Goal: Task Accomplishment & Management: Manage account settings

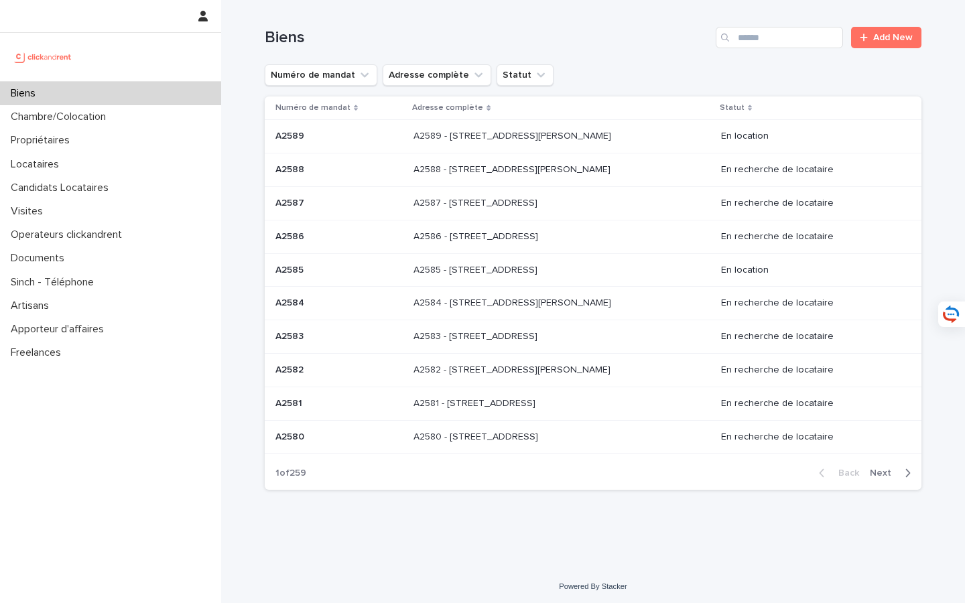
click at [128, 94] on div "Biens" at bounding box center [110, 93] width 221 height 23
click at [772, 47] on input "Search" at bounding box center [779, 37] width 127 height 21
type input "*****"
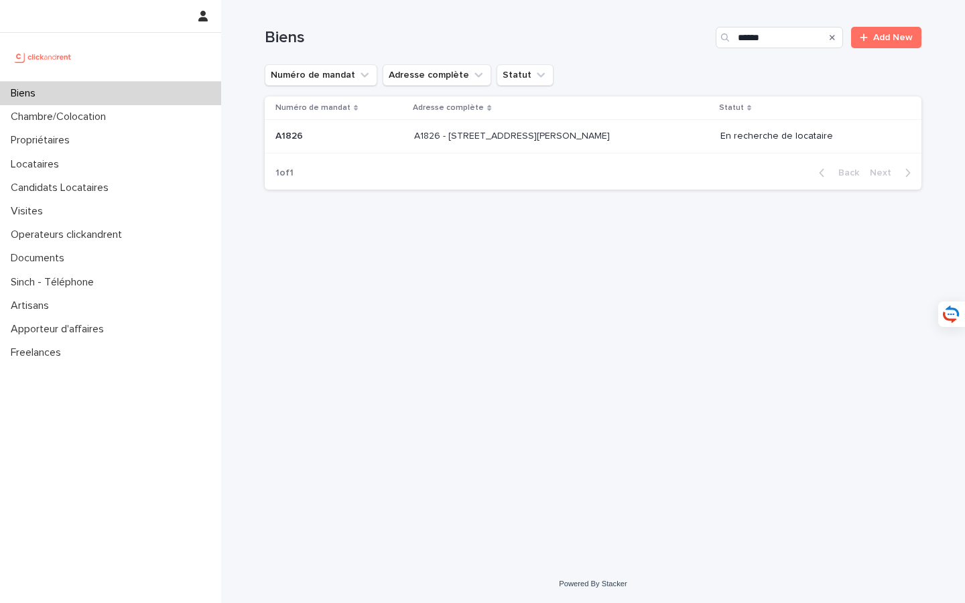
click at [589, 136] on p "A1826 - [STREET_ADDRESS][PERSON_NAME]" at bounding box center [513, 135] width 198 height 14
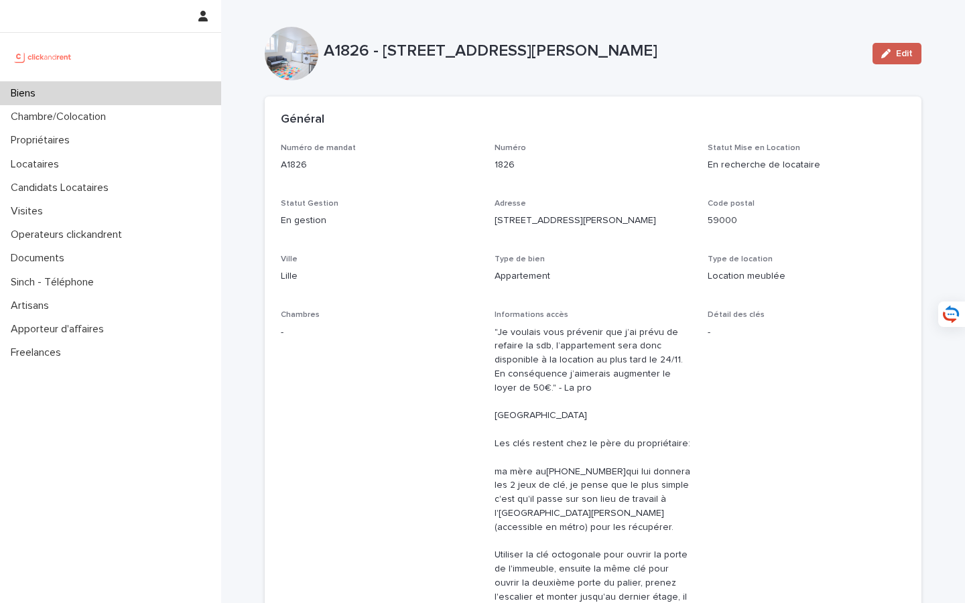
click at [897, 53] on span "Edit" at bounding box center [904, 53] width 17 height 9
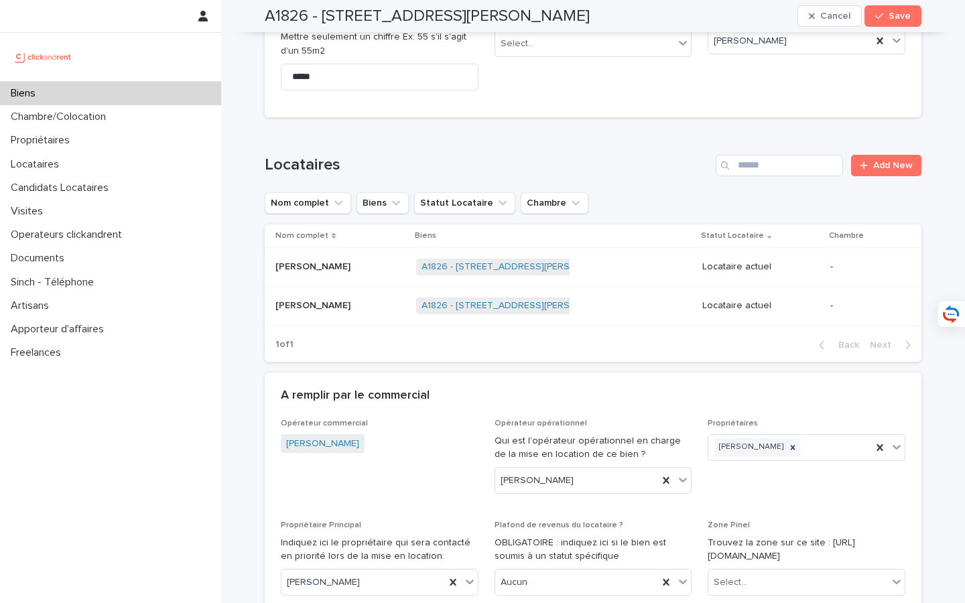
scroll to position [1079, 0]
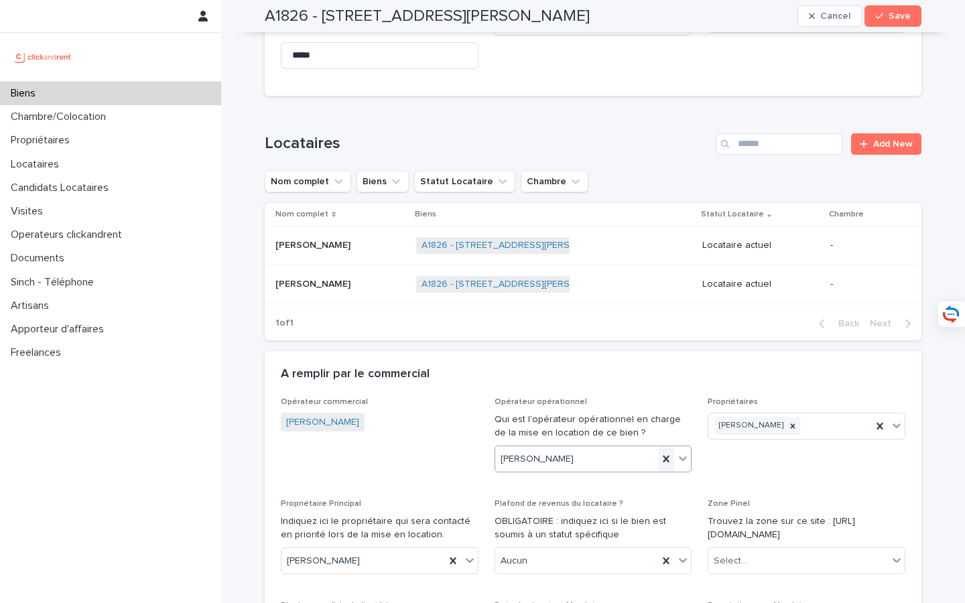
click at [670, 452] on icon at bounding box center [665, 458] width 13 height 13
type input "***"
click at [568, 472] on div "[PERSON_NAME]" at bounding box center [593, 471] width 196 height 23
click at [891, 13] on span "Save" at bounding box center [899, 15] width 22 height 9
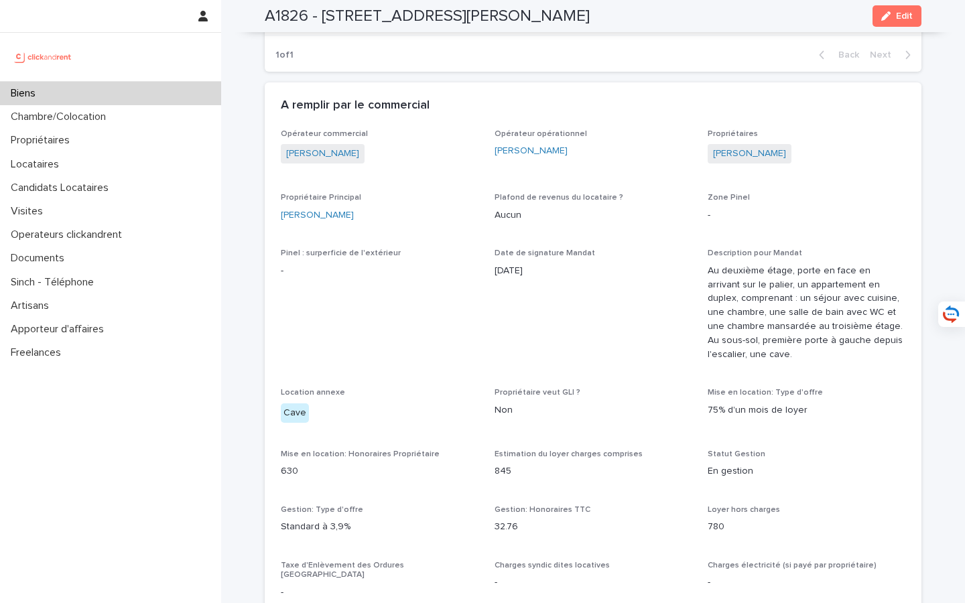
click at [157, 91] on div "Biens" at bounding box center [110, 93] width 221 height 23
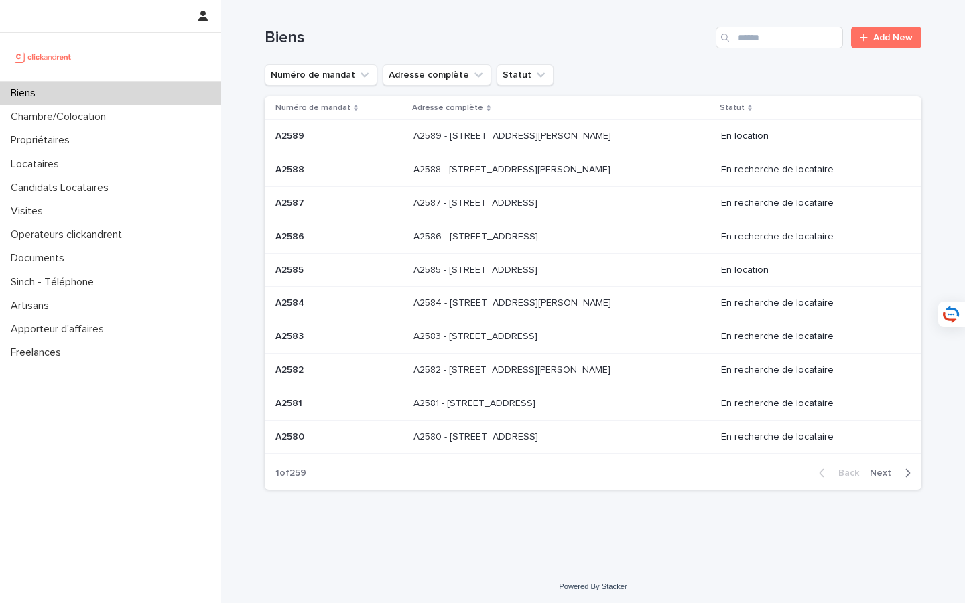
click at [785, 50] on div "Biens Add New" at bounding box center [593, 32] width 657 height 64
click at [777, 46] on input "Search" at bounding box center [779, 37] width 127 height 21
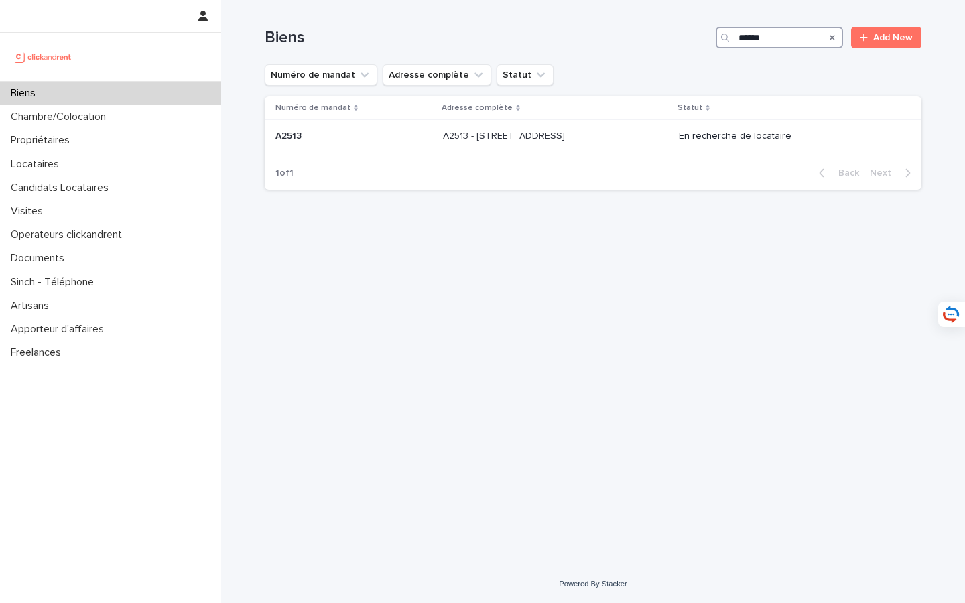
type input "*****"
click at [563, 136] on p "A2513 - [STREET_ADDRESS]" at bounding box center [505, 135] width 125 height 14
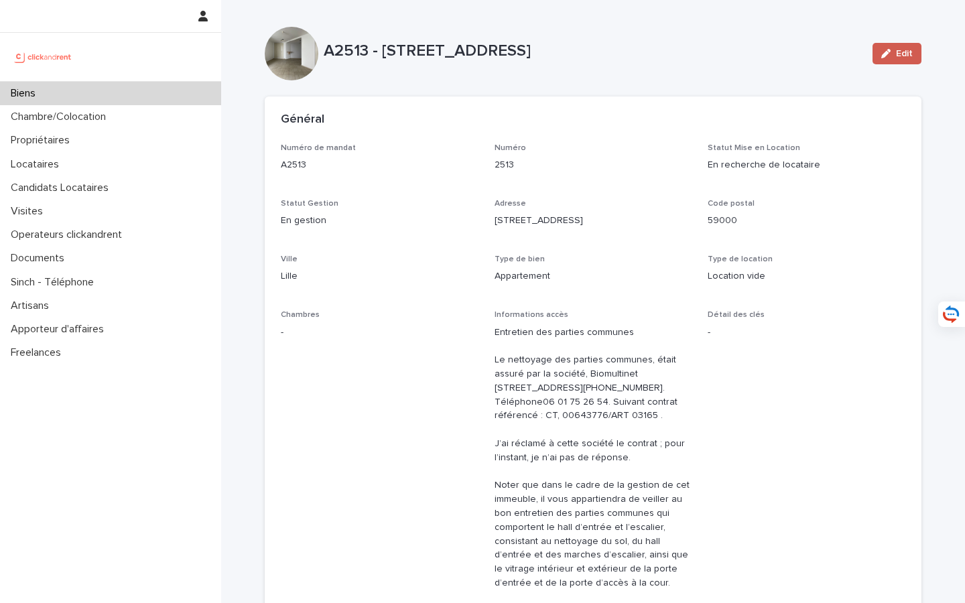
click at [900, 57] on span "Edit" at bounding box center [904, 53] width 17 height 9
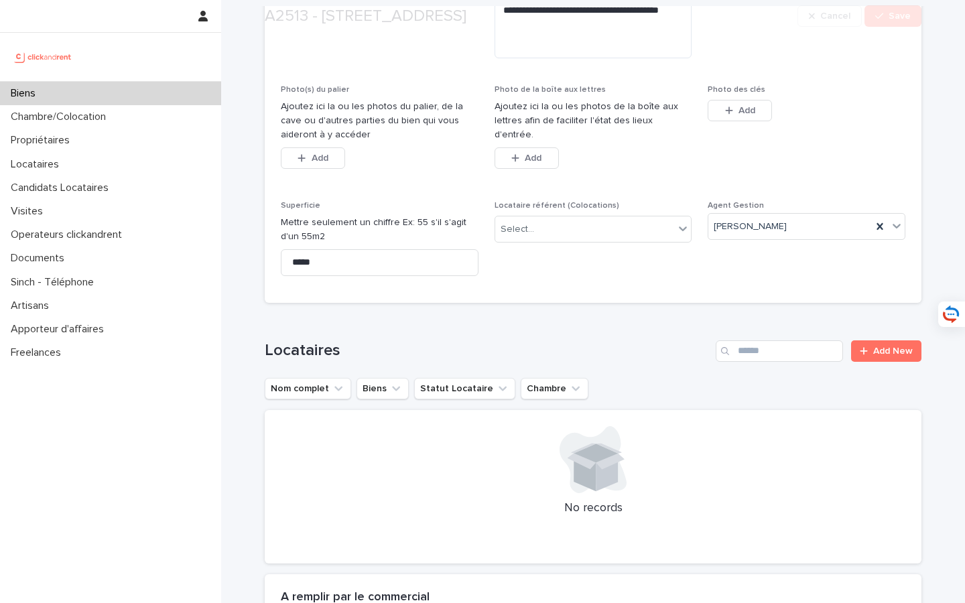
scroll to position [1158, 0]
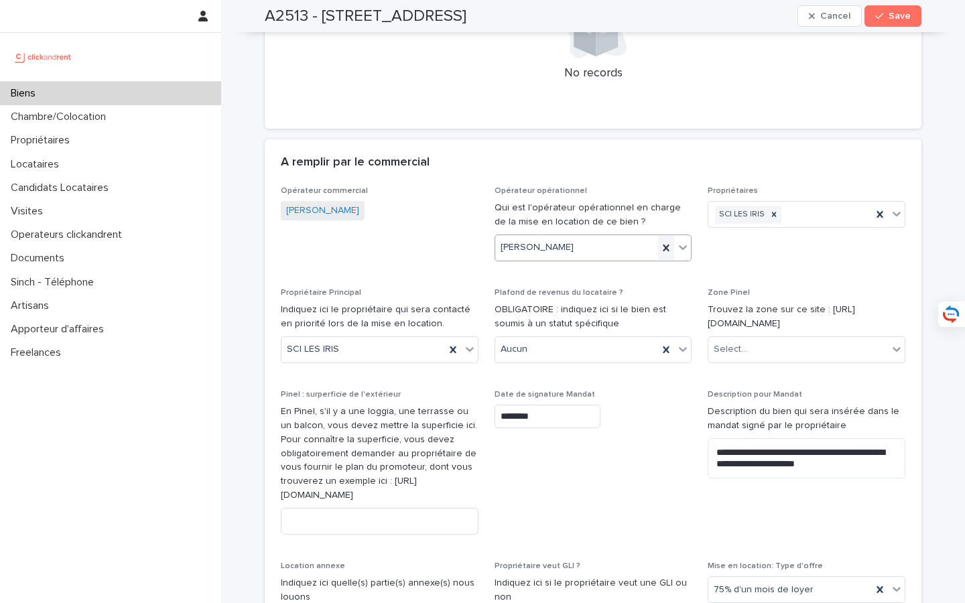
click at [663, 241] on icon at bounding box center [665, 247] width 13 height 13
click at [610, 241] on div "Select..." at bounding box center [585, 248] width 180 height 22
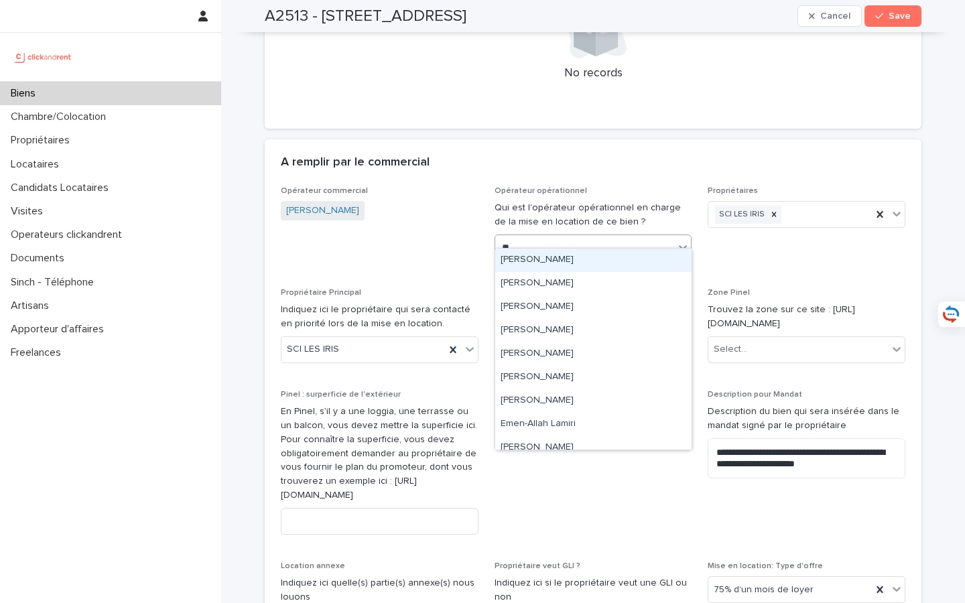
type input "***"
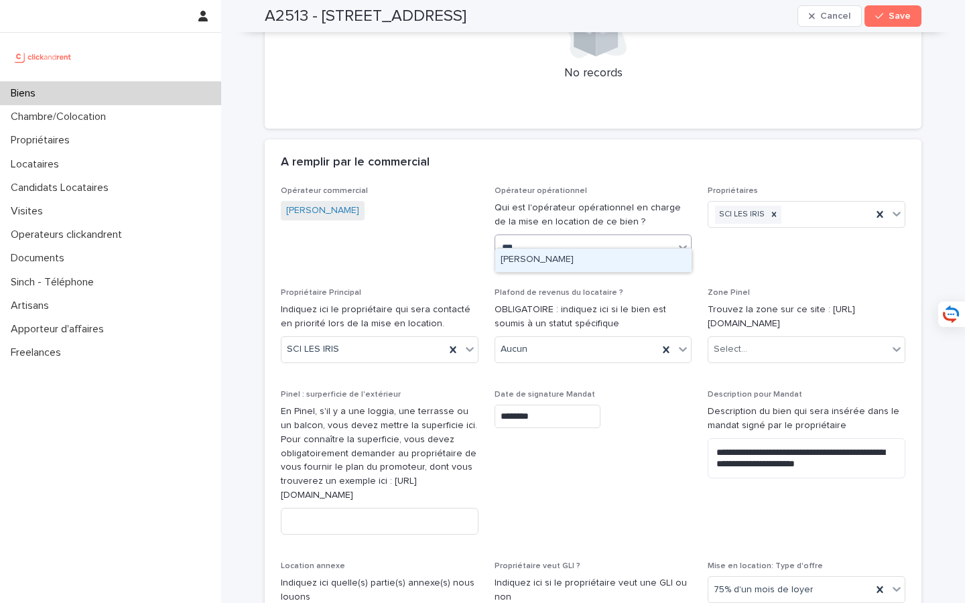
click at [591, 259] on div "[PERSON_NAME]" at bounding box center [593, 260] width 196 height 23
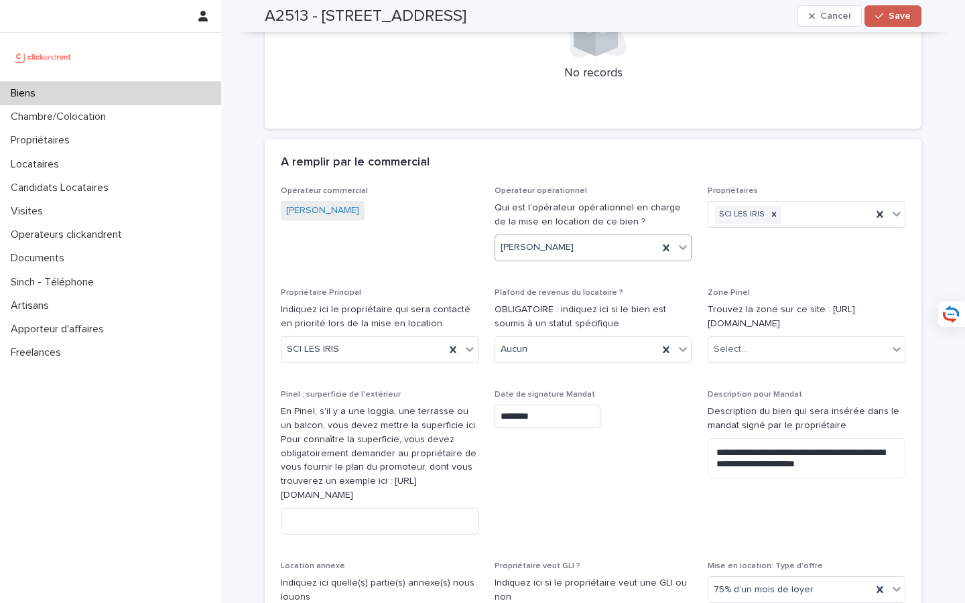
click at [907, 19] on span "Save" at bounding box center [899, 15] width 22 height 9
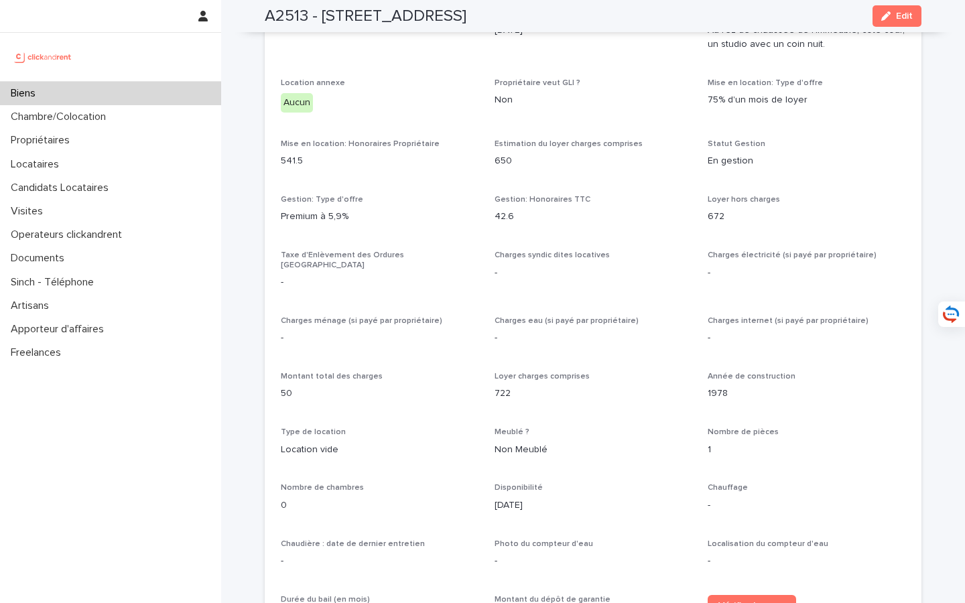
click at [173, 93] on div "Biens" at bounding box center [110, 93] width 221 height 23
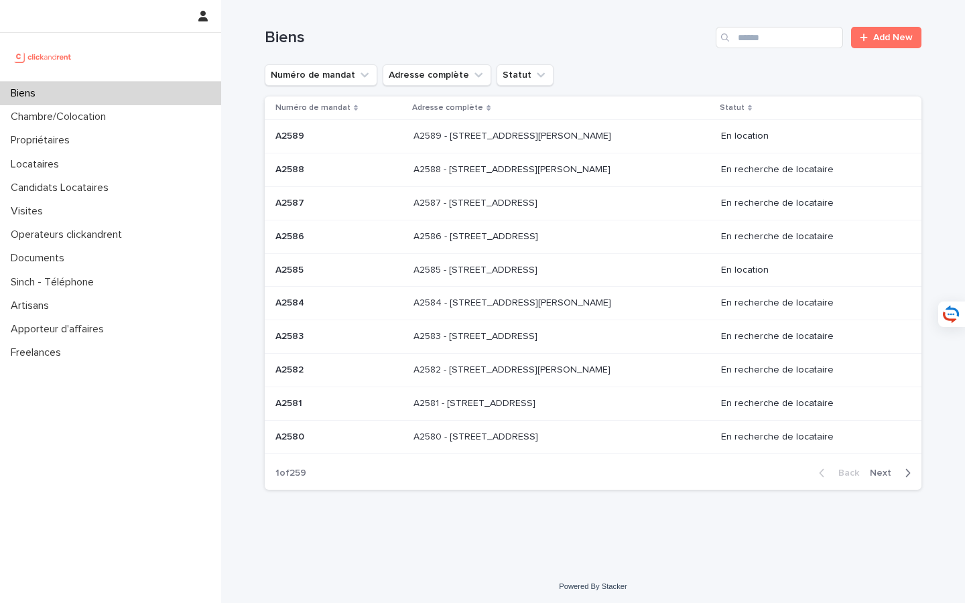
click at [795, 52] on div "Biens Add New" at bounding box center [593, 32] width 657 height 64
click at [788, 42] on input "Search" at bounding box center [779, 37] width 127 height 21
click at [795, 74] on div "Numéro de mandat Adresse complète Statut" at bounding box center [593, 74] width 657 height 21
click at [778, 42] on input "***" at bounding box center [779, 37] width 127 height 21
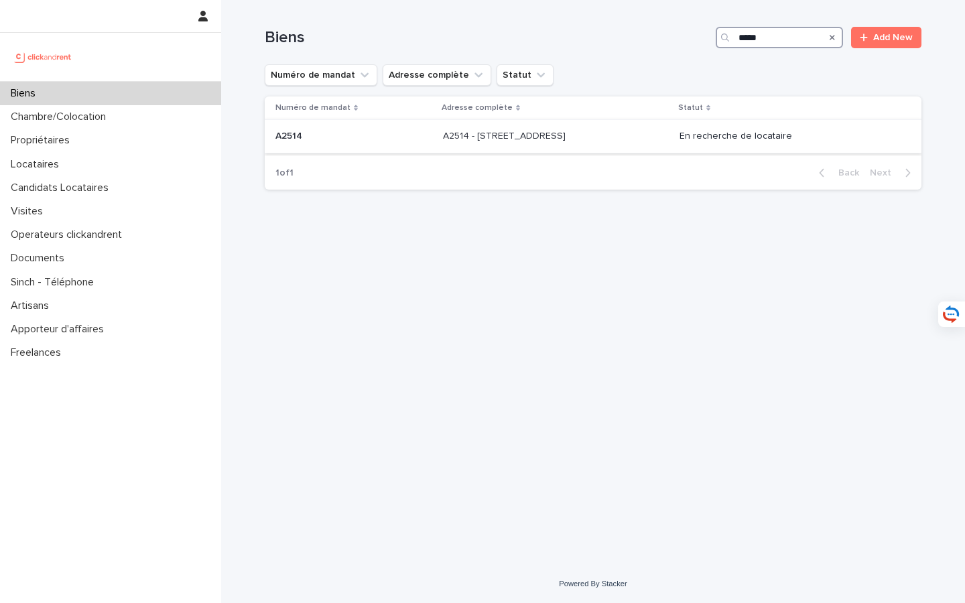
type input "*****"
click at [526, 129] on p "A2514 - [STREET_ADDRESS]" at bounding box center [505, 135] width 125 height 14
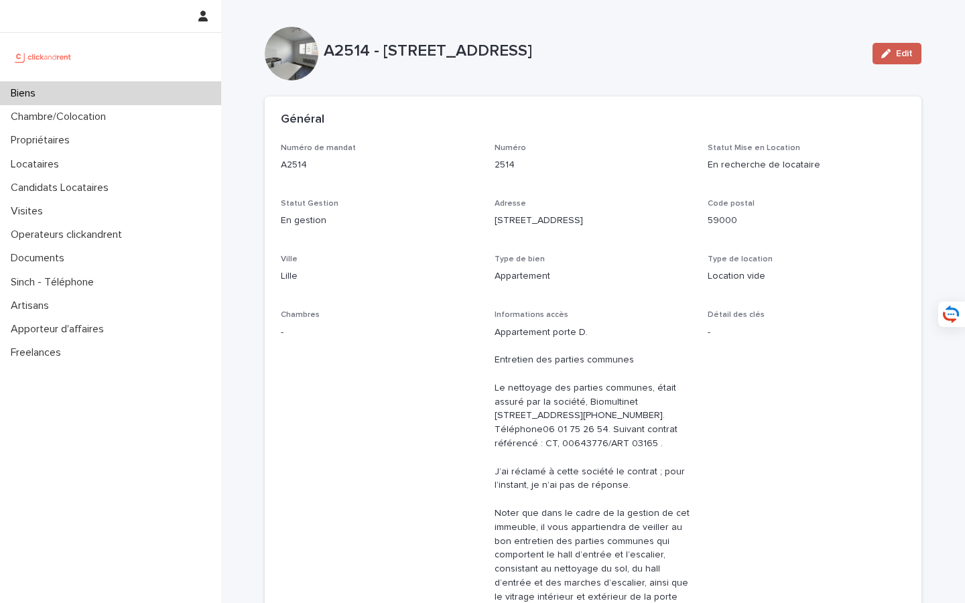
click at [896, 53] on span "Edit" at bounding box center [904, 53] width 17 height 9
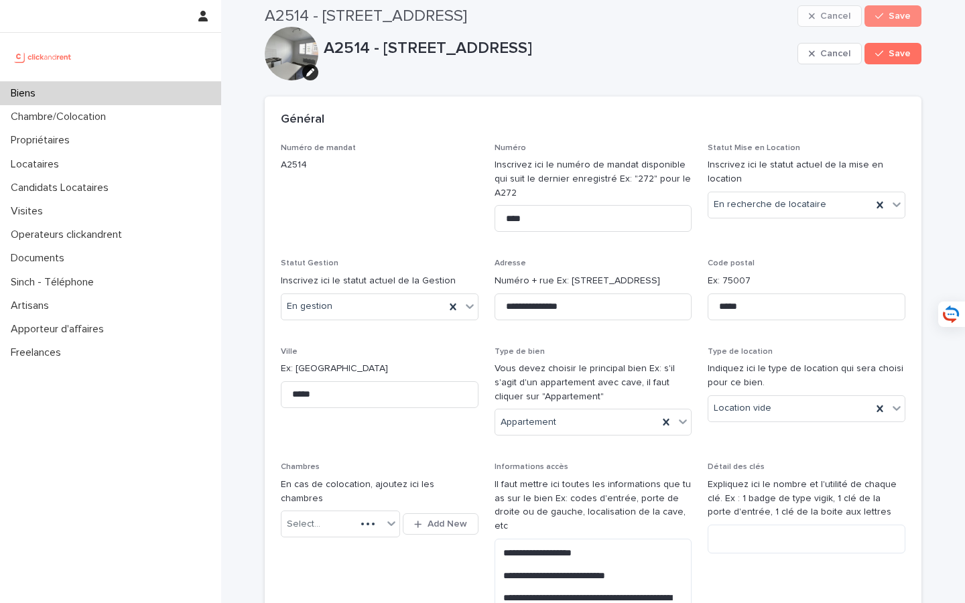
scroll to position [1120, 0]
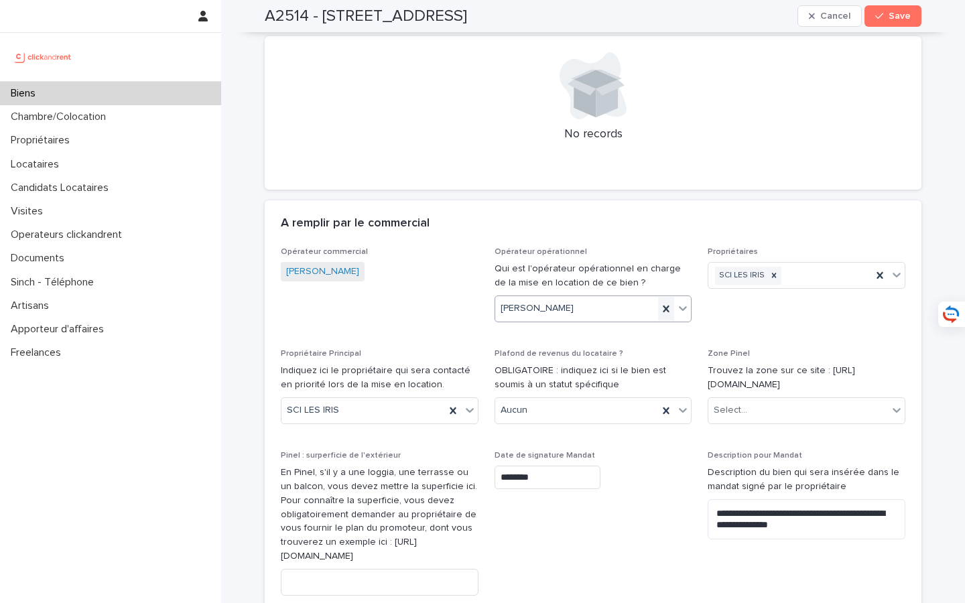
click at [667, 302] on icon at bounding box center [665, 308] width 13 height 13
click at [613, 298] on div "[PERSON_NAME]" at bounding box center [576, 309] width 163 height 22
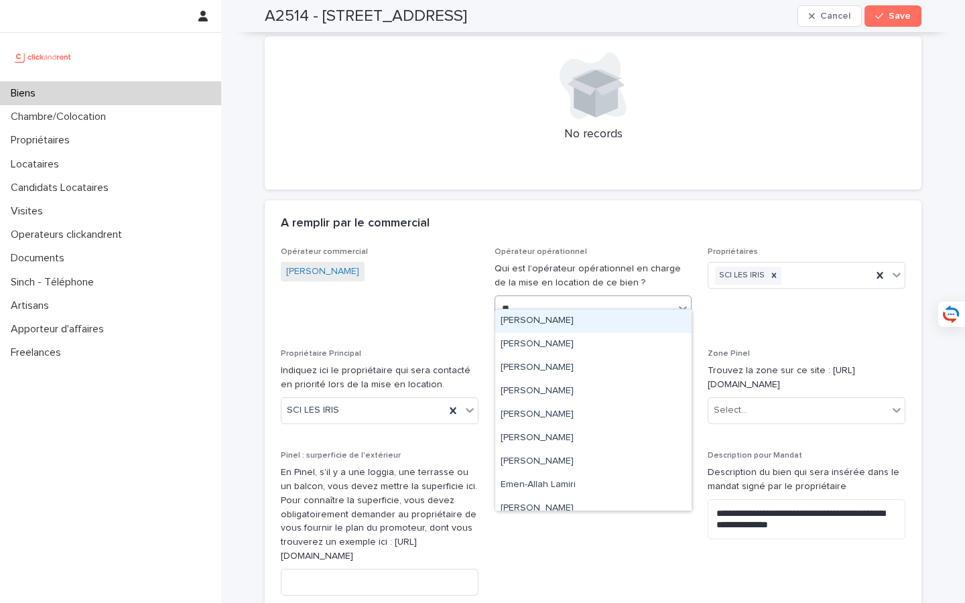
type input "***"
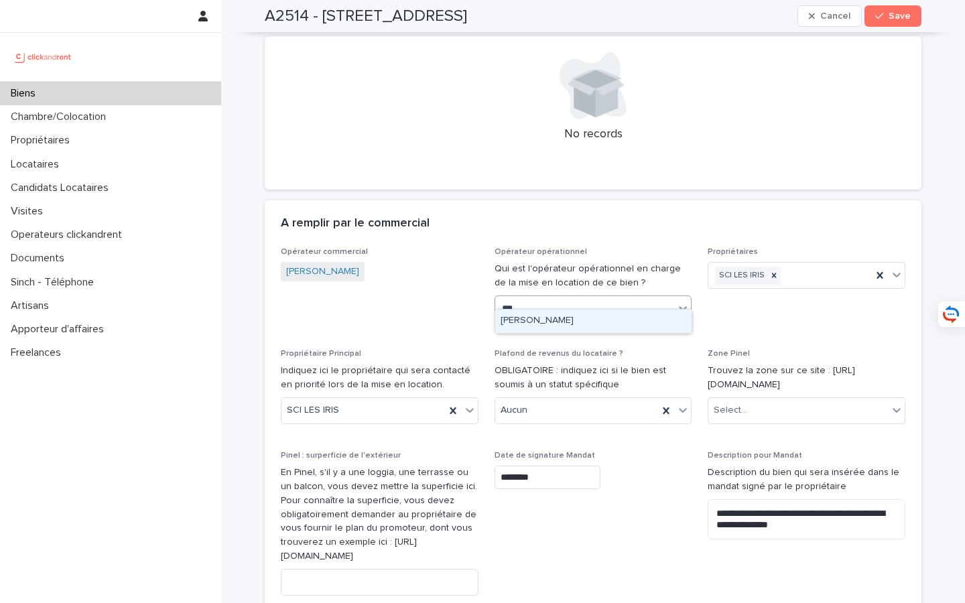
click at [576, 325] on div "[PERSON_NAME]" at bounding box center [593, 321] width 196 height 23
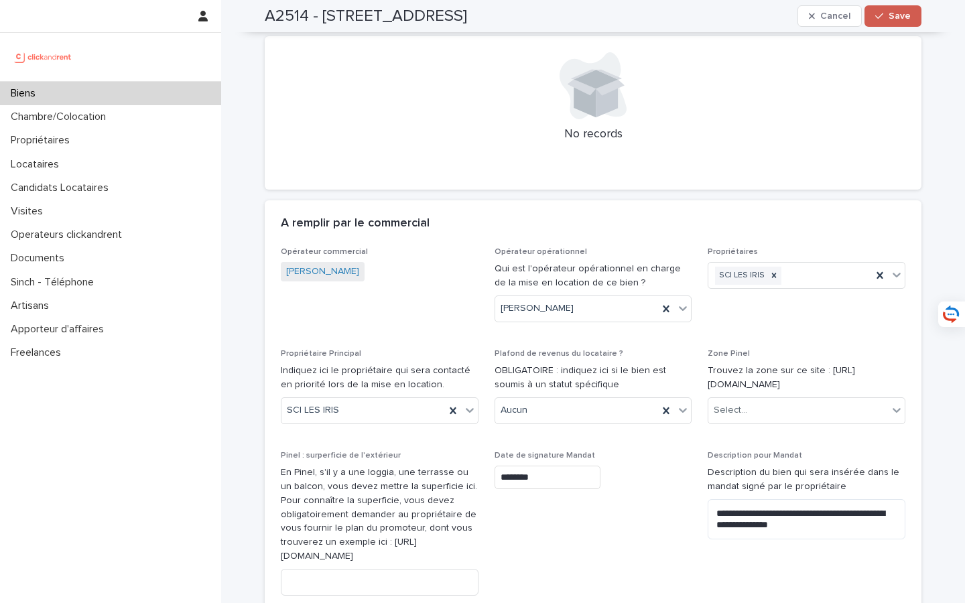
click at [903, 19] on span "Save" at bounding box center [899, 15] width 22 height 9
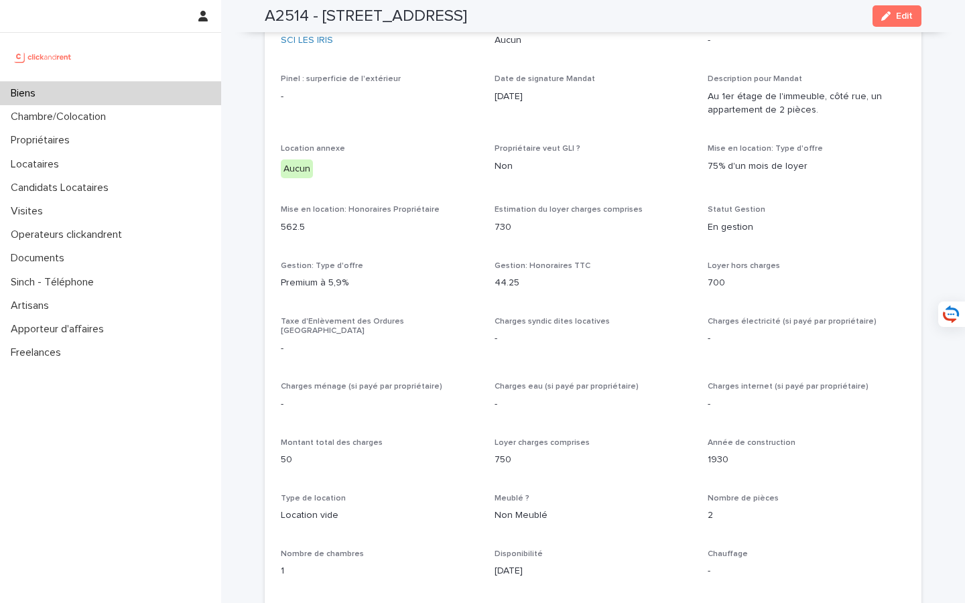
click at [143, 94] on div "Biens" at bounding box center [110, 93] width 221 height 23
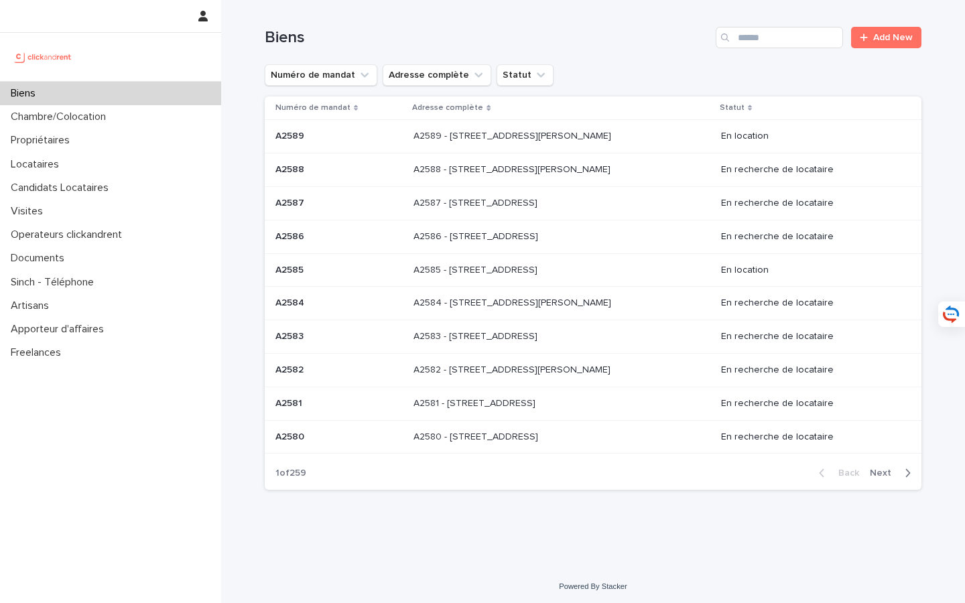
click at [783, 24] on div "Biens Add New" at bounding box center [593, 32] width 657 height 64
click at [779, 31] on input "Search" at bounding box center [779, 37] width 127 height 21
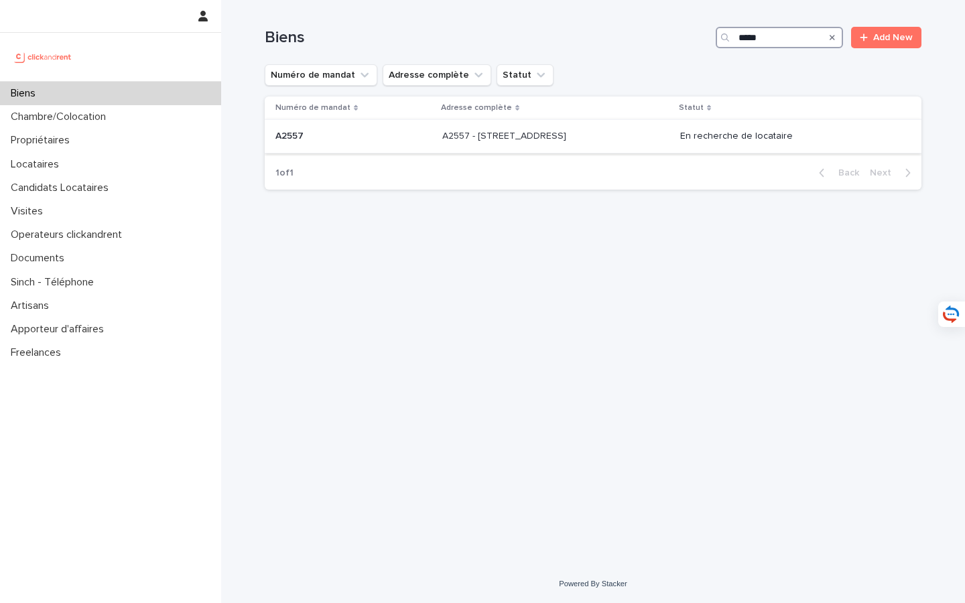
type input "*****"
click at [588, 132] on p at bounding box center [553, 136] width 223 height 11
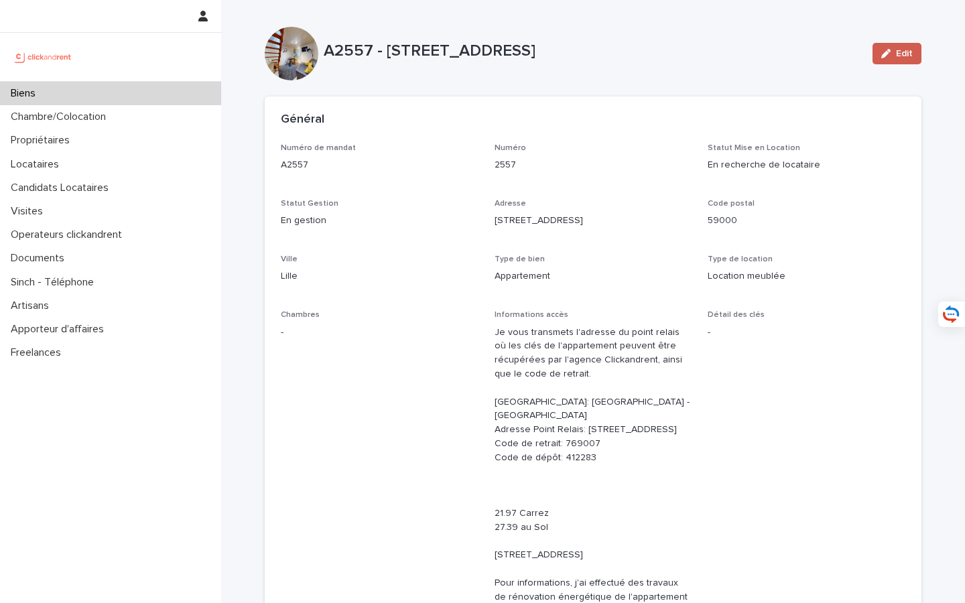
click at [905, 54] on span "Edit" at bounding box center [904, 53] width 17 height 9
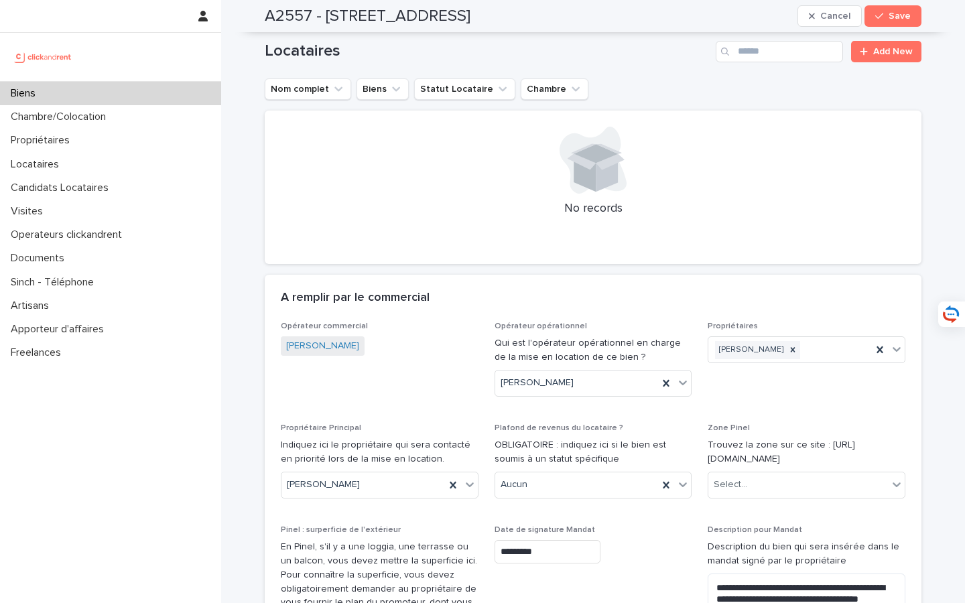
scroll to position [1206, 0]
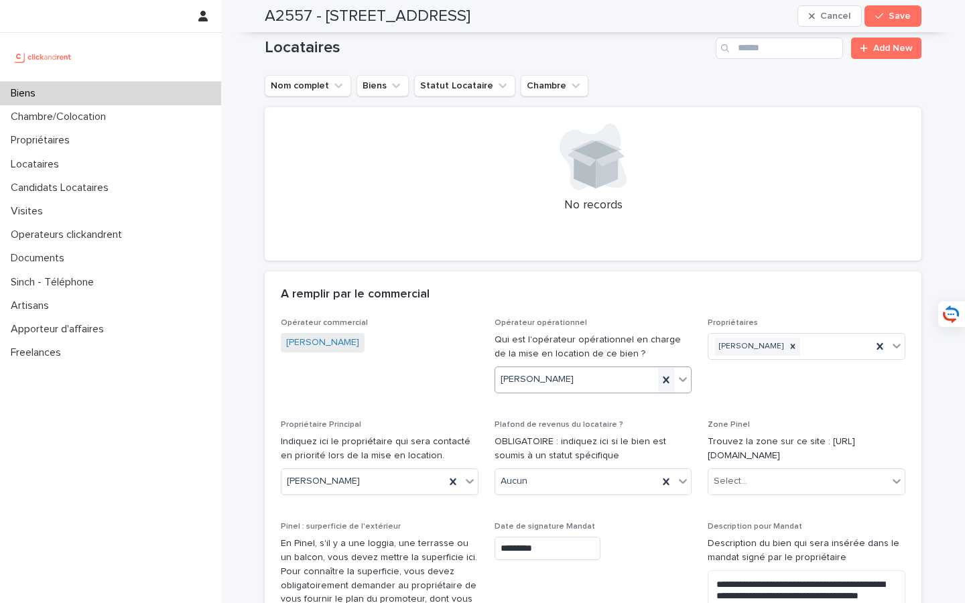
click at [661, 373] on icon at bounding box center [665, 379] width 13 height 13
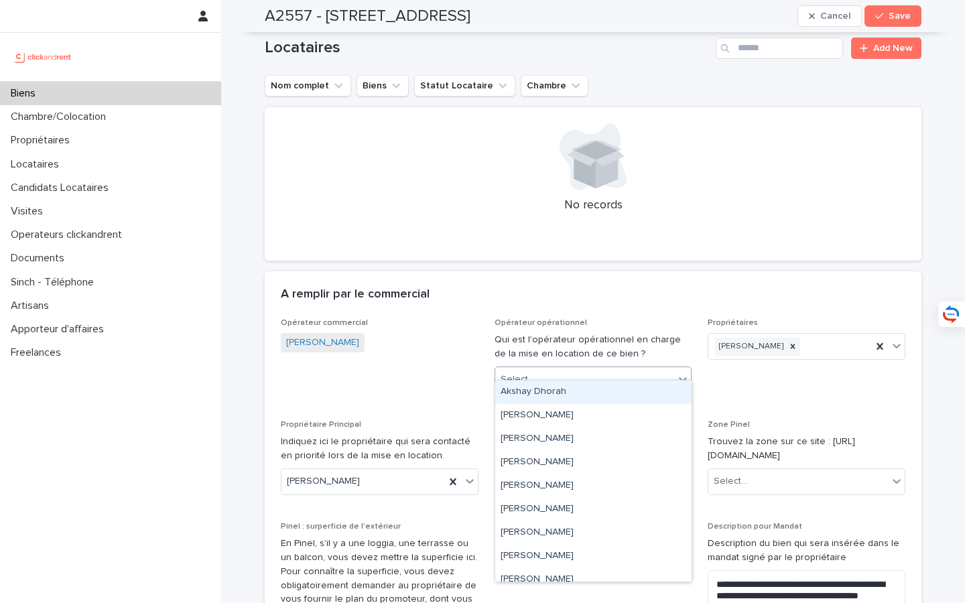
click at [623, 369] on div "Select..." at bounding box center [585, 380] width 180 height 22
type input "***"
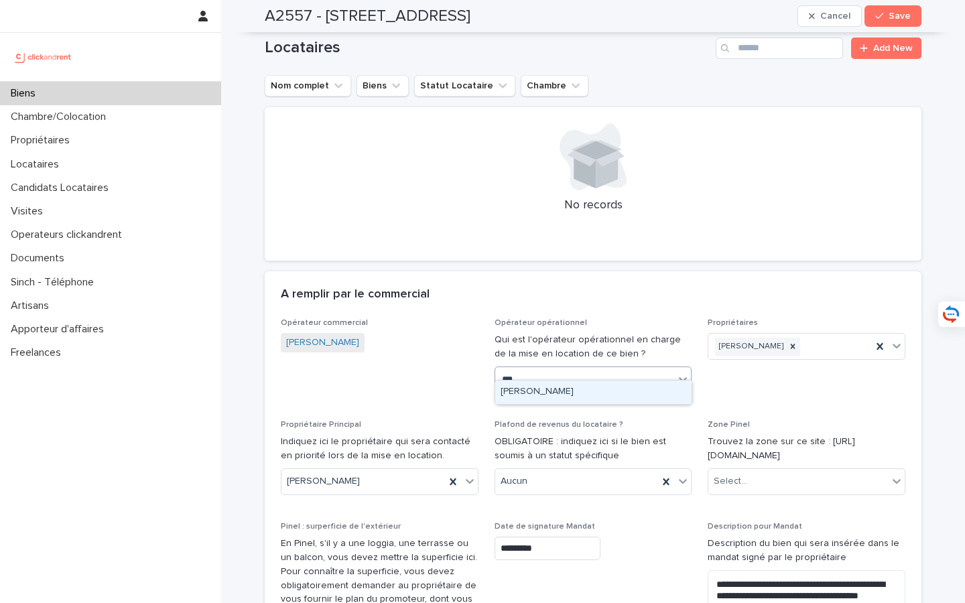
click at [596, 395] on div "[PERSON_NAME]" at bounding box center [593, 392] width 196 height 23
click at [895, 19] on span "Save" at bounding box center [899, 15] width 22 height 9
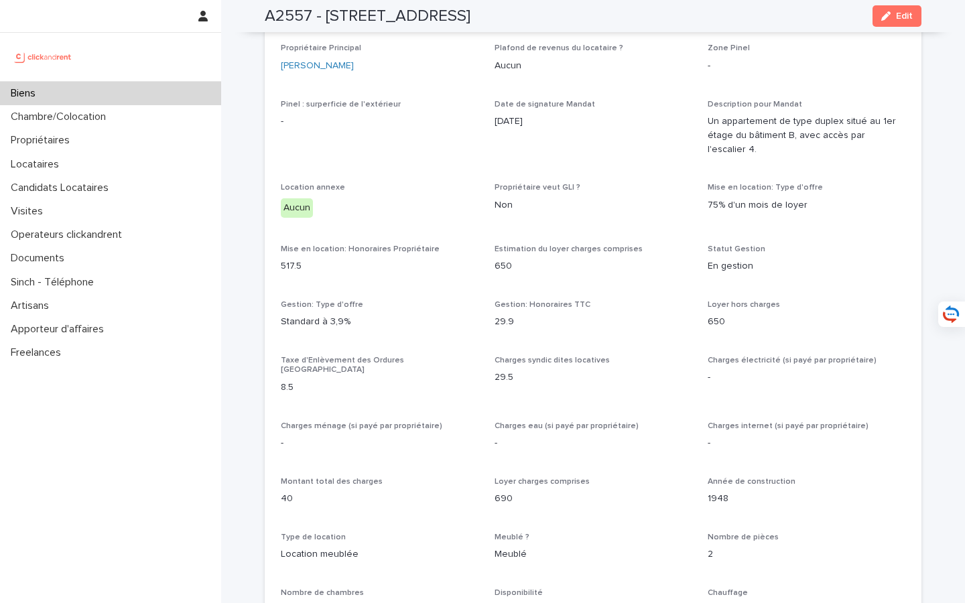
click at [149, 90] on div "Biens" at bounding box center [110, 93] width 221 height 23
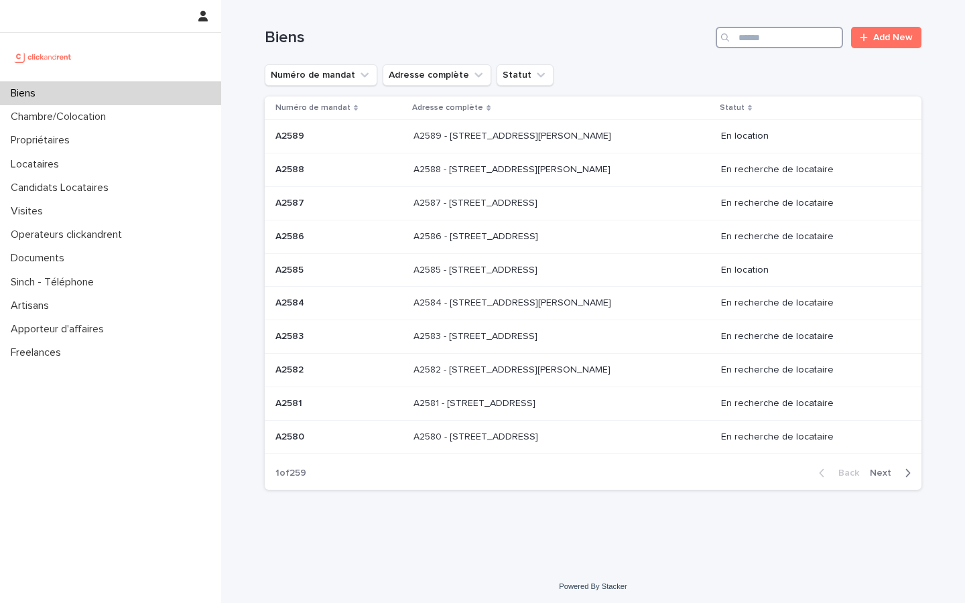
click at [761, 43] on input "Search" at bounding box center [779, 37] width 127 height 21
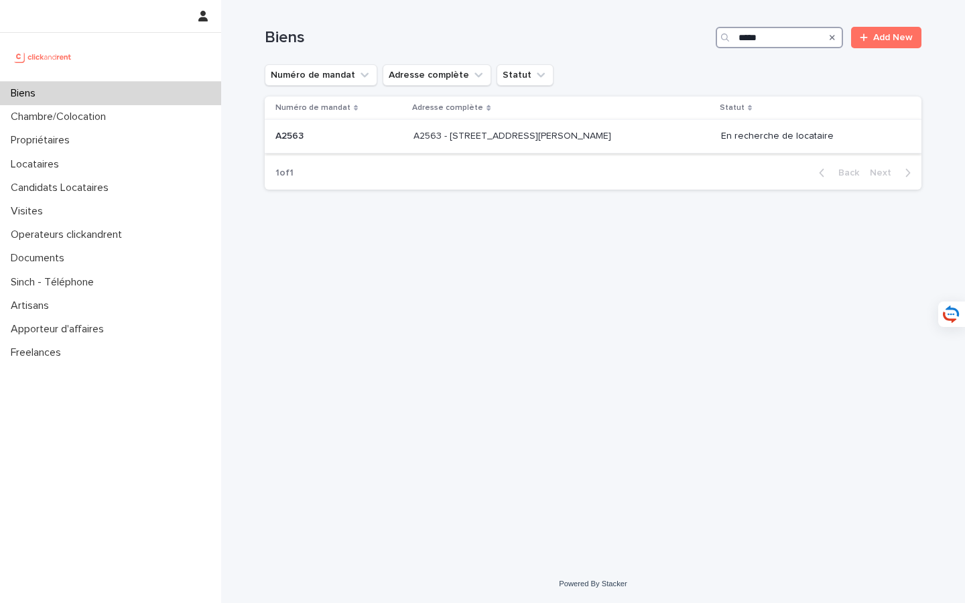
type input "*****"
click at [614, 137] on p "A2563 - [STREET_ADDRESS][PERSON_NAME]" at bounding box center [513, 135] width 200 height 14
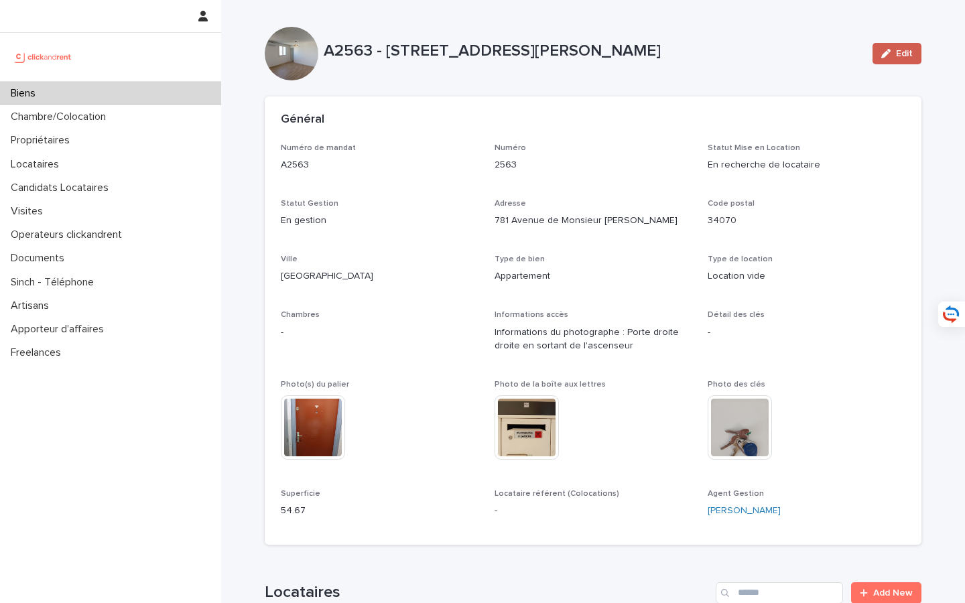
click at [907, 50] on span "Edit" at bounding box center [904, 53] width 17 height 9
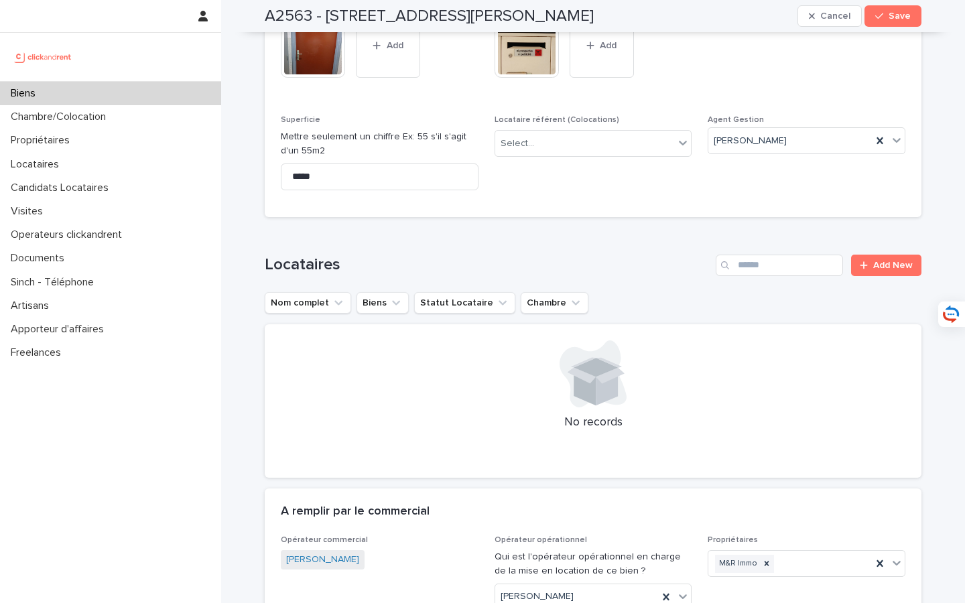
scroll to position [760, 0]
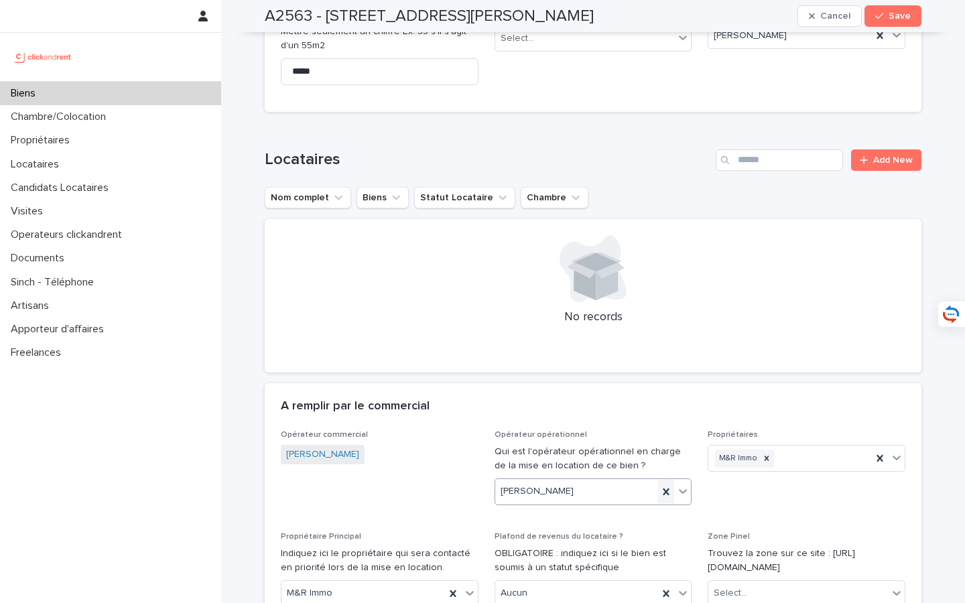
click at [660, 485] on icon at bounding box center [665, 491] width 13 height 13
click at [624, 480] on div "Select..." at bounding box center [585, 491] width 180 height 22
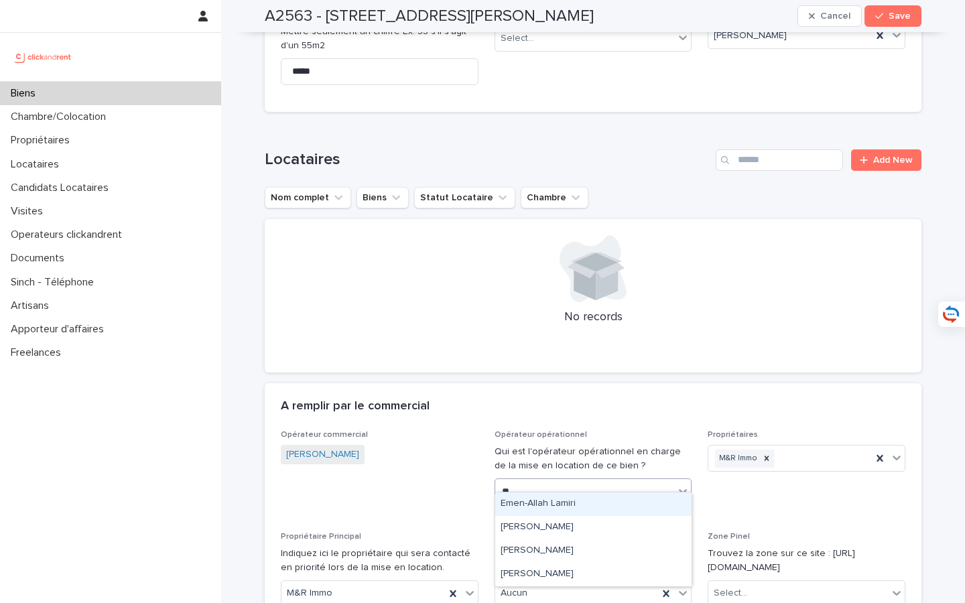
type input "***"
click at [607, 507] on div "[PERSON_NAME]" at bounding box center [593, 503] width 196 height 23
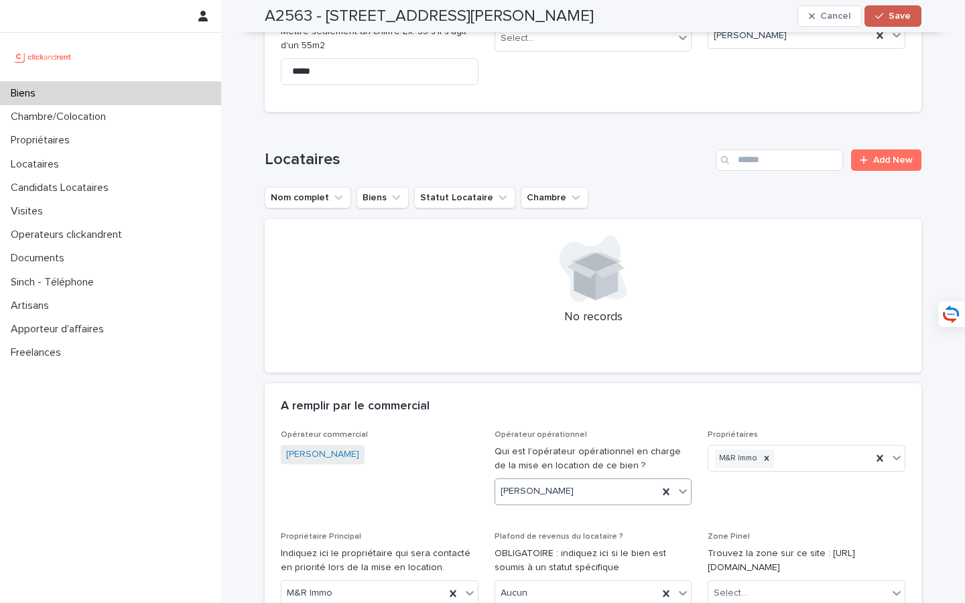
click at [894, 18] on span "Save" at bounding box center [899, 15] width 22 height 9
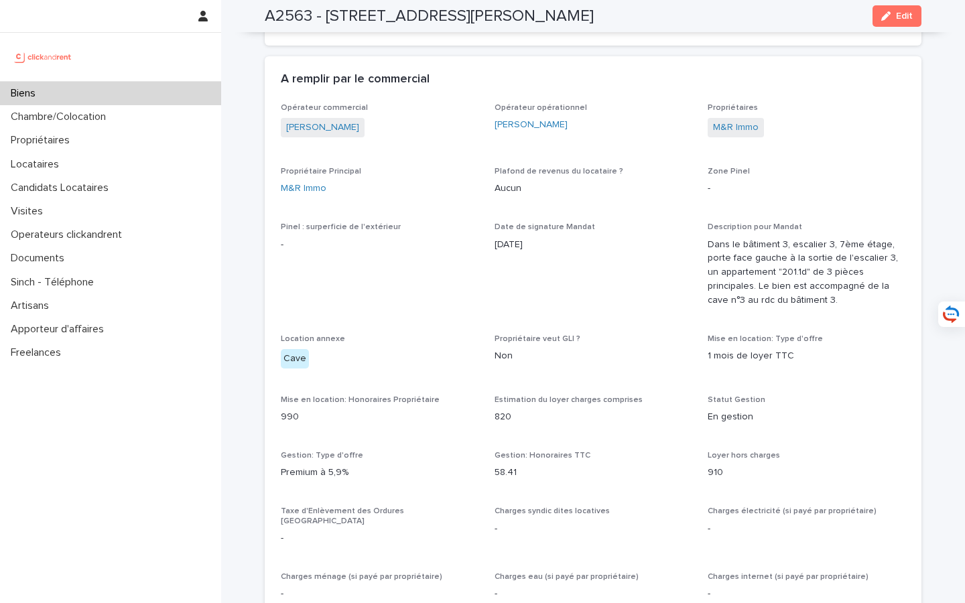
click at [169, 98] on div "Biens" at bounding box center [110, 93] width 221 height 23
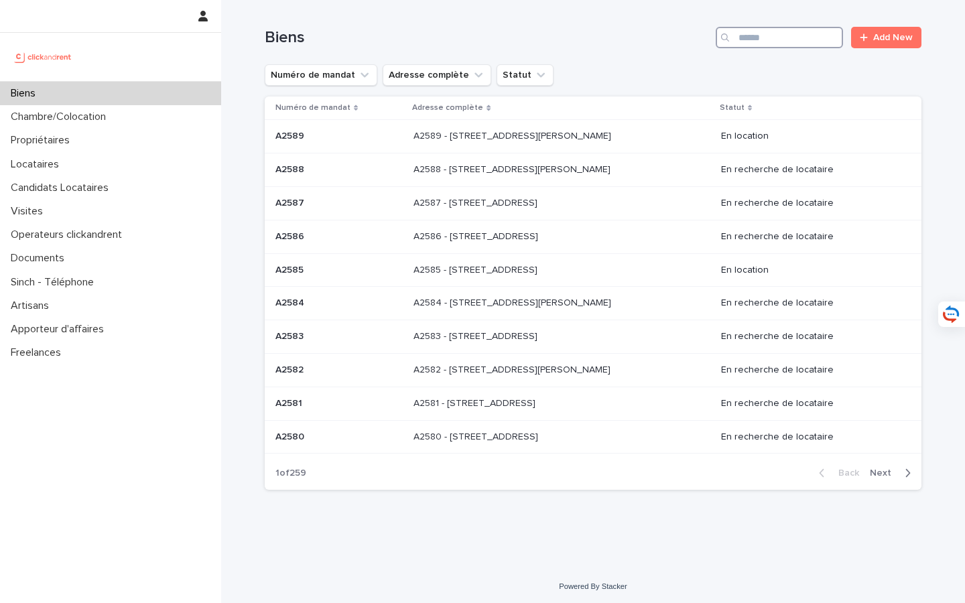
click at [767, 39] on input "Search" at bounding box center [779, 37] width 127 height 21
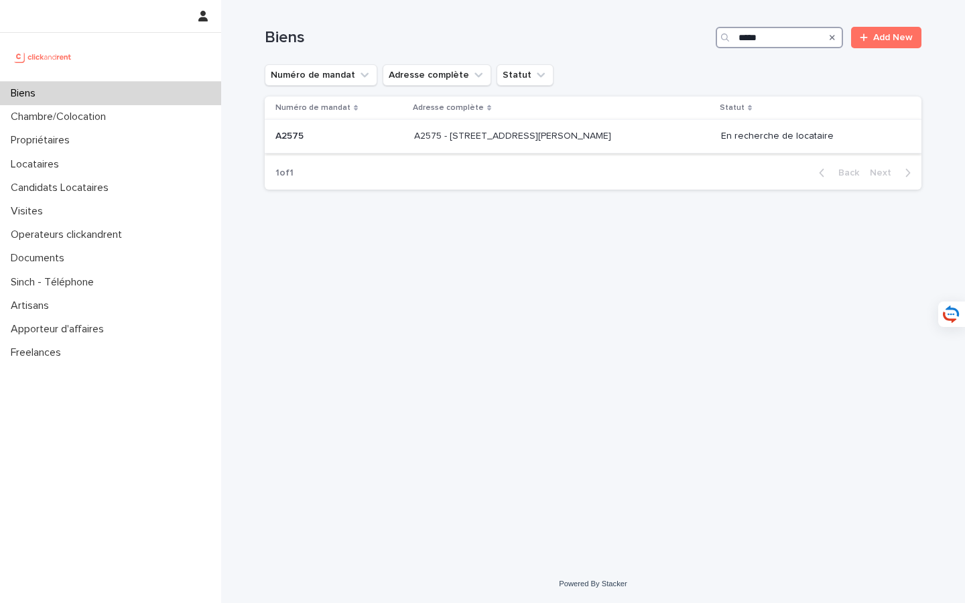
type input "*****"
click at [547, 124] on td "A2575 - [STREET_ADDRESS][PERSON_NAME] - [STREET_ADDRESS][PERSON_NAME]" at bounding box center [562, 137] width 307 height 34
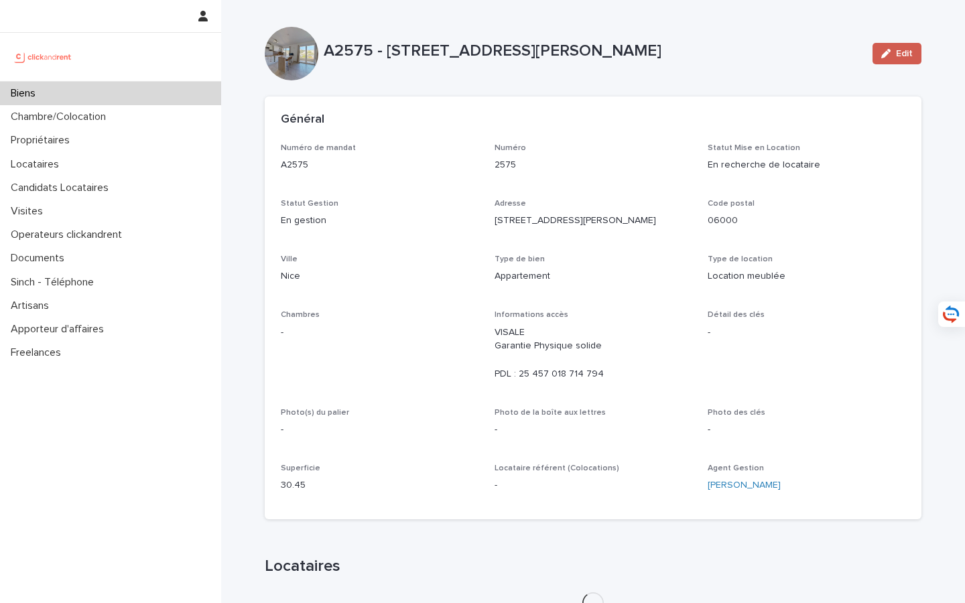
click at [913, 60] on button "Edit" at bounding box center [896, 53] width 49 height 21
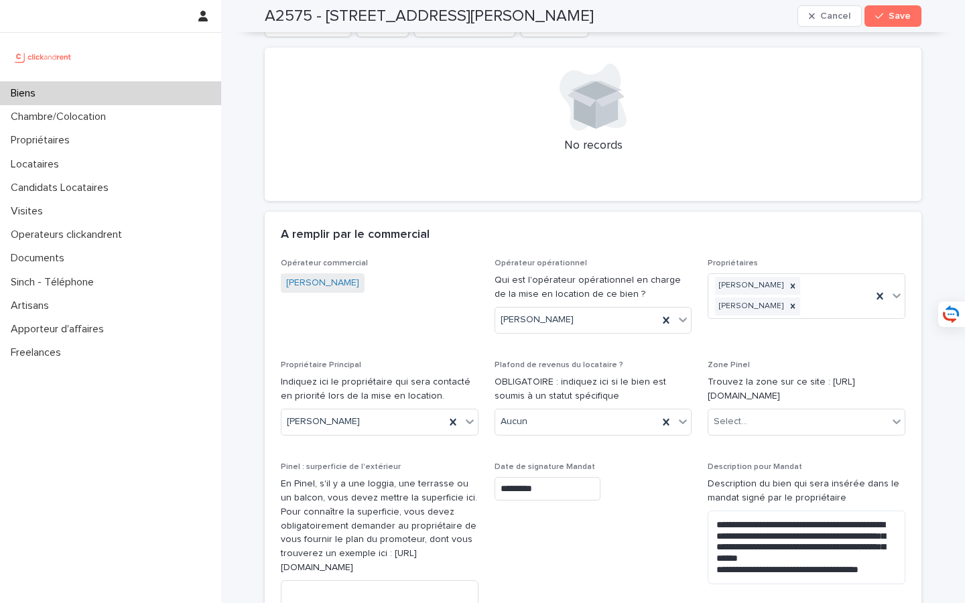
scroll to position [912, 0]
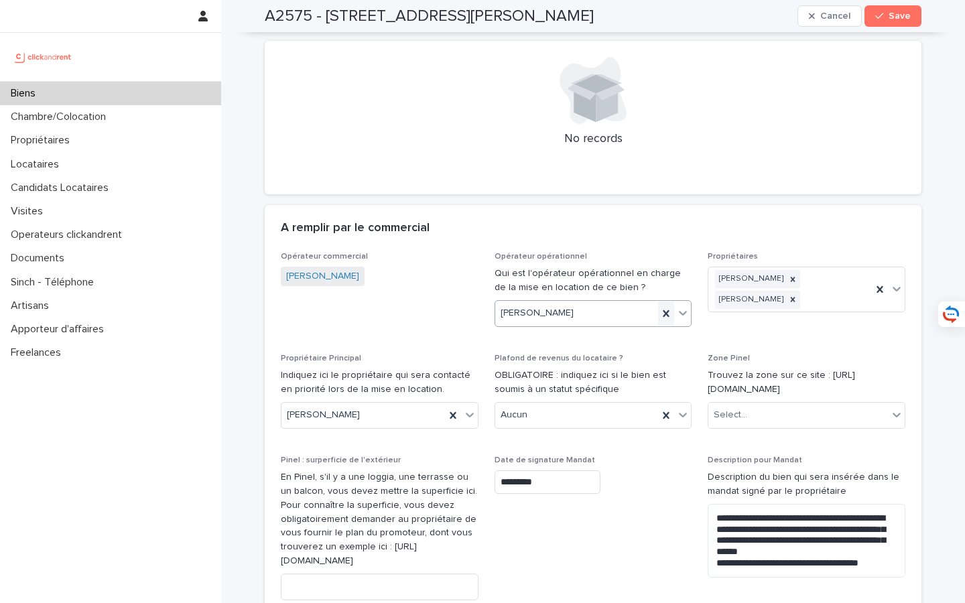
click at [663, 307] on icon at bounding box center [665, 313] width 13 height 13
click at [604, 302] on div "Select..." at bounding box center [585, 313] width 180 height 22
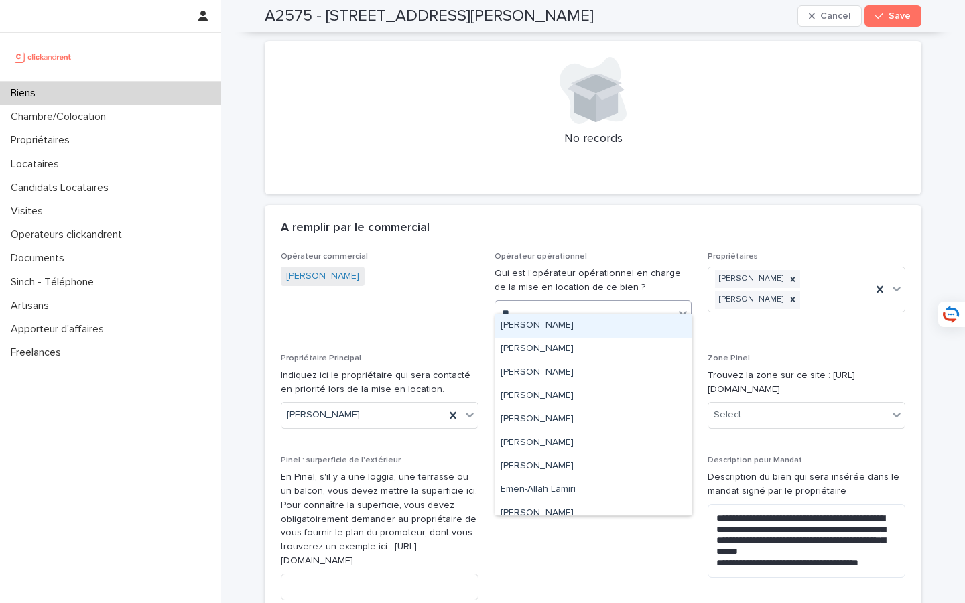
type input "***"
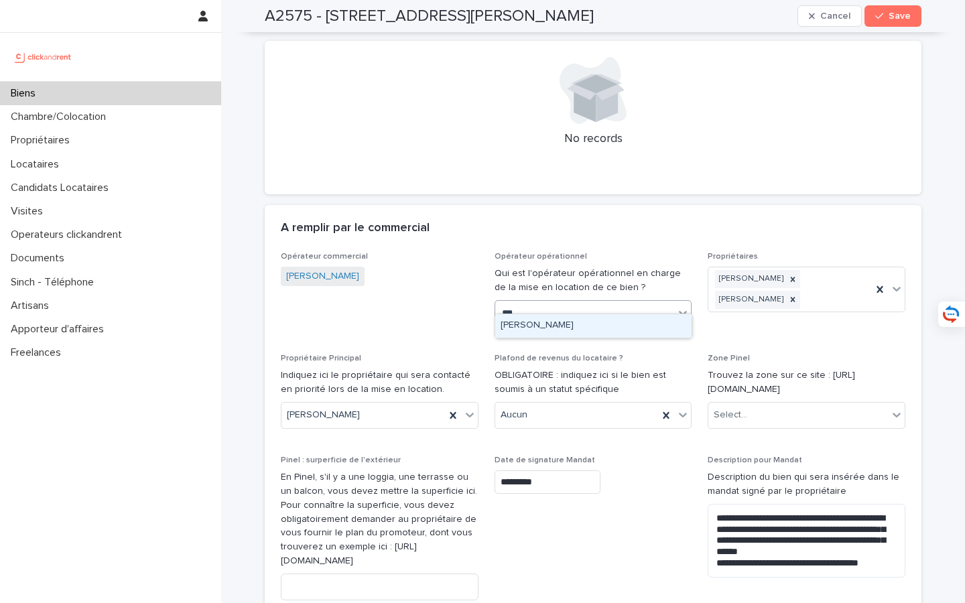
click at [594, 327] on div "[PERSON_NAME]" at bounding box center [593, 325] width 196 height 23
click at [902, 18] on span "Save" at bounding box center [899, 15] width 22 height 9
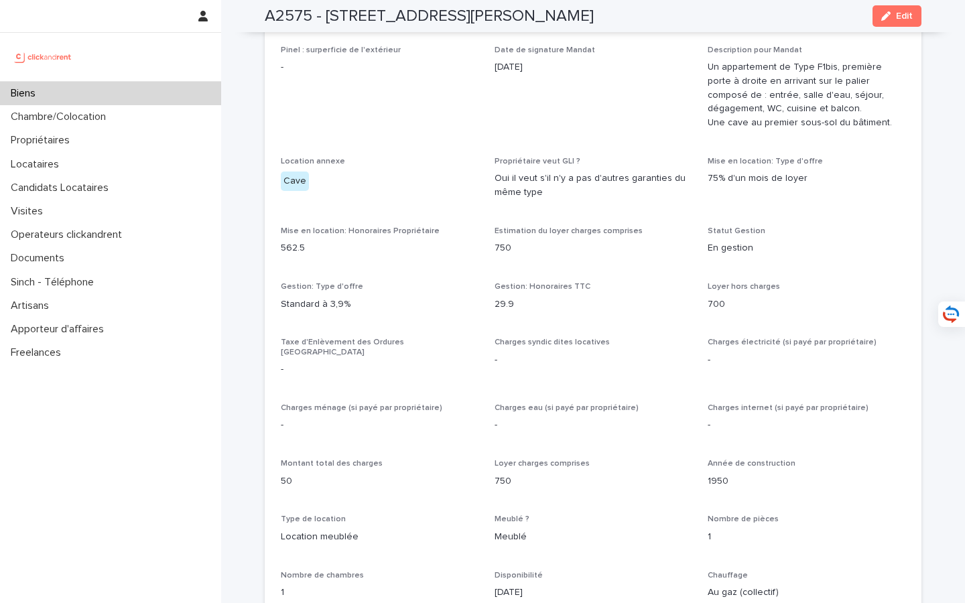
click at [144, 93] on div "Biens" at bounding box center [110, 93] width 221 height 23
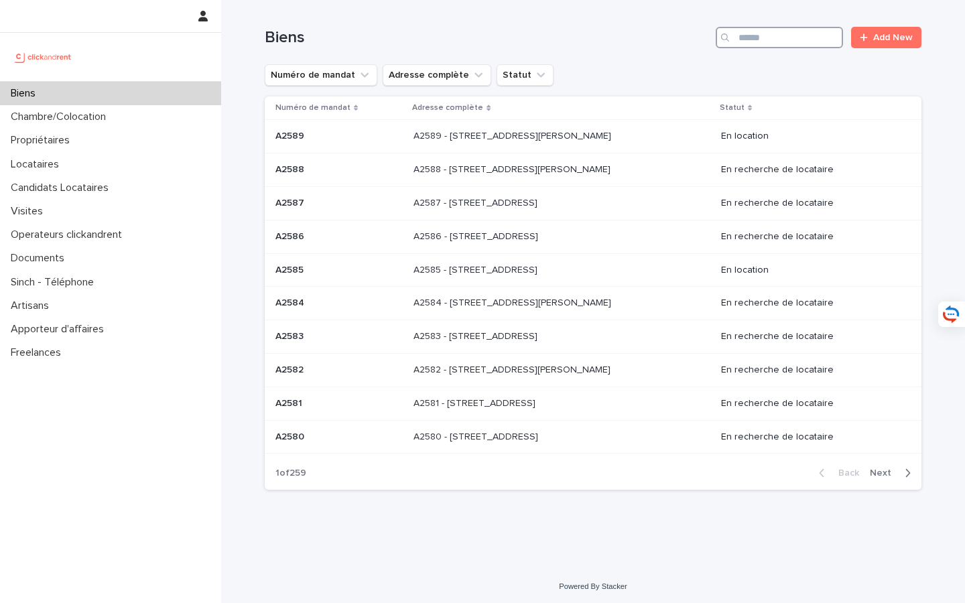
click at [791, 37] on input "Search" at bounding box center [779, 37] width 127 height 21
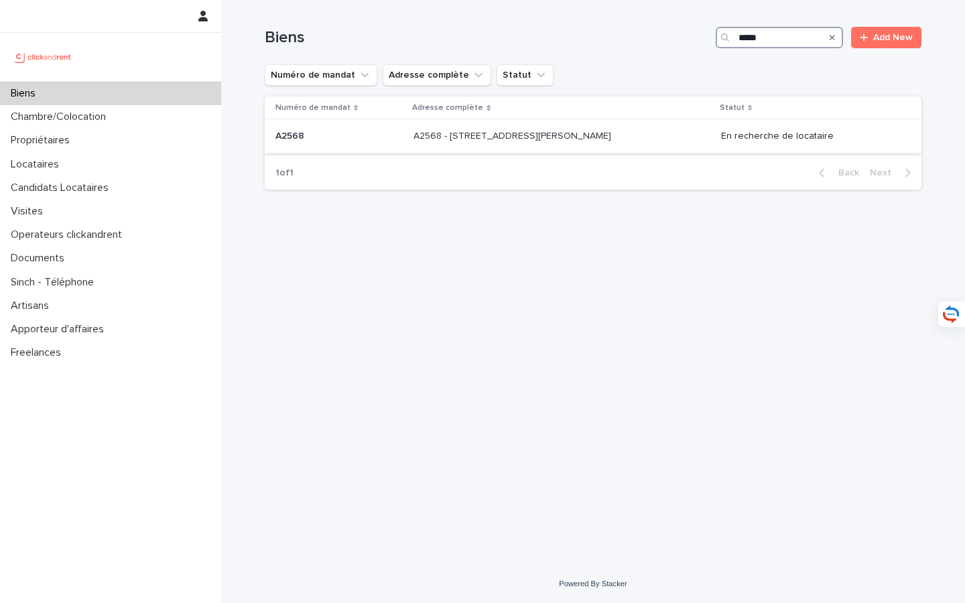
type input "*****"
click at [606, 120] on table "Numéro de mandat Adresse complète Statut A2568 A2568 A2568 - [STREET_ADDRESS][P…" at bounding box center [593, 124] width 657 height 57
click at [644, 130] on div "A2568 - [STREET_ADDRESS][PERSON_NAME] A2568 - [STREET_ADDRESS][PERSON_NAME]" at bounding box center [561, 136] width 297 height 22
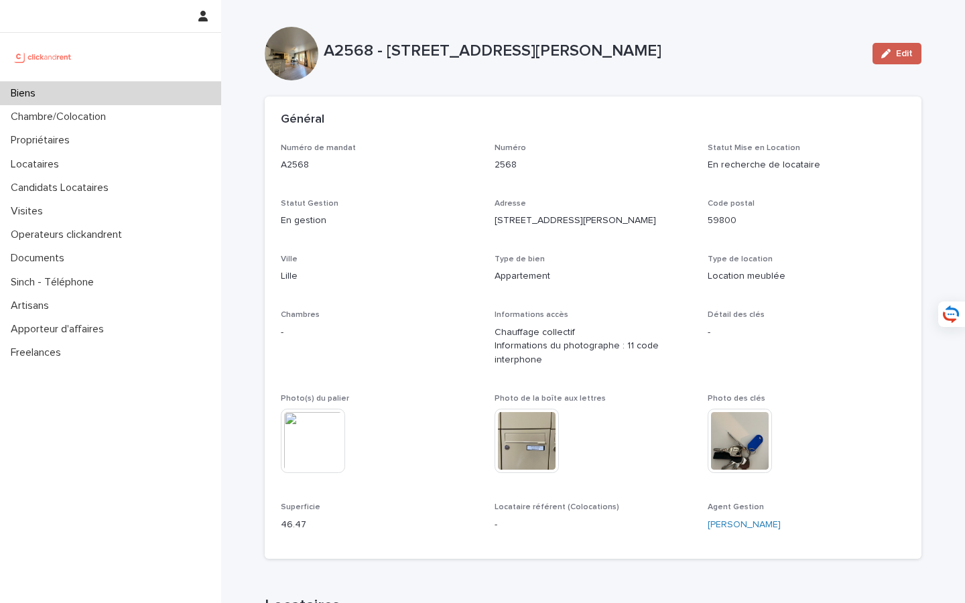
click at [913, 50] on button "Edit" at bounding box center [896, 53] width 49 height 21
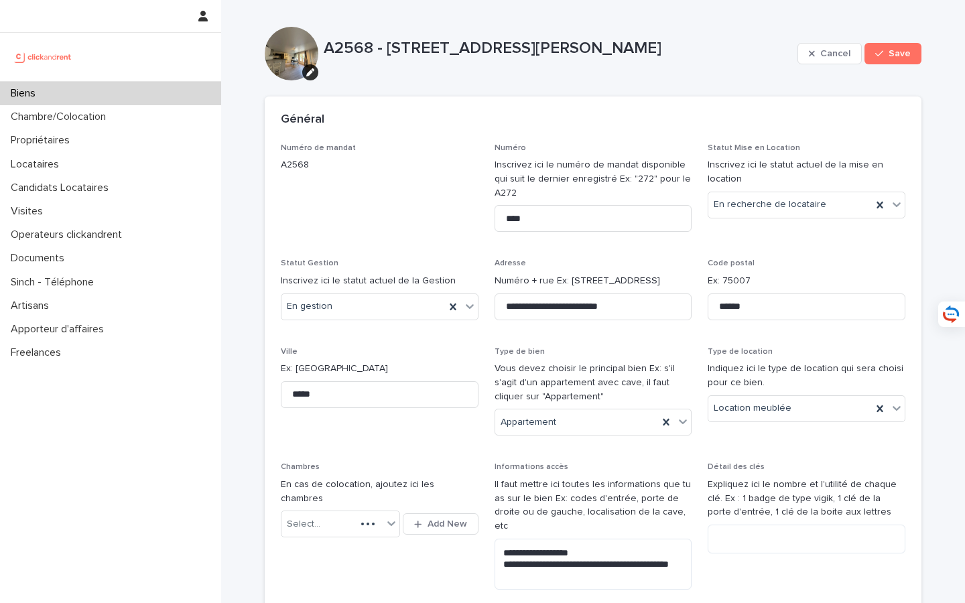
scroll to position [816, 0]
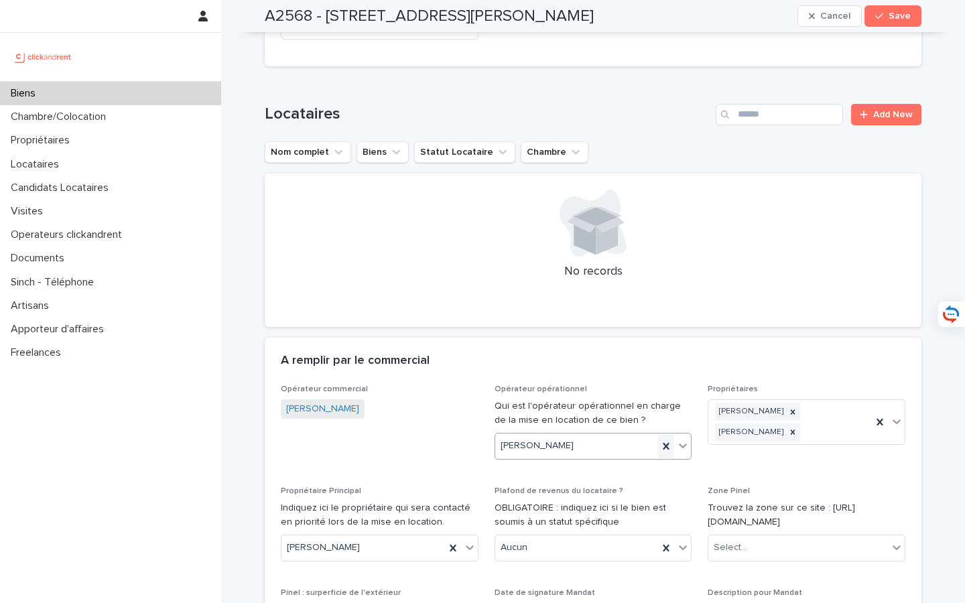
click at [664, 440] on icon at bounding box center [665, 446] width 13 height 13
type input "***"
click at [624, 452] on div "[PERSON_NAME]" at bounding box center [593, 458] width 196 height 23
click at [896, 18] on span "Save" at bounding box center [899, 15] width 22 height 9
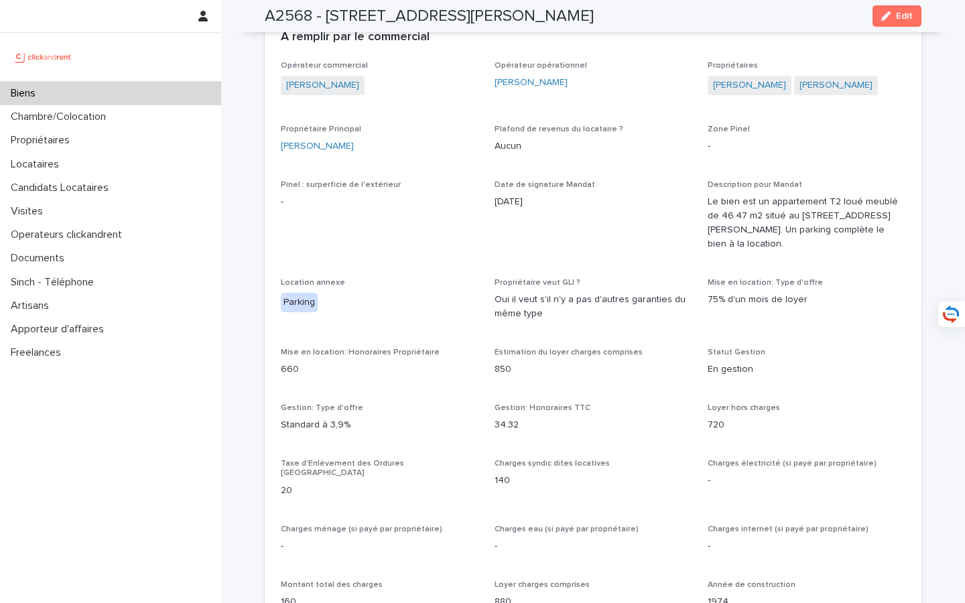
click at [139, 96] on div "Biens" at bounding box center [110, 93] width 221 height 23
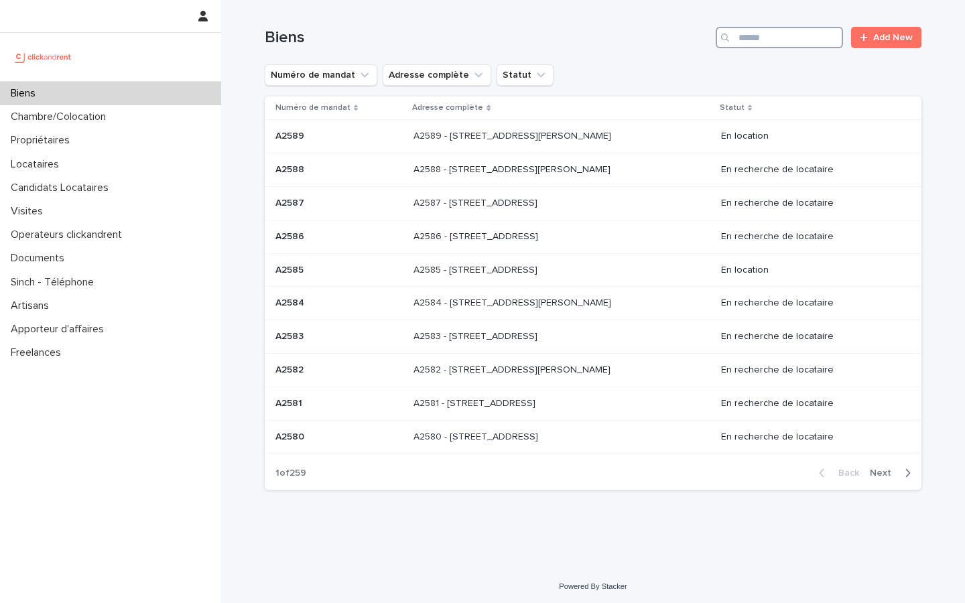
click at [769, 33] on input "Search" at bounding box center [779, 37] width 127 height 21
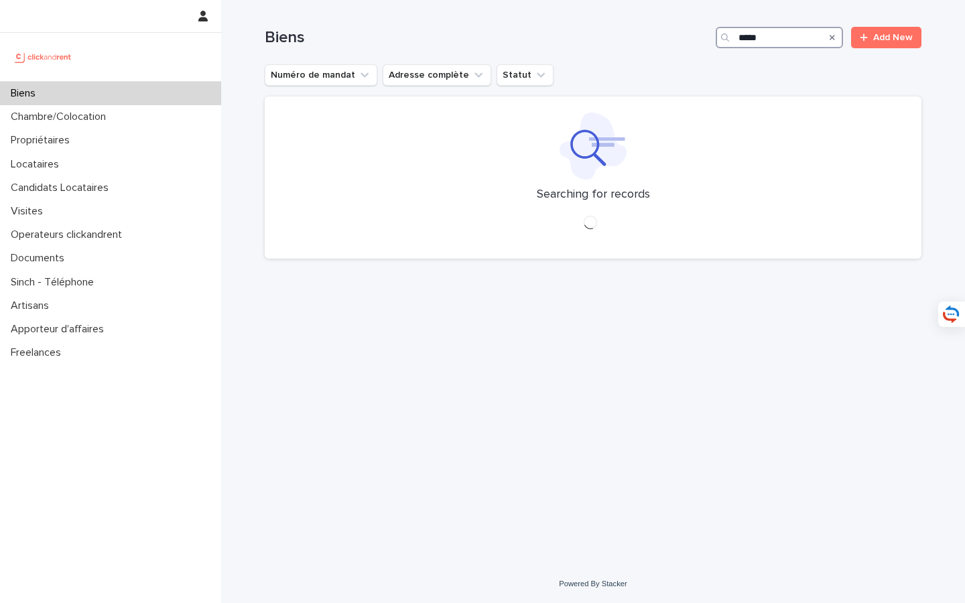
type input "*****"
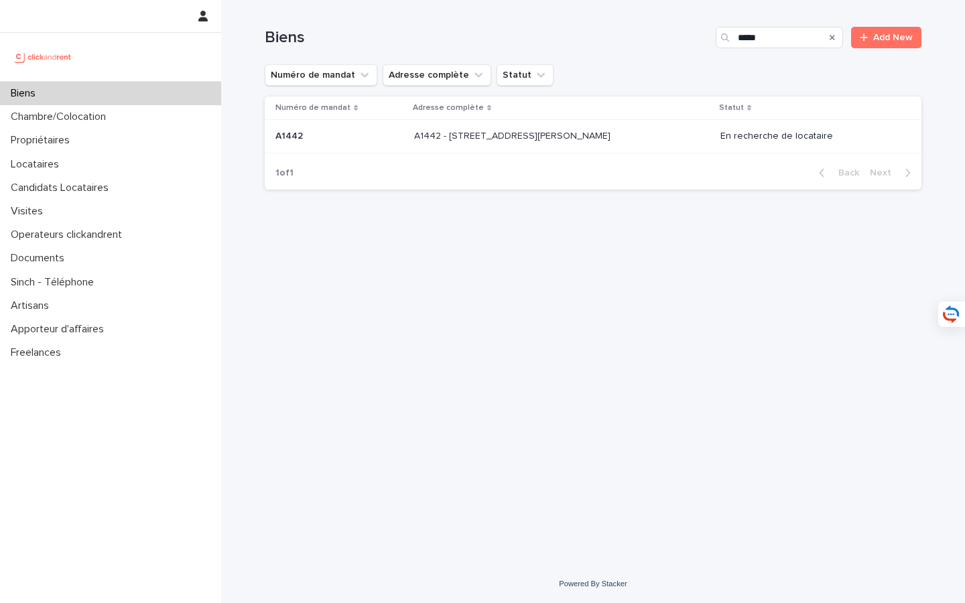
click at [626, 136] on p at bounding box center [525, 136] width 223 height 11
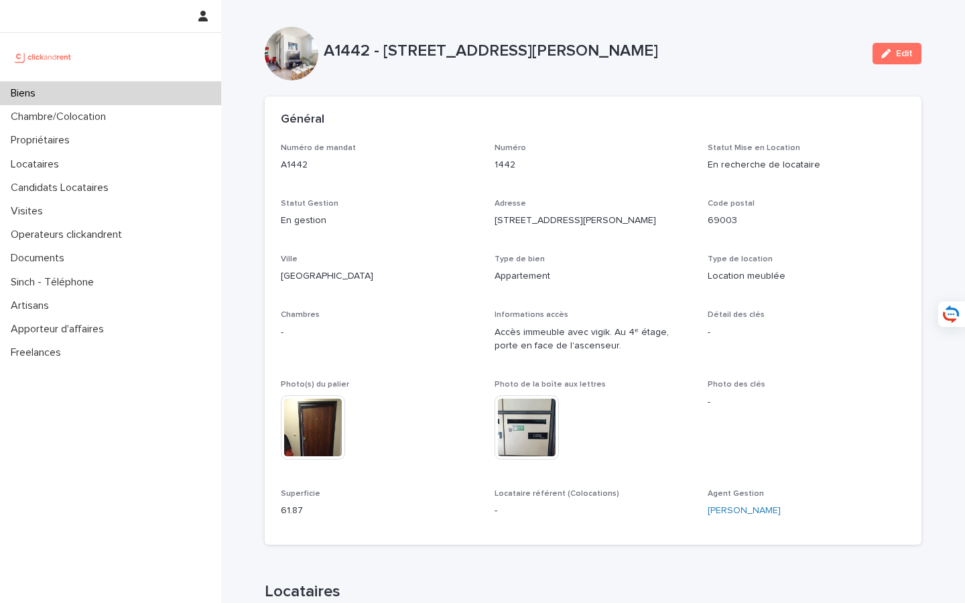
drag, startPoint x: 907, startPoint y: 50, endPoint x: 711, endPoint y: 322, distance: 334.5
click at [906, 50] on span "Edit" at bounding box center [904, 53] width 17 height 9
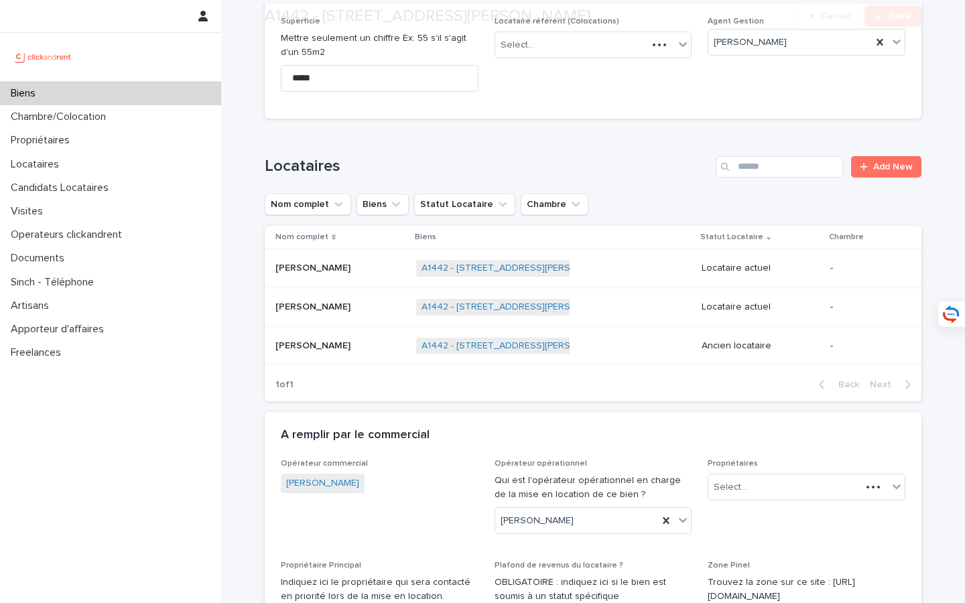
scroll to position [795, 0]
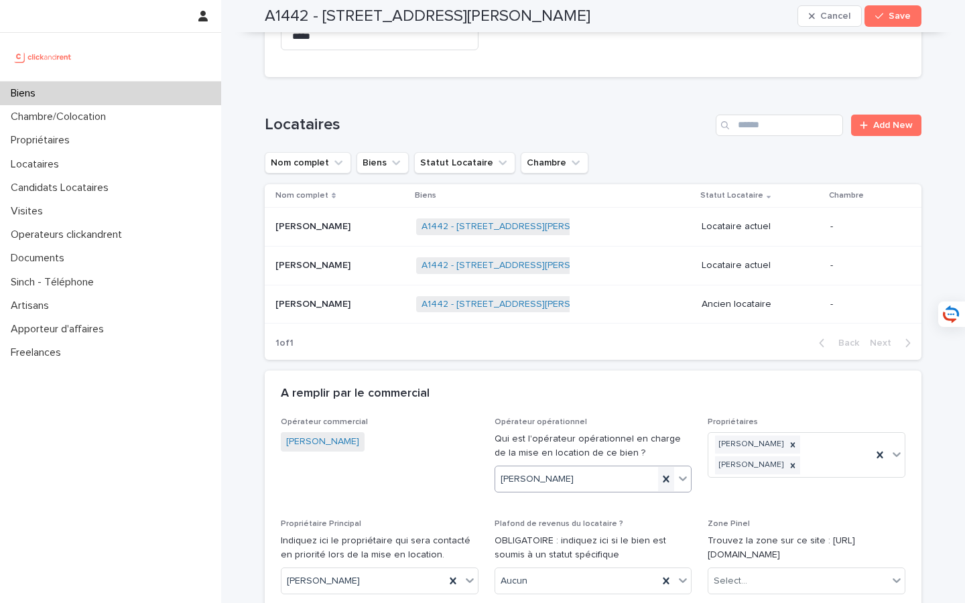
click at [667, 472] on icon at bounding box center [665, 478] width 13 height 13
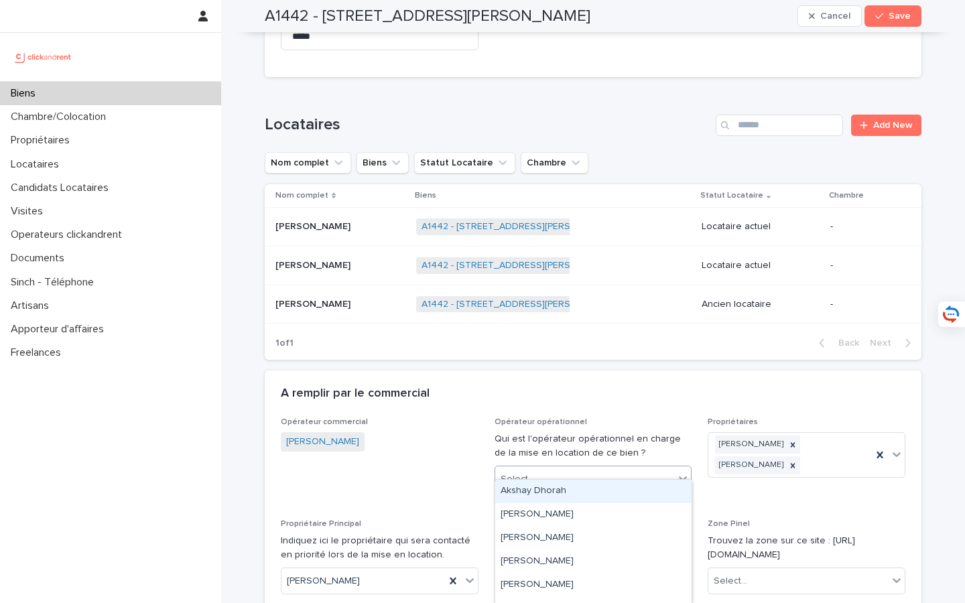
click at [633, 468] on div "Select..." at bounding box center [585, 479] width 180 height 22
type input "****"
click at [576, 490] on div "[PERSON_NAME]" at bounding box center [593, 491] width 196 height 23
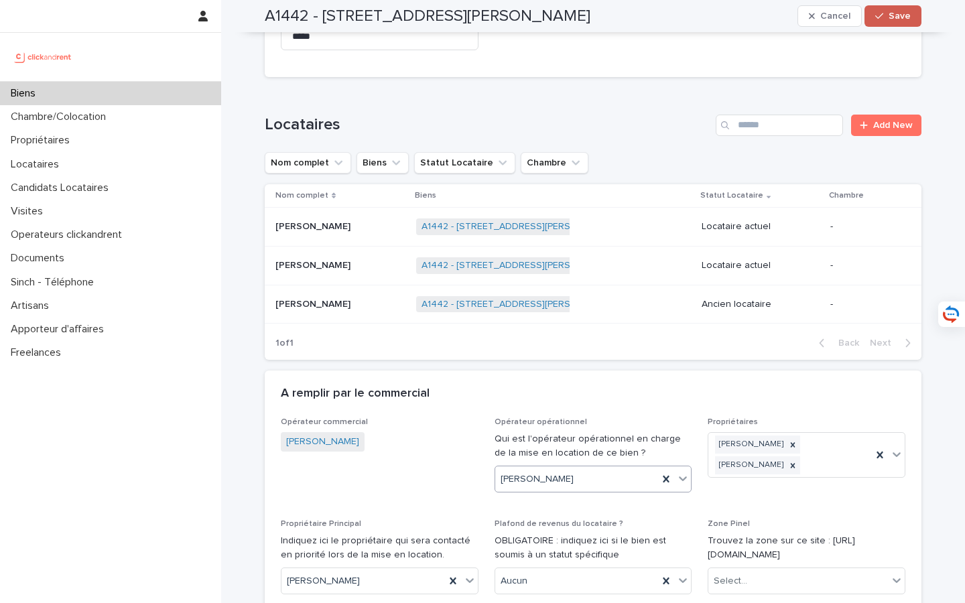
click at [897, 21] on button "Save" at bounding box center [892, 15] width 57 height 21
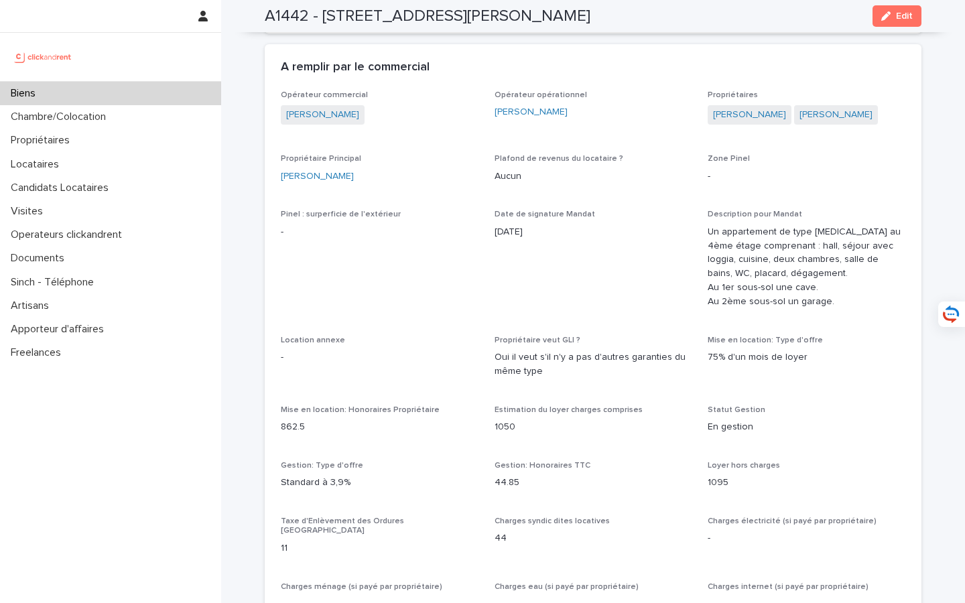
click at [123, 88] on div "Biens" at bounding box center [110, 93] width 221 height 23
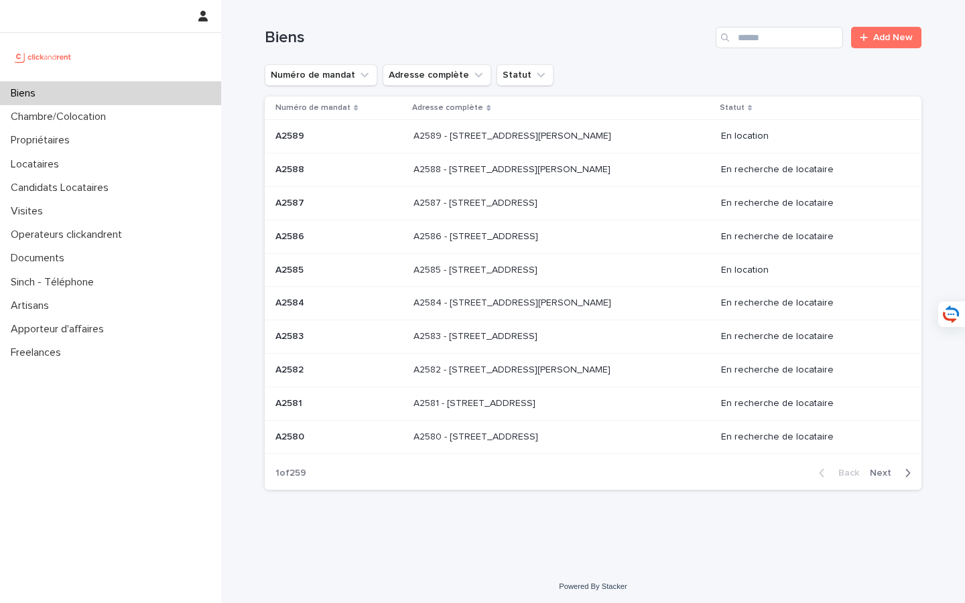
click at [758, 51] on div "Biens Add New" at bounding box center [593, 32] width 657 height 64
click at [758, 46] on input "Search" at bounding box center [779, 37] width 127 height 21
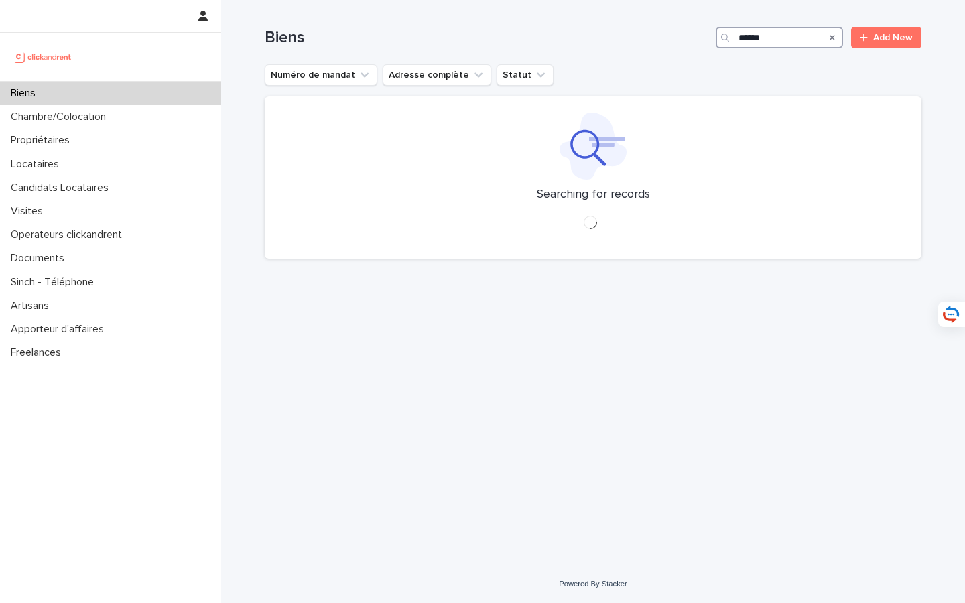
type input "*****"
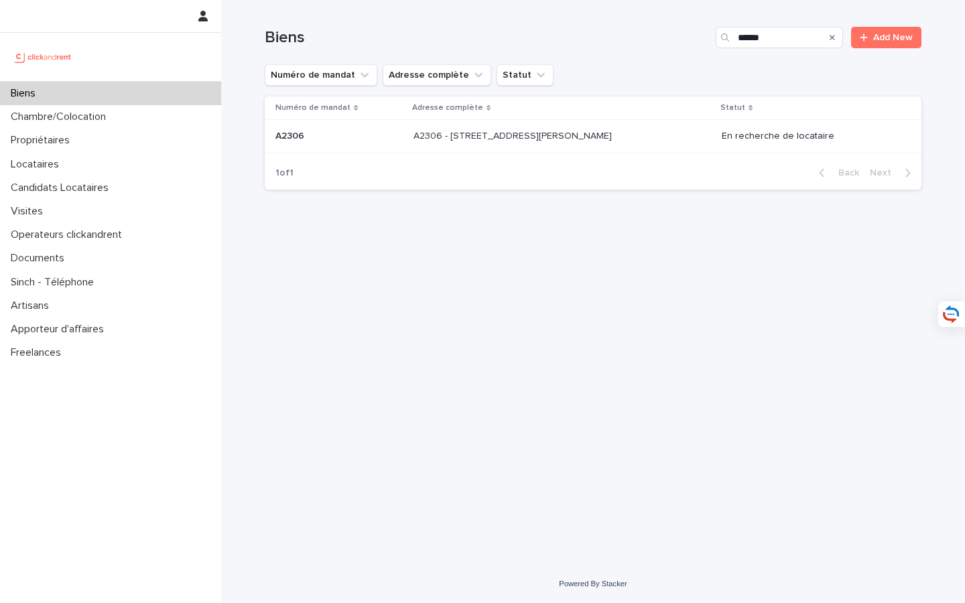
click at [566, 141] on p "A2306 - [STREET_ADDRESS][PERSON_NAME]" at bounding box center [513, 135] width 201 height 14
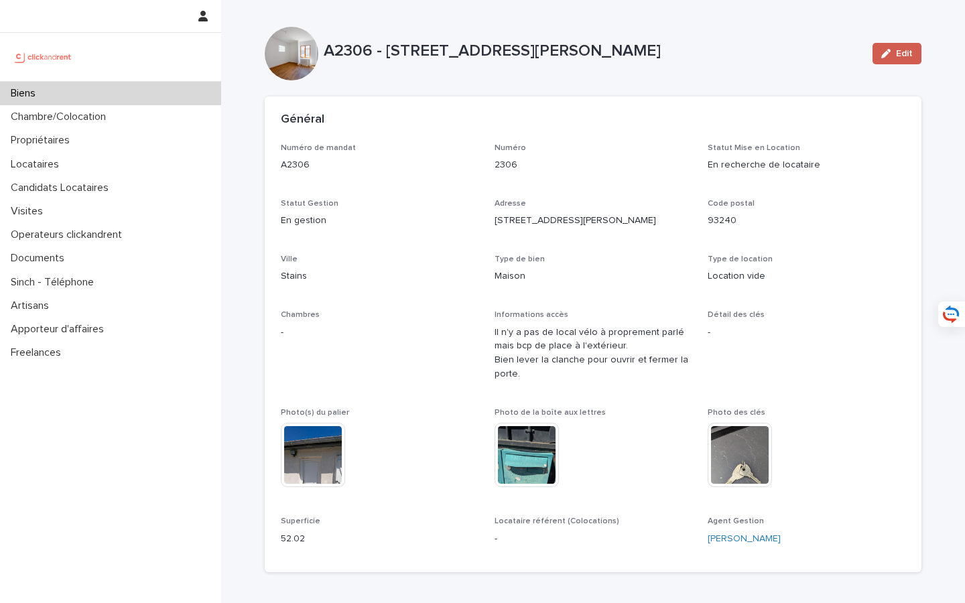
click at [899, 55] on span "Edit" at bounding box center [904, 53] width 17 height 9
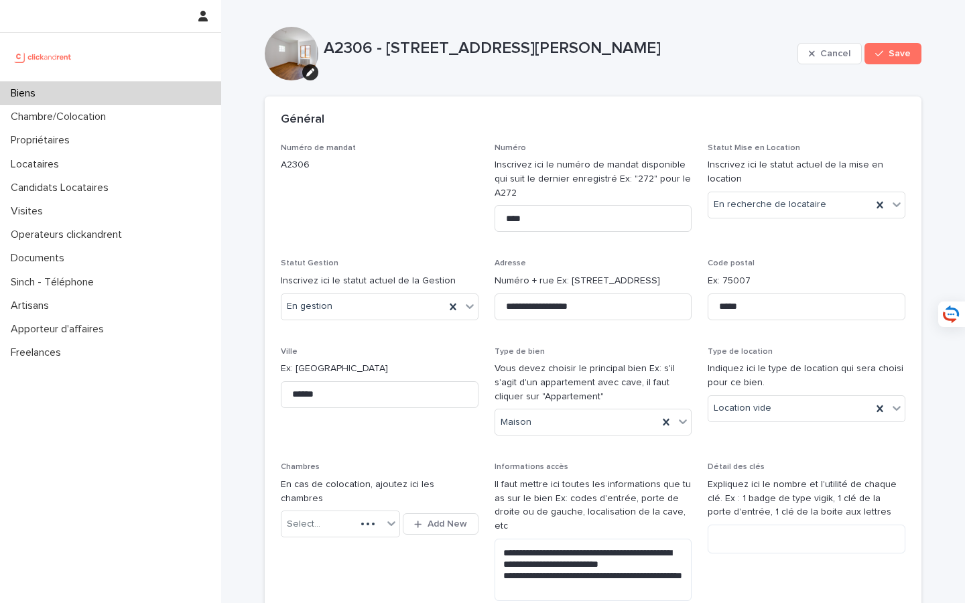
scroll to position [925, 0]
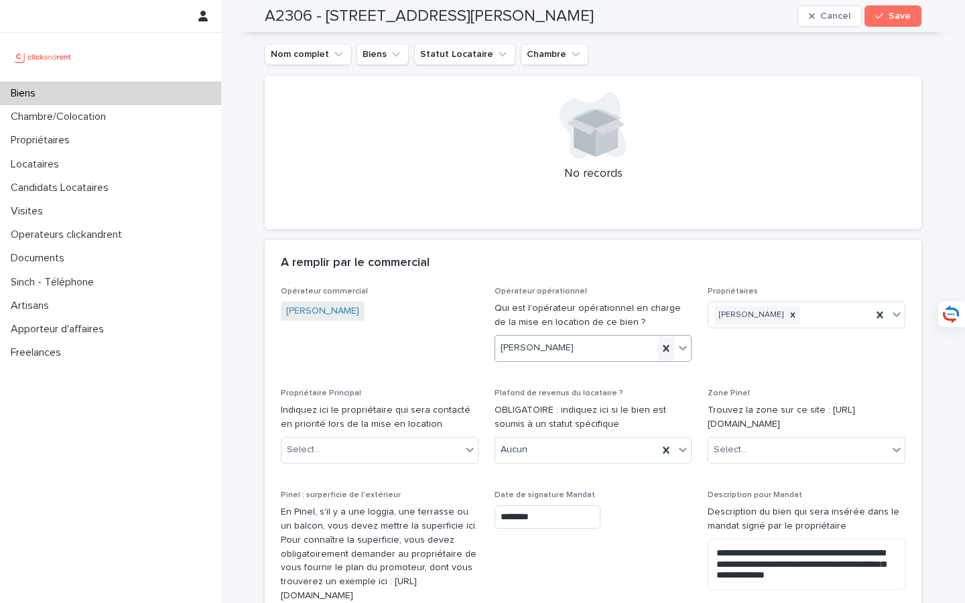
click at [669, 342] on icon at bounding box center [665, 348] width 13 height 13
click at [618, 337] on div "Select..." at bounding box center [585, 348] width 180 height 22
type input "****"
click at [553, 365] on div "[PERSON_NAME]" at bounding box center [593, 360] width 196 height 23
click at [905, 15] on span "Save" at bounding box center [899, 15] width 22 height 9
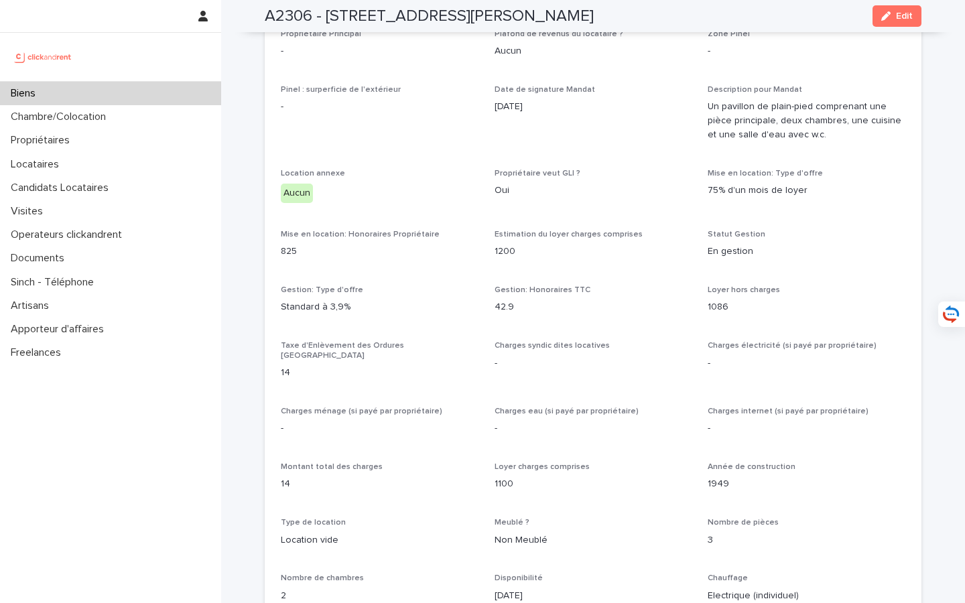
click at [197, 92] on div "Biens" at bounding box center [110, 93] width 221 height 23
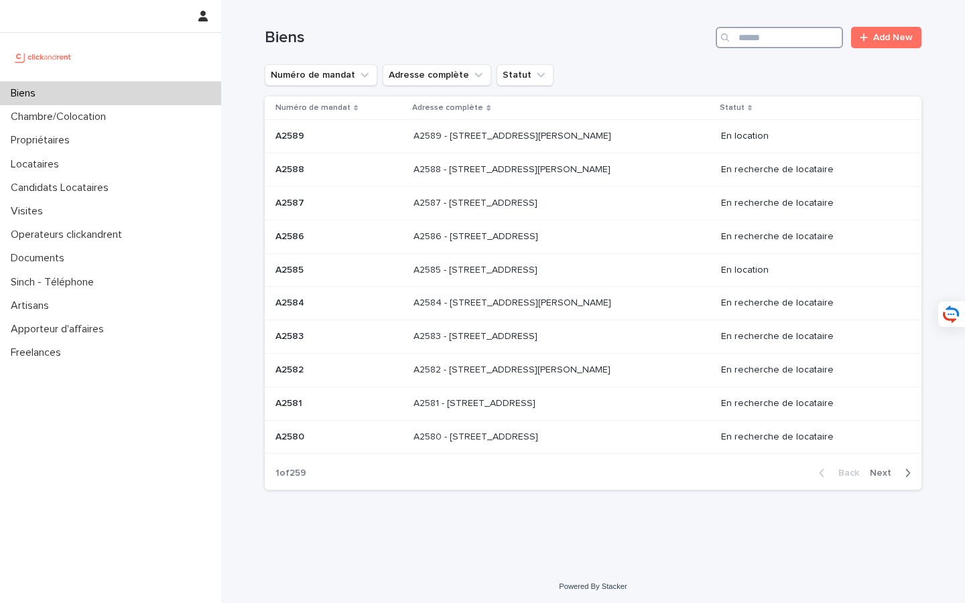
click at [769, 38] on input "Search" at bounding box center [779, 37] width 127 height 21
type input "*****"
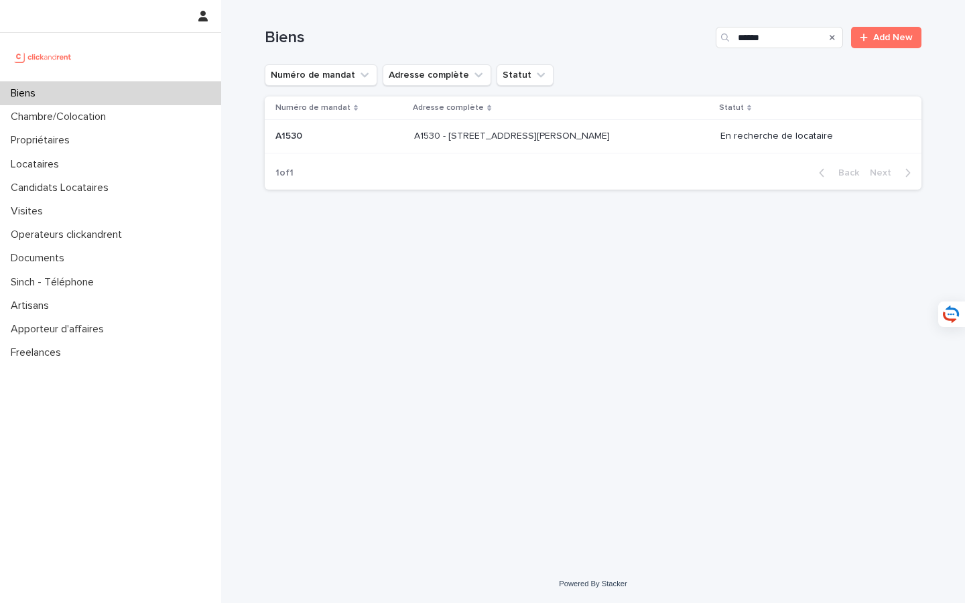
click at [597, 134] on p "A1530 - [STREET_ADDRESS][PERSON_NAME]" at bounding box center [513, 135] width 198 height 14
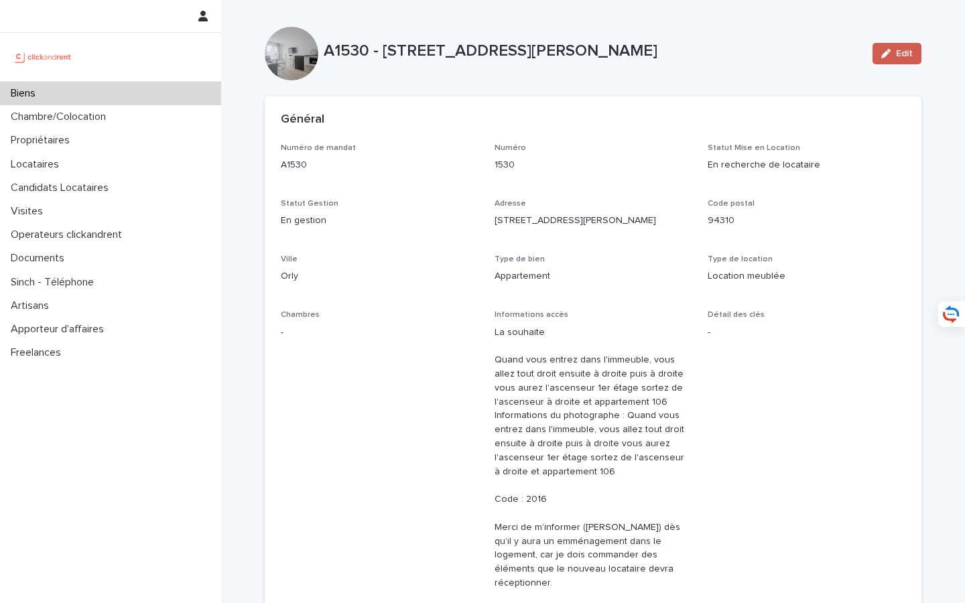
click at [903, 54] on span "Edit" at bounding box center [904, 53] width 17 height 9
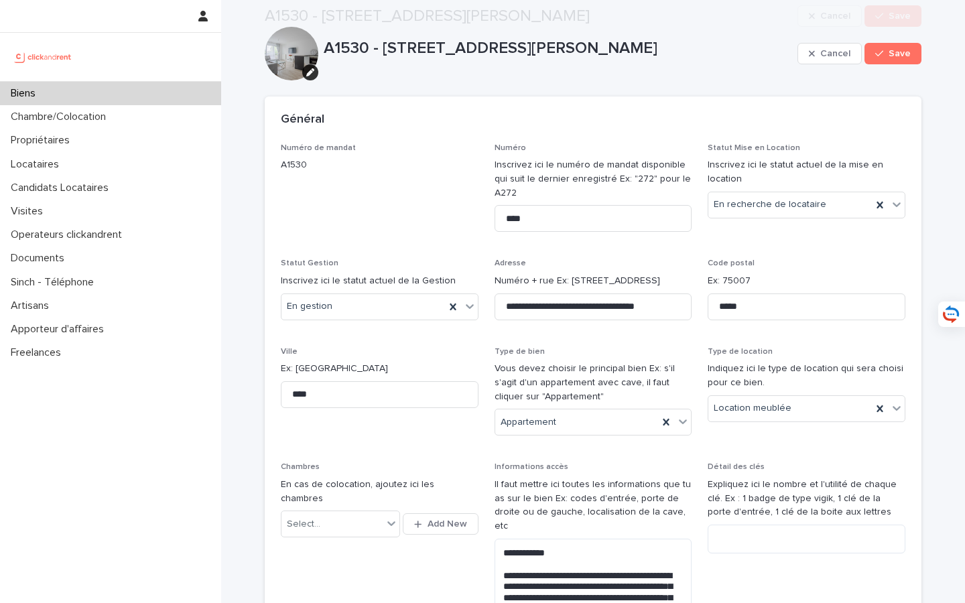
scroll to position [1037, 0]
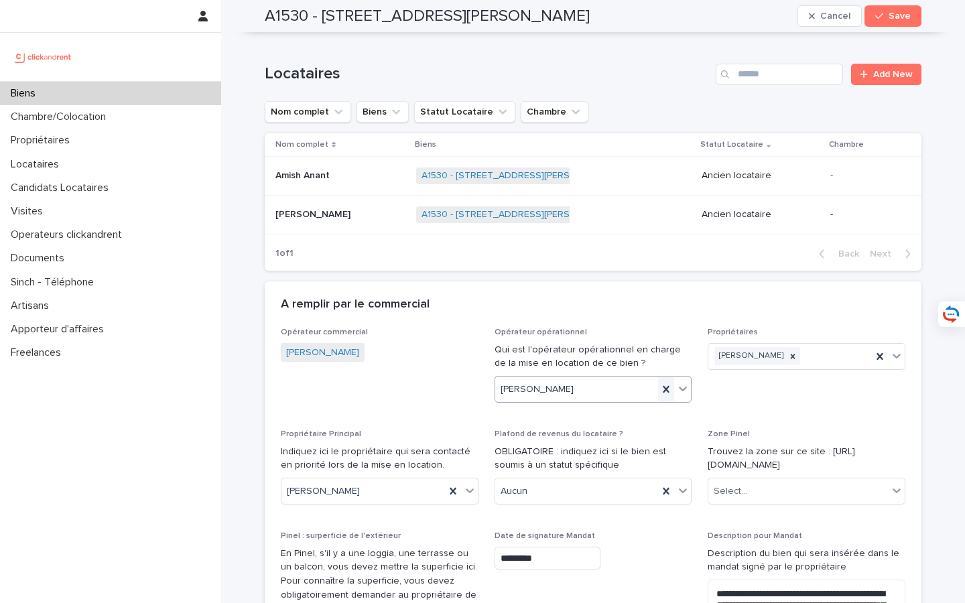
click at [671, 383] on icon at bounding box center [665, 389] width 13 height 13
click at [615, 379] on div "[PERSON_NAME]" at bounding box center [576, 390] width 163 height 22
type input "****"
click at [600, 403] on div "[PERSON_NAME]" at bounding box center [593, 402] width 196 height 23
click at [888, 17] on div "button" at bounding box center [881, 15] width 13 height 9
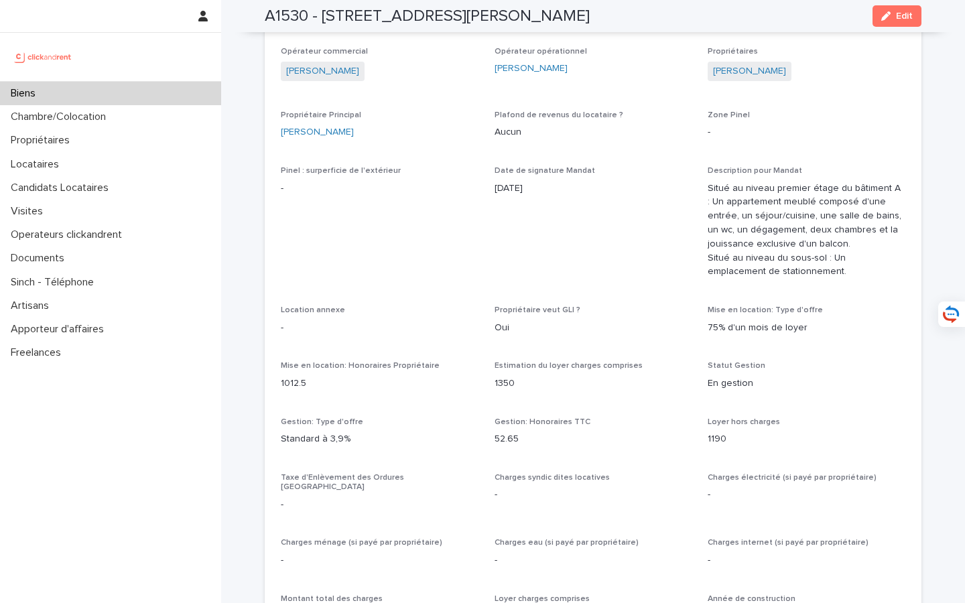
click at [149, 97] on div "Biens" at bounding box center [110, 93] width 221 height 23
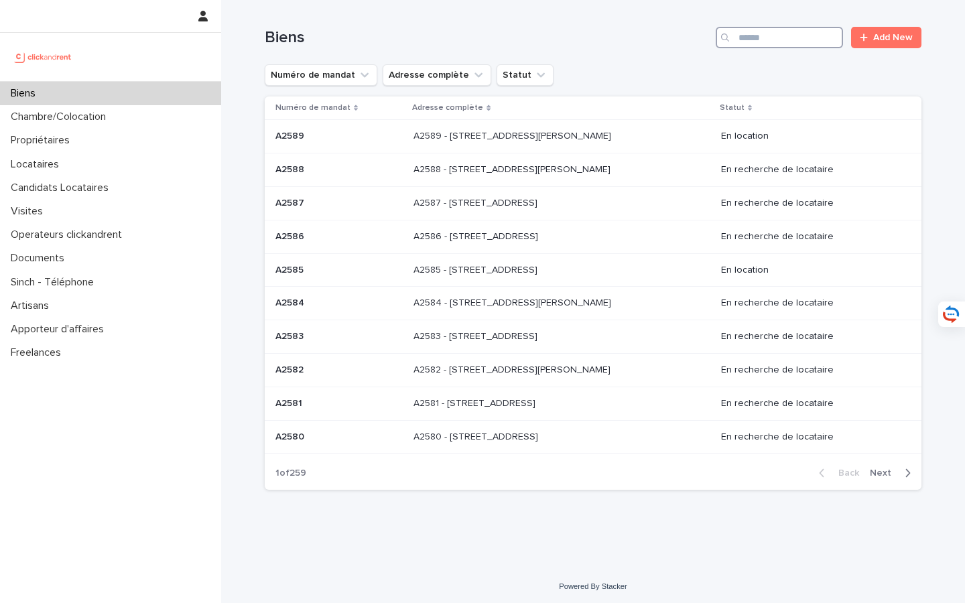
click at [788, 42] on input "Search" at bounding box center [779, 37] width 127 height 21
type input "*****"
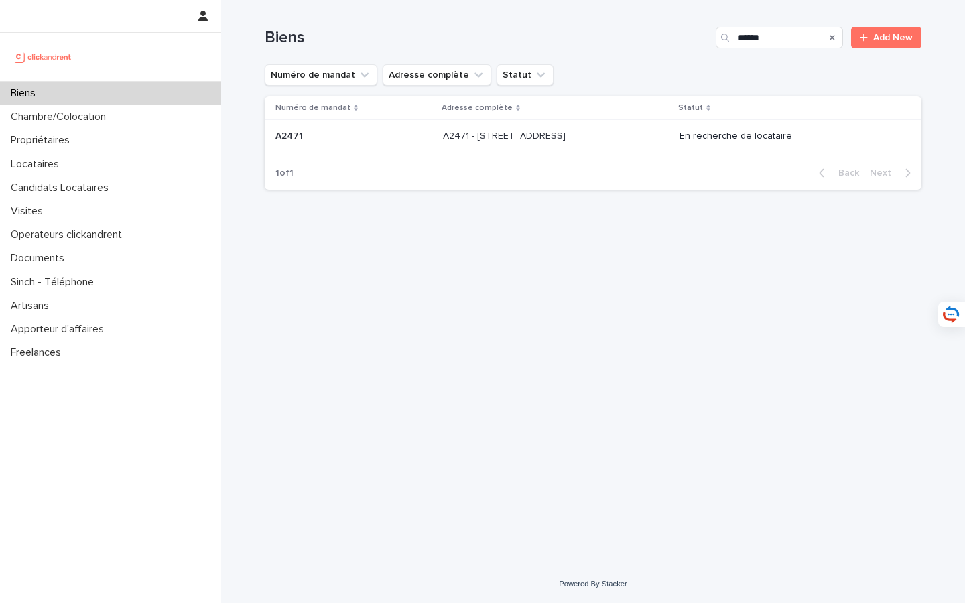
click at [603, 132] on p at bounding box center [554, 136] width 223 height 11
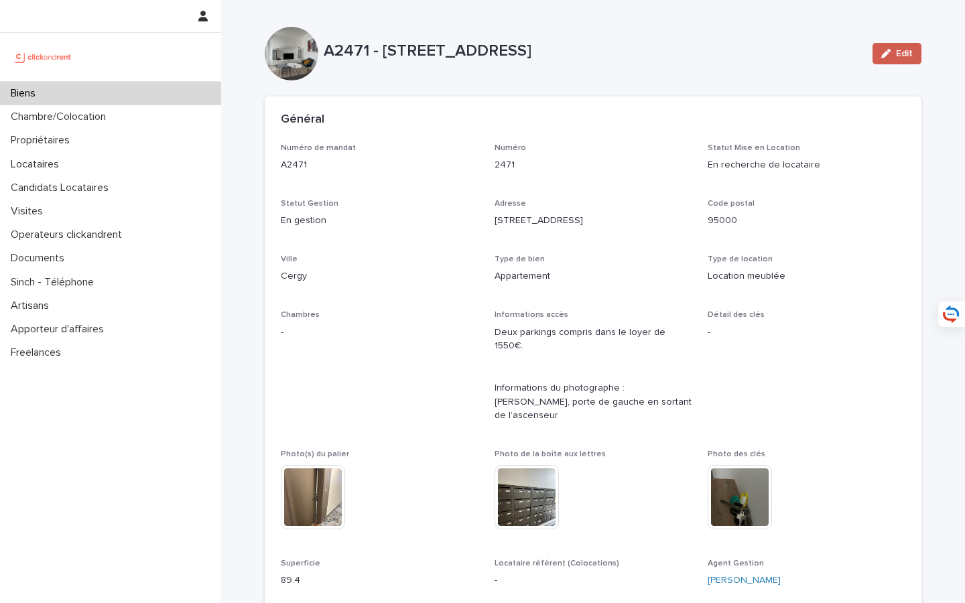
click at [904, 56] on span "Edit" at bounding box center [904, 53] width 17 height 9
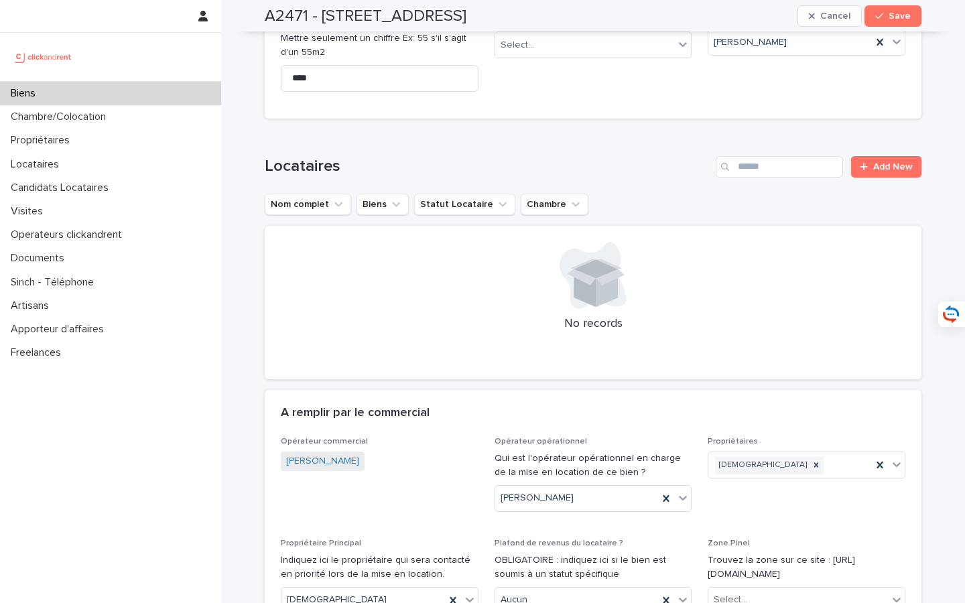
scroll to position [799, 0]
click at [663, 494] on icon at bounding box center [666, 497] width 6 height 7
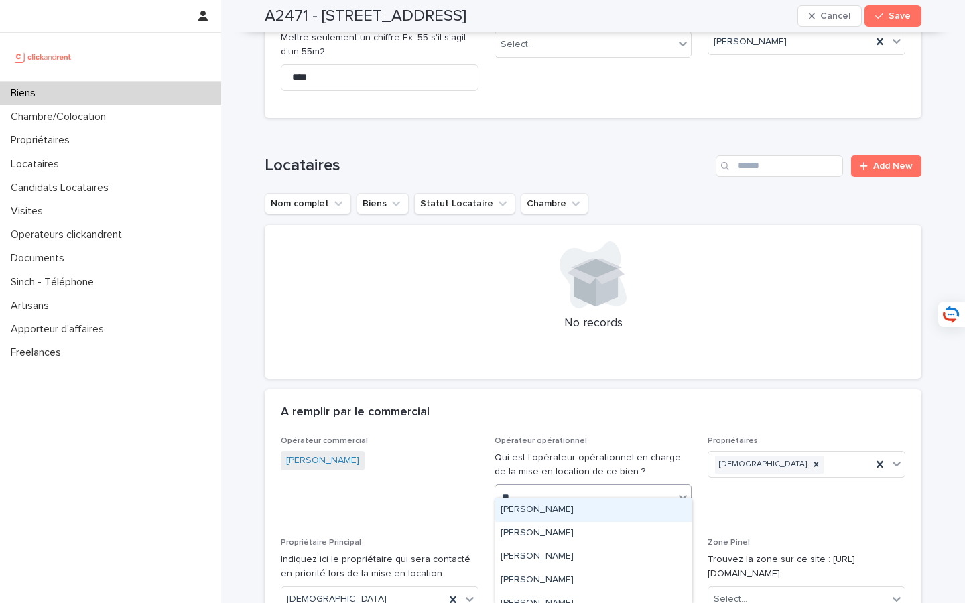
type input "***"
click at [616, 513] on div "[PERSON_NAME]" at bounding box center [593, 510] width 196 height 23
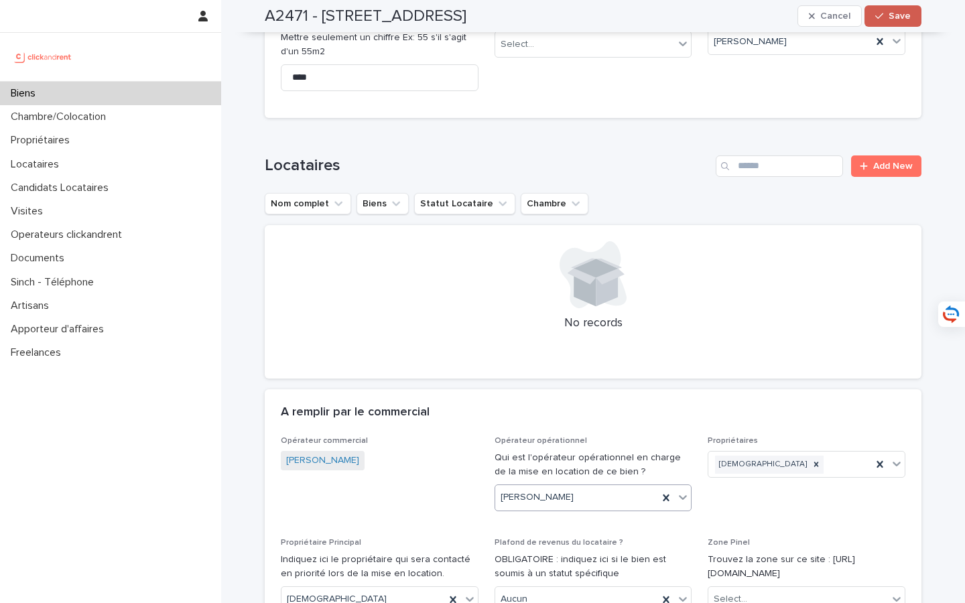
click at [886, 23] on button "Save" at bounding box center [892, 15] width 57 height 21
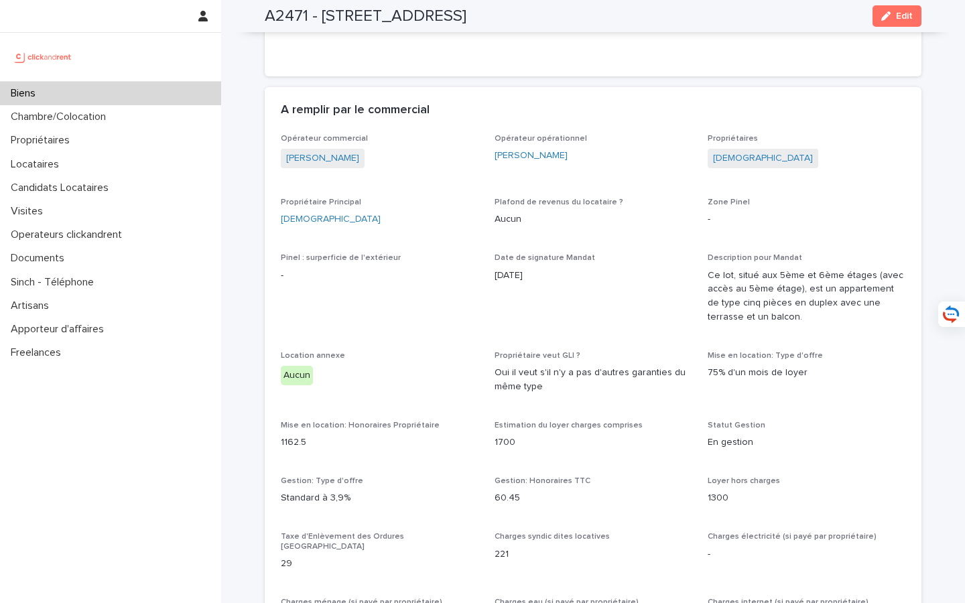
click at [165, 96] on div "Biens" at bounding box center [110, 93] width 221 height 23
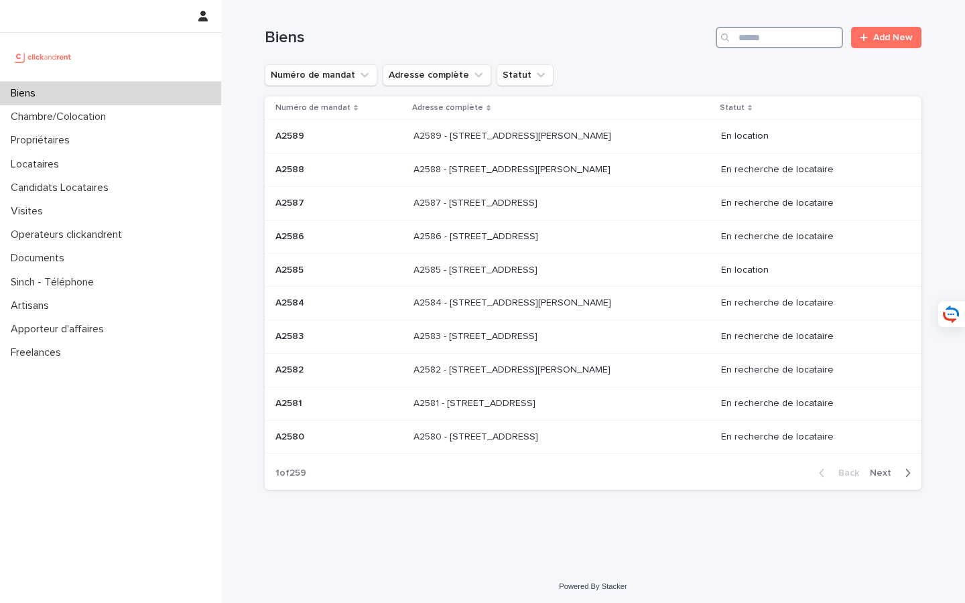
click at [811, 42] on input "Search" at bounding box center [779, 37] width 127 height 21
type input "*****"
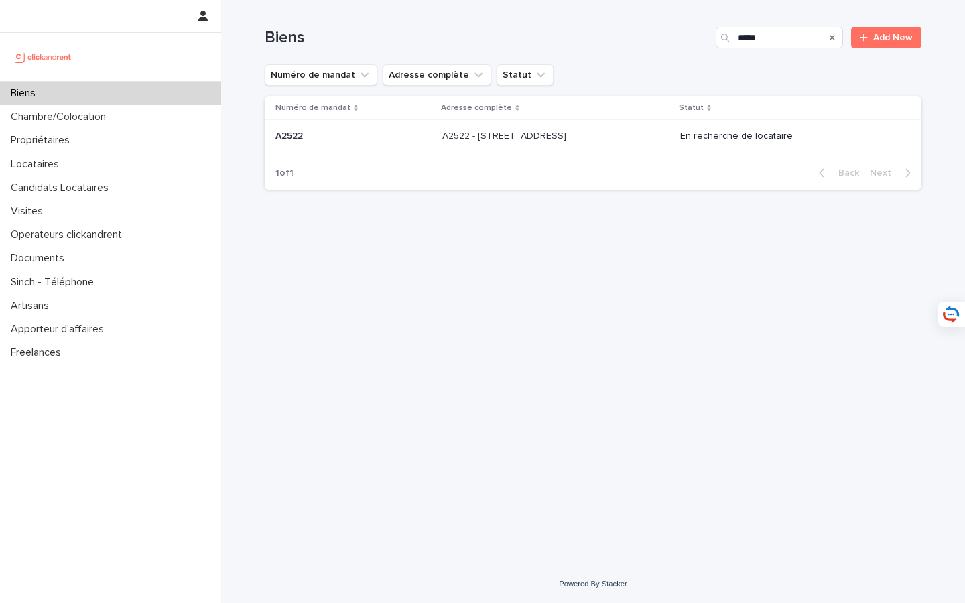
click at [569, 133] on p "A2522 - [STREET_ADDRESS]" at bounding box center [505, 135] width 127 height 14
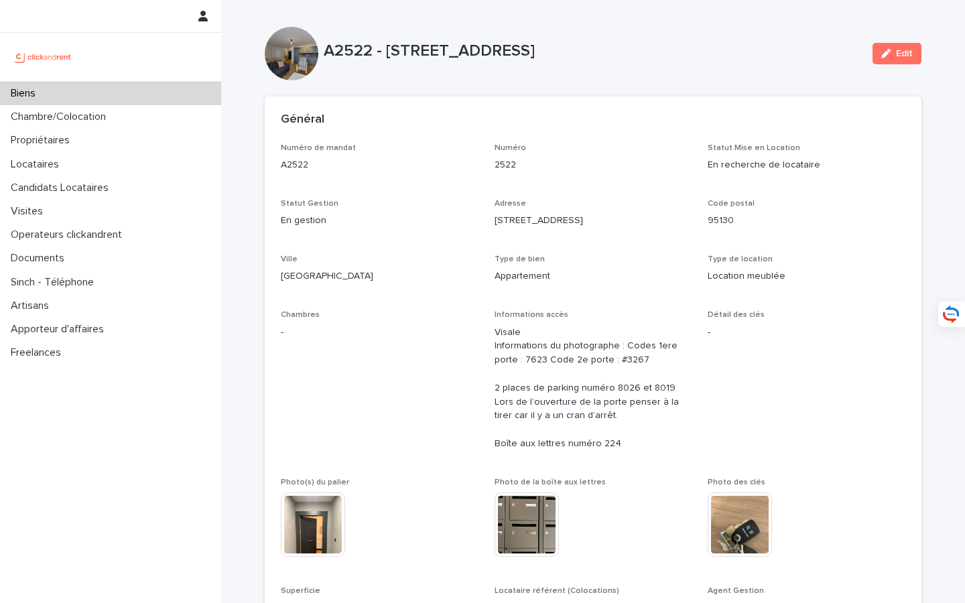
click at [899, 55] on span "Edit" at bounding box center [904, 53] width 17 height 9
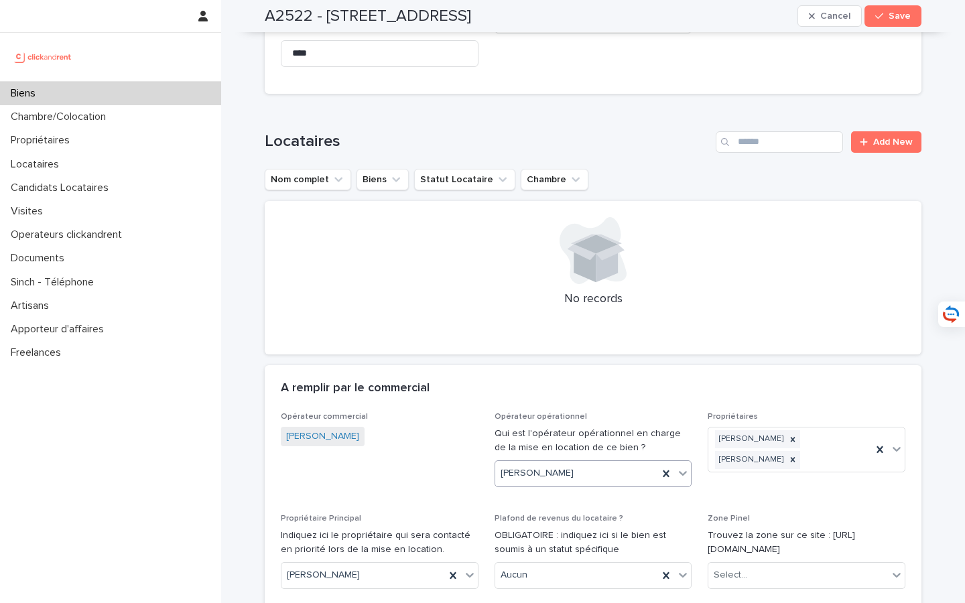
scroll to position [960, 0]
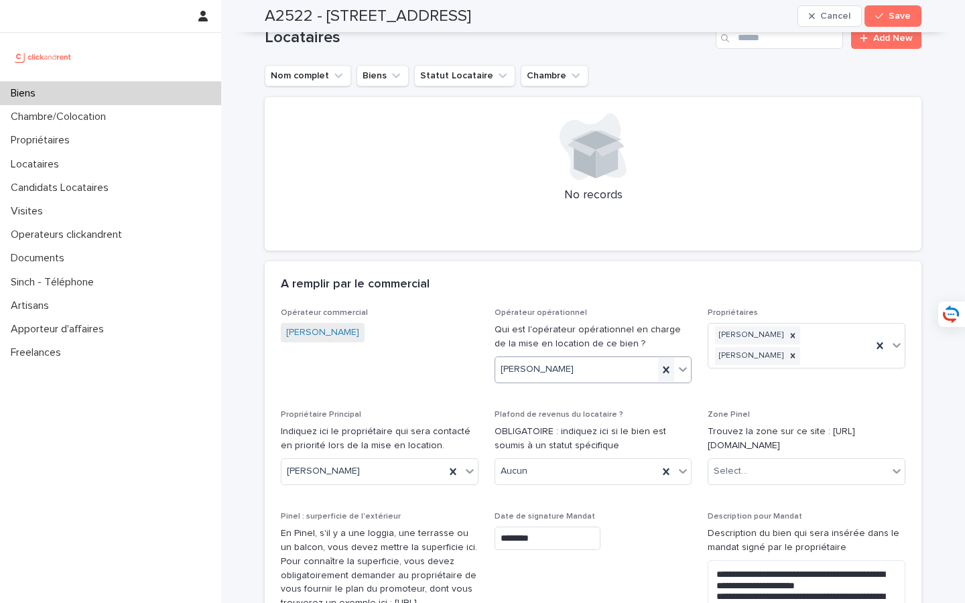
click at [663, 363] on icon at bounding box center [665, 369] width 13 height 13
type input "****"
click at [616, 382] on div "[PERSON_NAME]" at bounding box center [593, 382] width 196 height 23
click at [888, 22] on button "Save" at bounding box center [892, 15] width 57 height 21
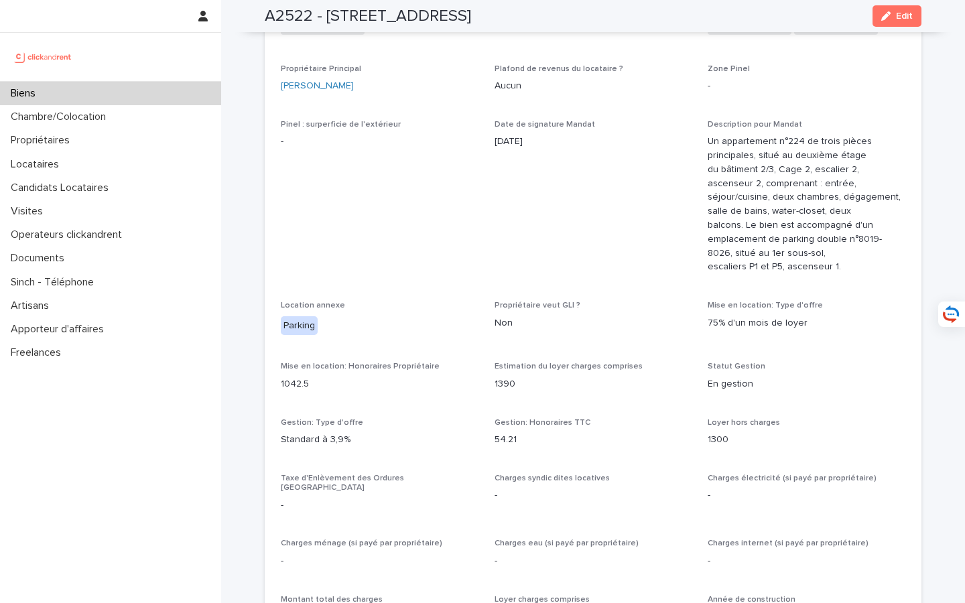
click at [175, 95] on div "Biens" at bounding box center [110, 93] width 221 height 23
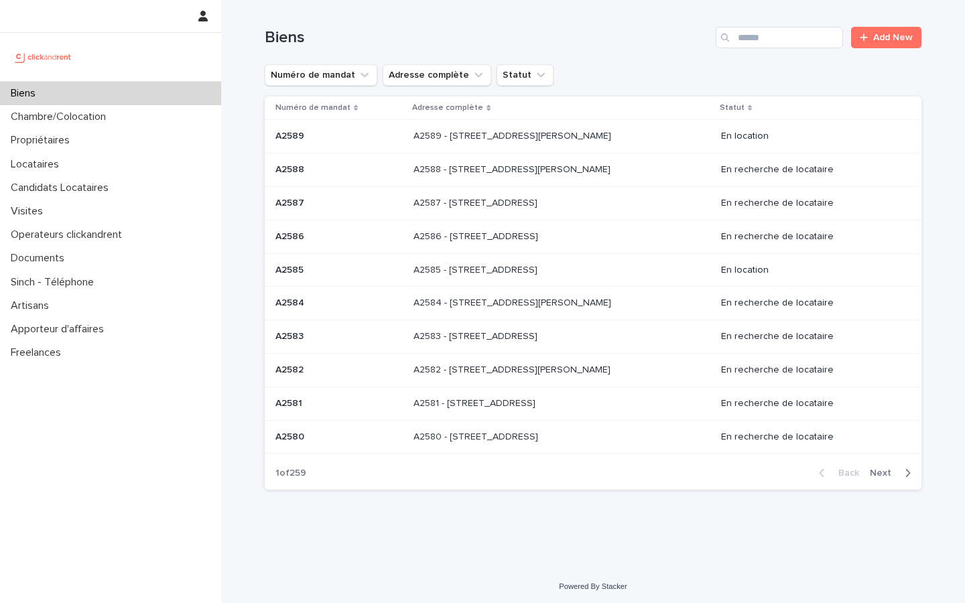
click at [789, 54] on div "Biens Add New" at bounding box center [593, 32] width 657 height 64
click at [787, 44] on input "Search" at bounding box center [779, 37] width 127 height 21
type input "*****"
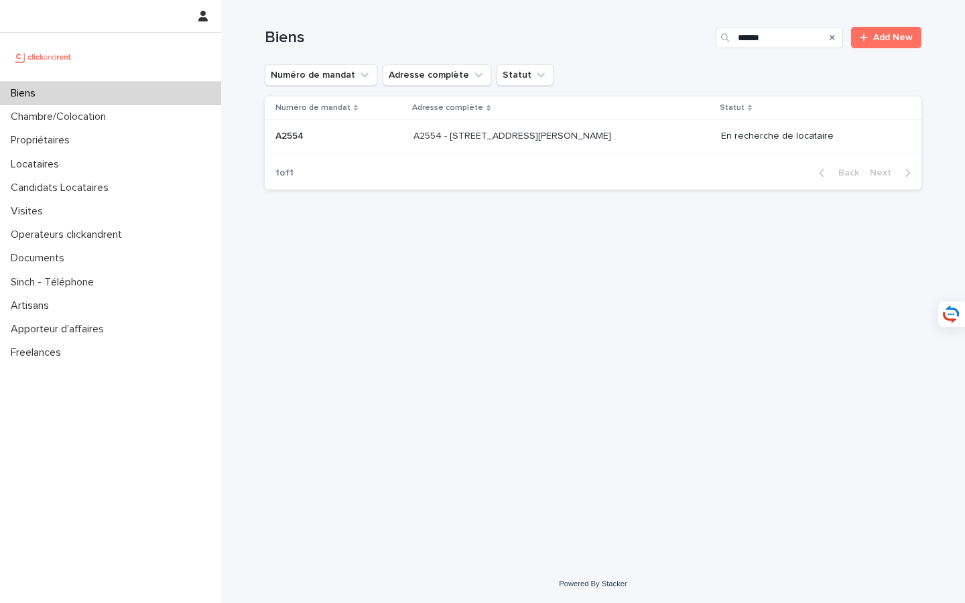
click at [623, 141] on p at bounding box center [524, 136] width 223 height 11
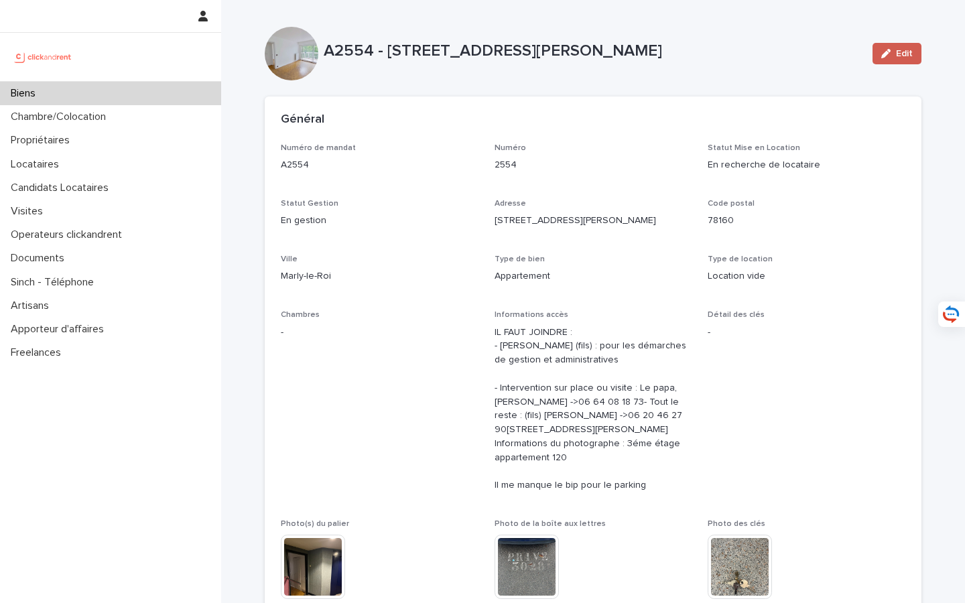
click at [912, 58] on button "Edit" at bounding box center [896, 53] width 49 height 21
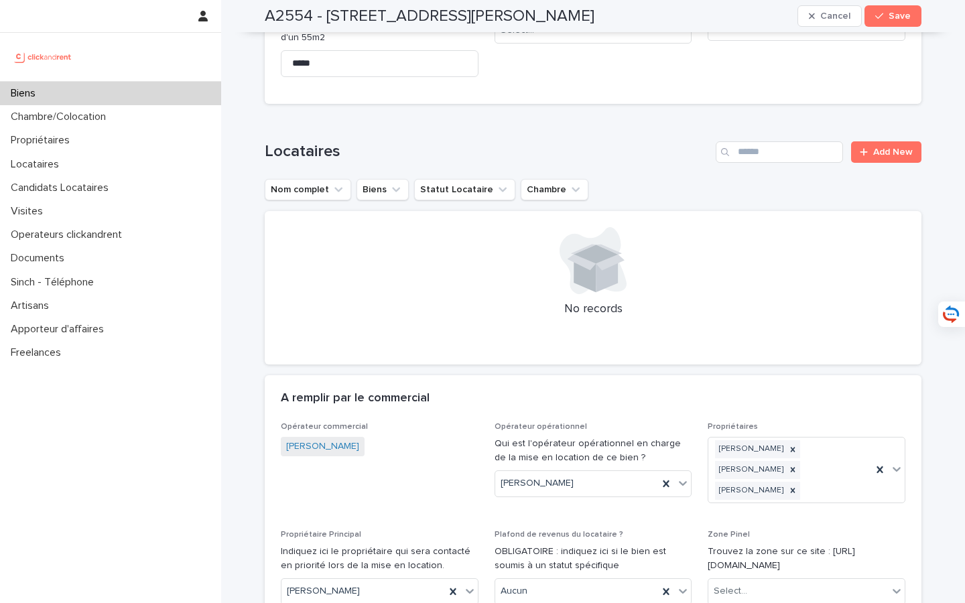
scroll to position [970, 0]
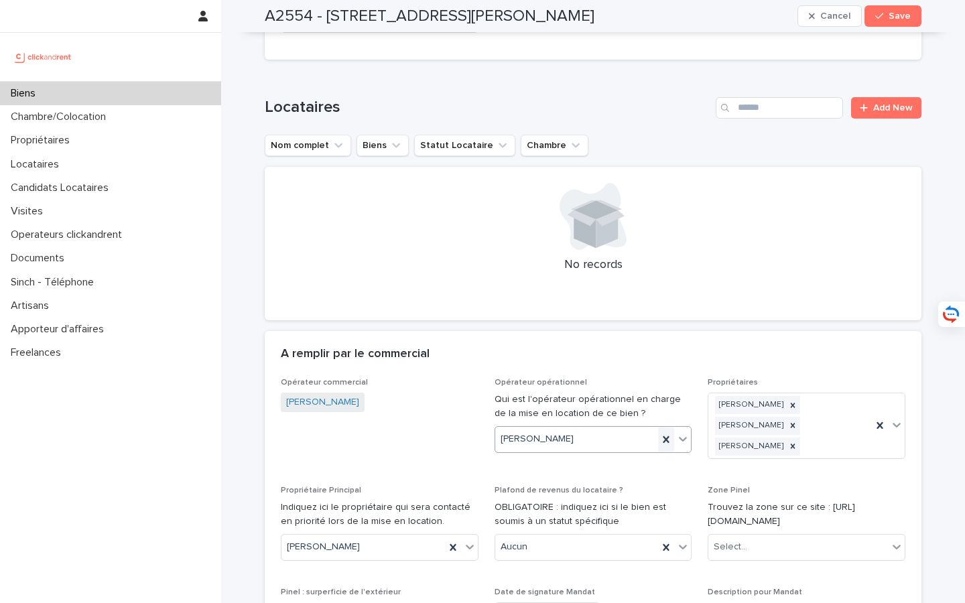
click at [664, 436] on icon at bounding box center [666, 439] width 6 height 7
click at [623, 428] on div "[PERSON_NAME]" at bounding box center [576, 439] width 163 height 22
type input "****"
click at [578, 456] on div "[PERSON_NAME]" at bounding box center [593, 451] width 196 height 23
drag, startPoint x: 899, startPoint y: 15, endPoint x: 899, endPoint y: 529, distance: 514.6
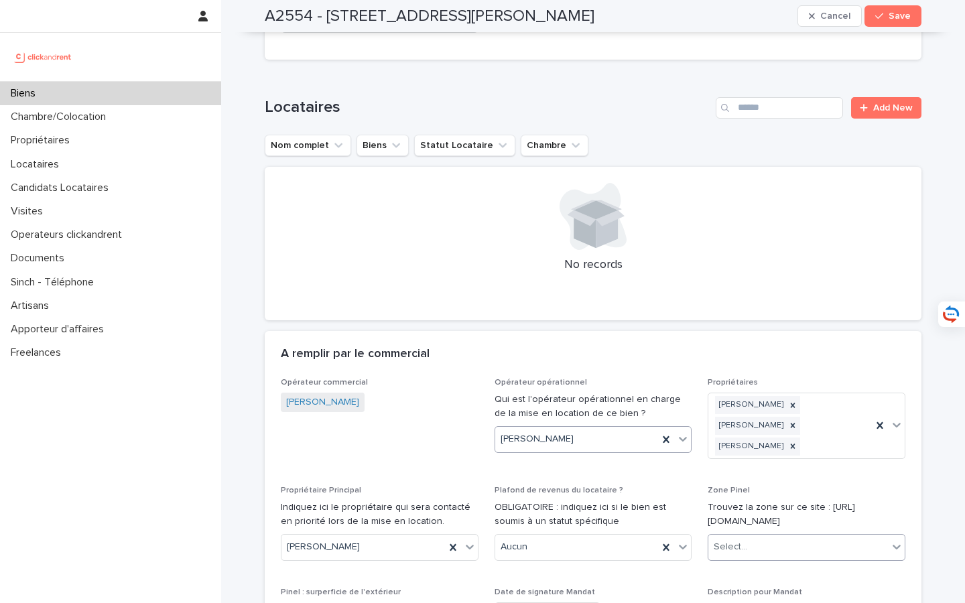
click at [899, 15] on span "Save" at bounding box center [899, 15] width 22 height 9
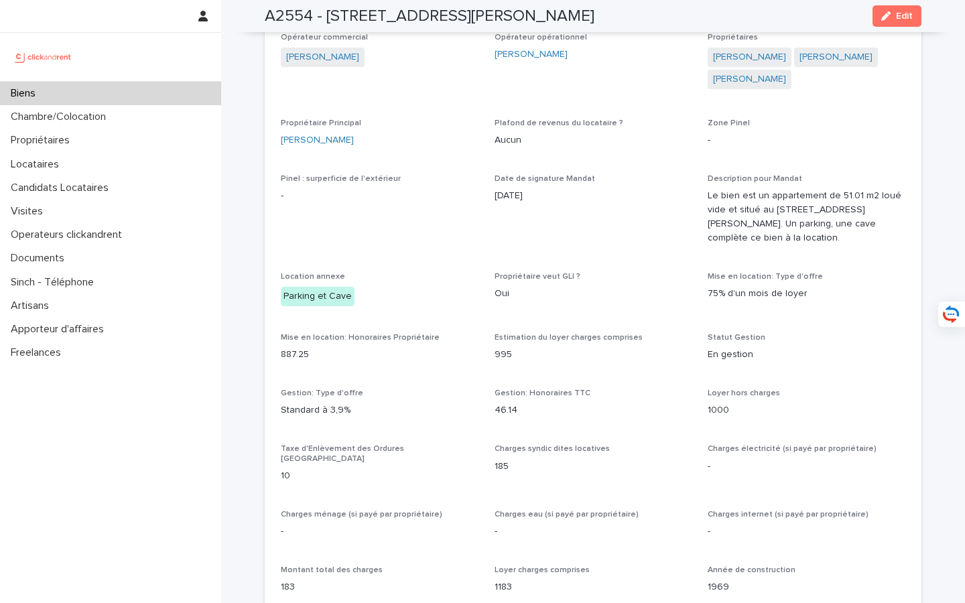
click at [137, 98] on div "Biens" at bounding box center [110, 93] width 221 height 23
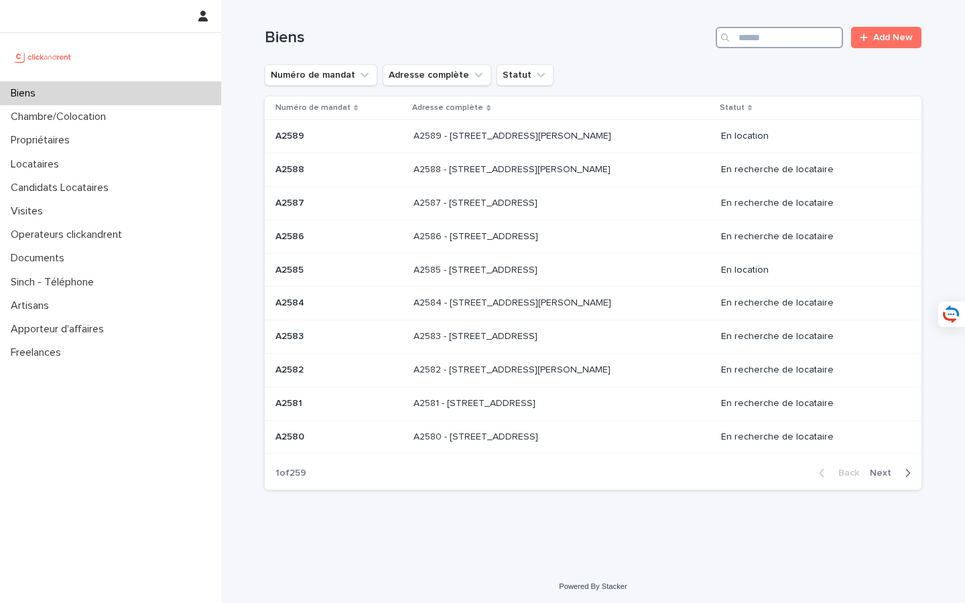
click at [754, 38] on input "Search" at bounding box center [779, 37] width 127 height 21
type input "*****"
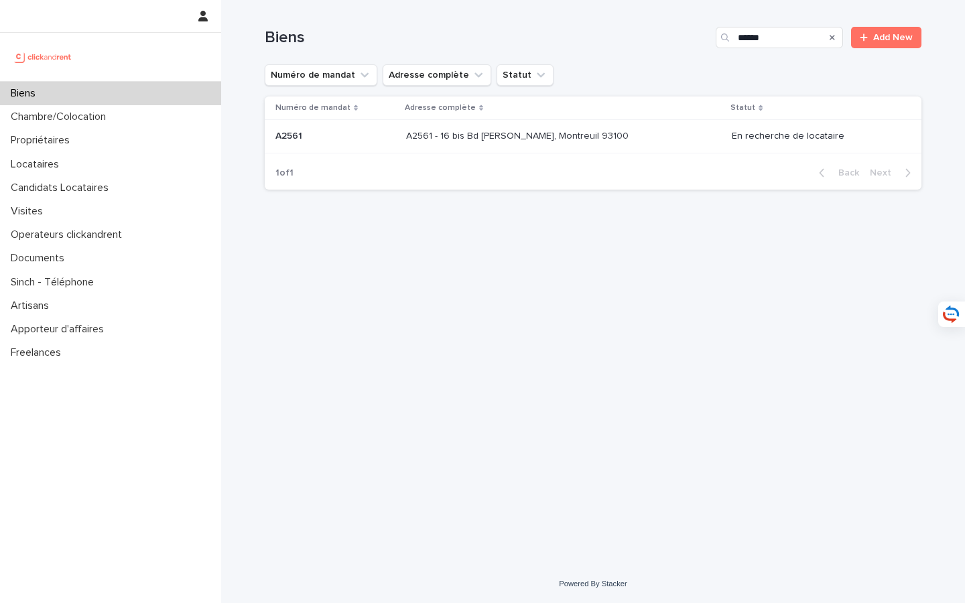
click at [518, 128] on div "A2561 - 16 bis Bd [PERSON_NAME], Montreuil 93100 A2561 - 16 bis Bd [PERSON_NAME…" at bounding box center [563, 136] width 315 height 22
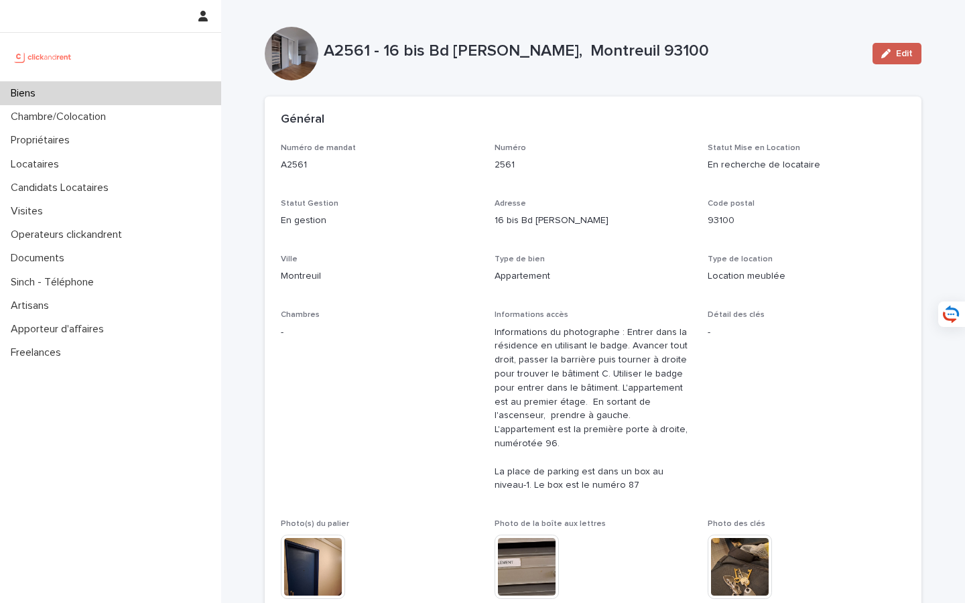
click at [895, 45] on button "Edit" at bounding box center [896, 53] width 49 height 21
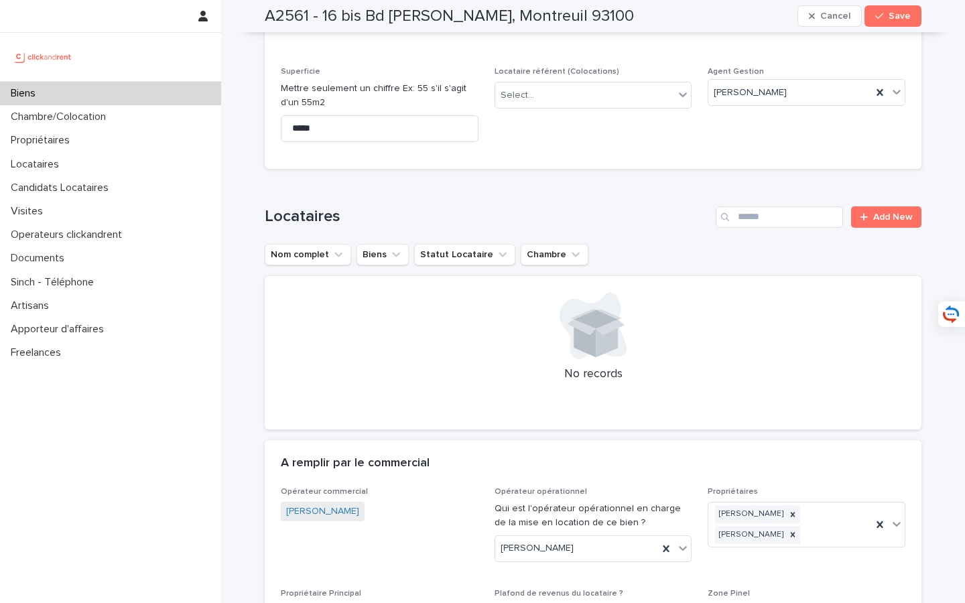
scroll to position [871, 0]
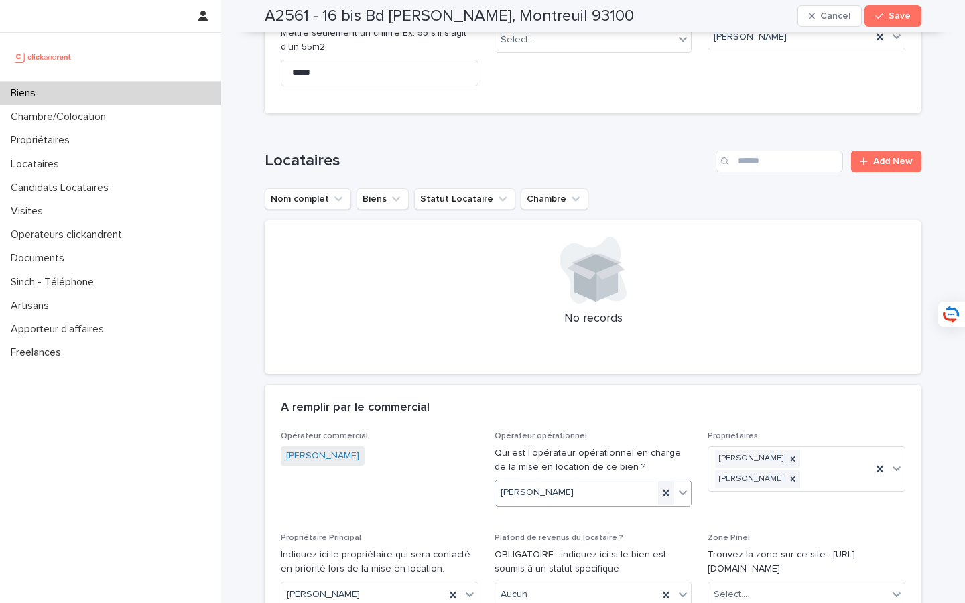
click at [663, 481] on div at bounding box center [666, 493] width 16 height 24
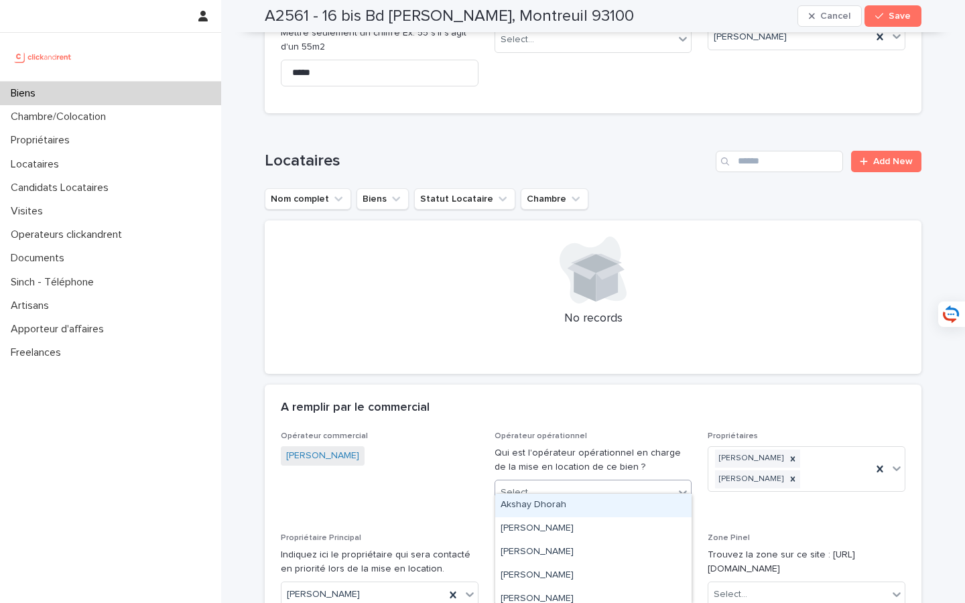
click at [633, 482] on div "Select..." at bounding box center [585, 493] width 180 height 22
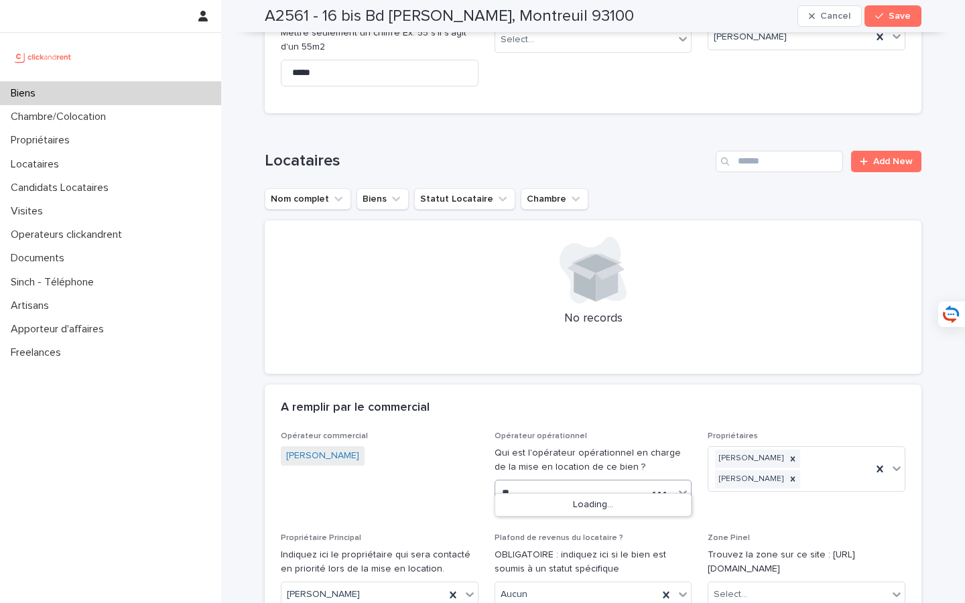
type input "*"
type input "****"
click at [560, 511] on div "[PERSON_NAME]" at bounding box center [593, 505] width 196 height 23
drag, startPoint x: 901, startPoint y: 16, endPoint x: 497, endPoint y: 40, distance: 404.1
click at [901, 16] on span "Save" at bounding box center [899, 15] width 22 height 9
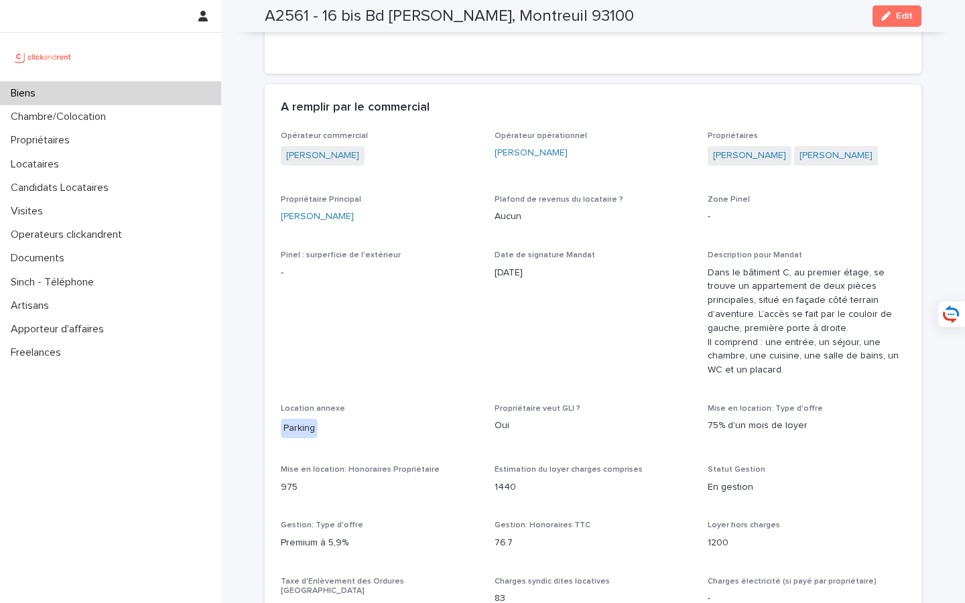
click at [180, 91] on div "Biens" at bounding box center [110, 93] width 221 height 23
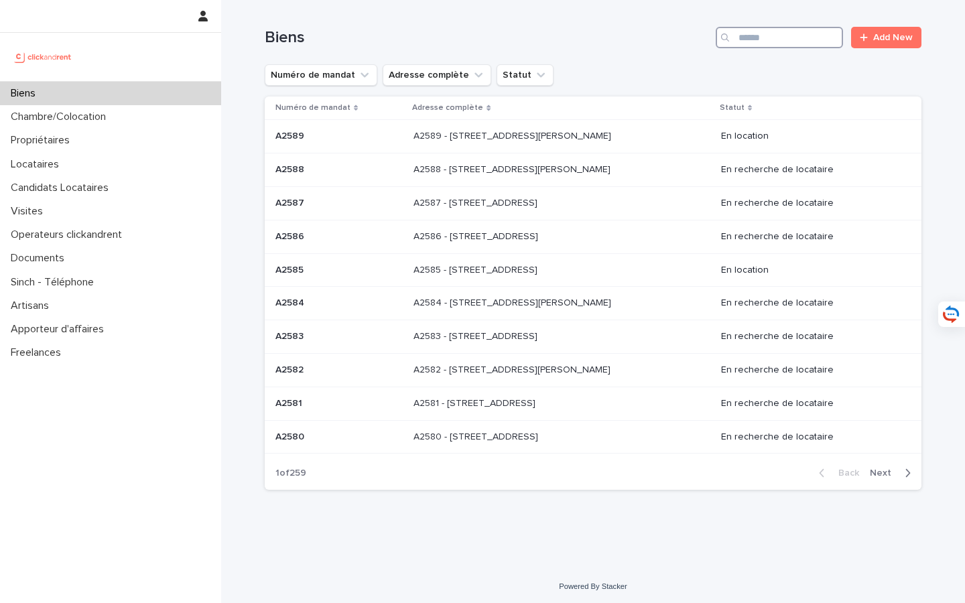
click at [808, 41] on input "Search" at bounding box center [779, 37] width 127 height 21
type input "*****"
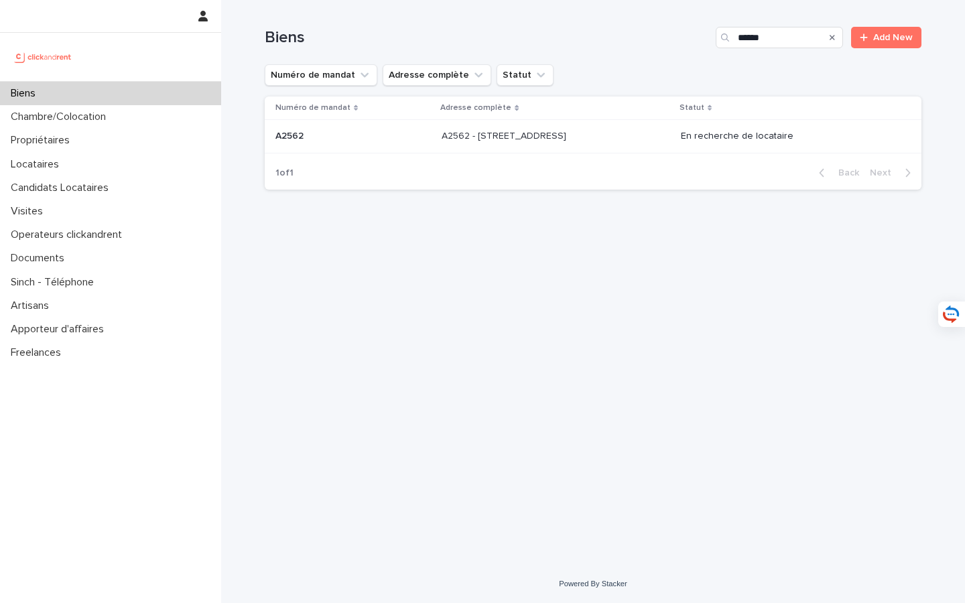
click at [603, 143] on div "A2562 - [STREET_ADDRESS][GEOGRAPHIC_DATA] A2562 - [STREET_ADDRESS]" at bounding box center [556, 136] width 228 height 22
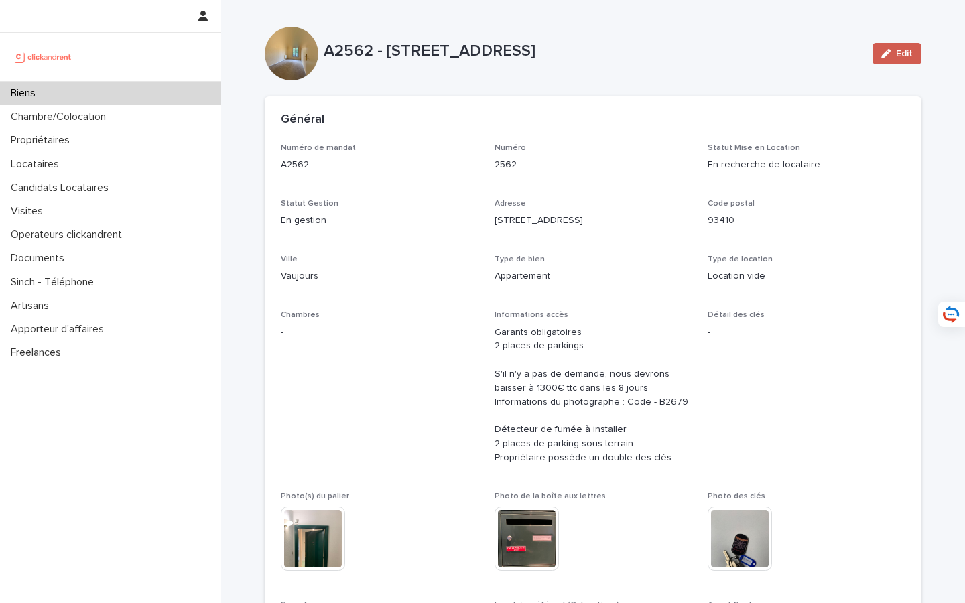
click at [902, 56] on span "Edit" at bounding box center [904, 53] width 17 height 9
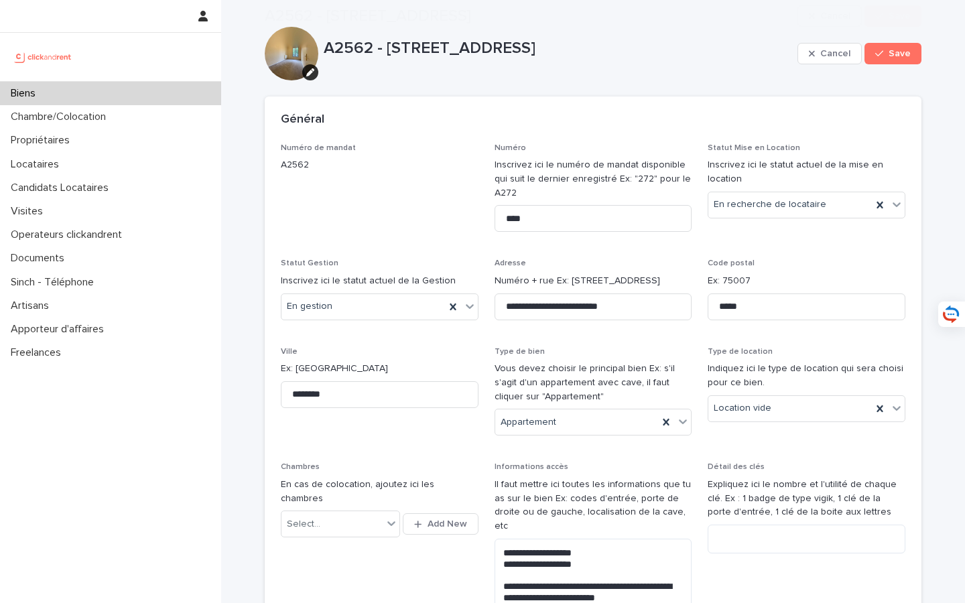
scroll to position [886, 0]
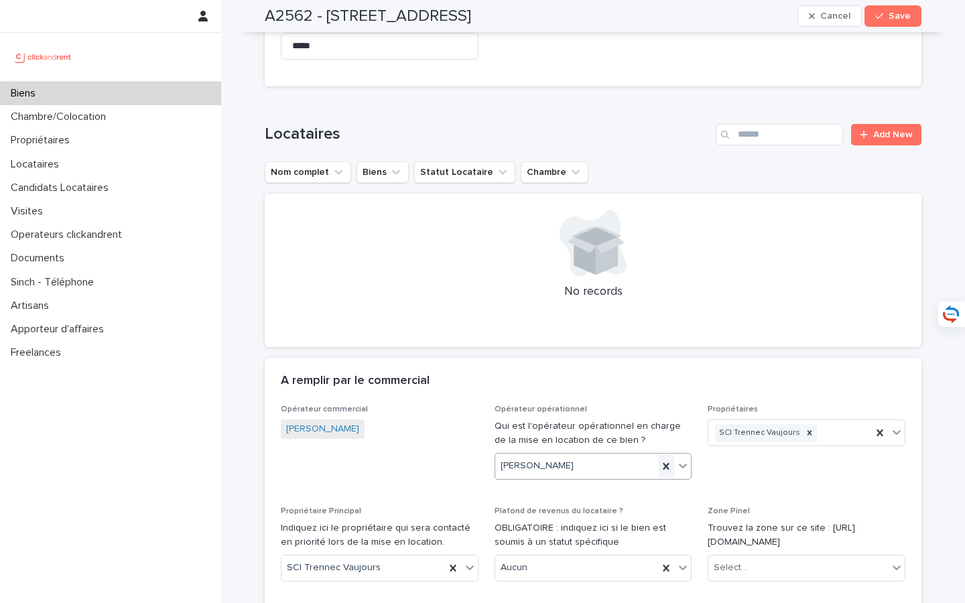
click at [664, 463] on icon at bounding box center [666, 466] width 6 height 7
click at [620, 455] on div "[PERSON_NAME]" at bounding box center [576, 466] width 163 height 22
type input "****"
click at [605, 481] on div "[PERSON_NAME]" at bounding box center [593, 478] width 196 height 23
click at [896, 18] on span "Save" at bounding box center [899, 15] width 22 height 9
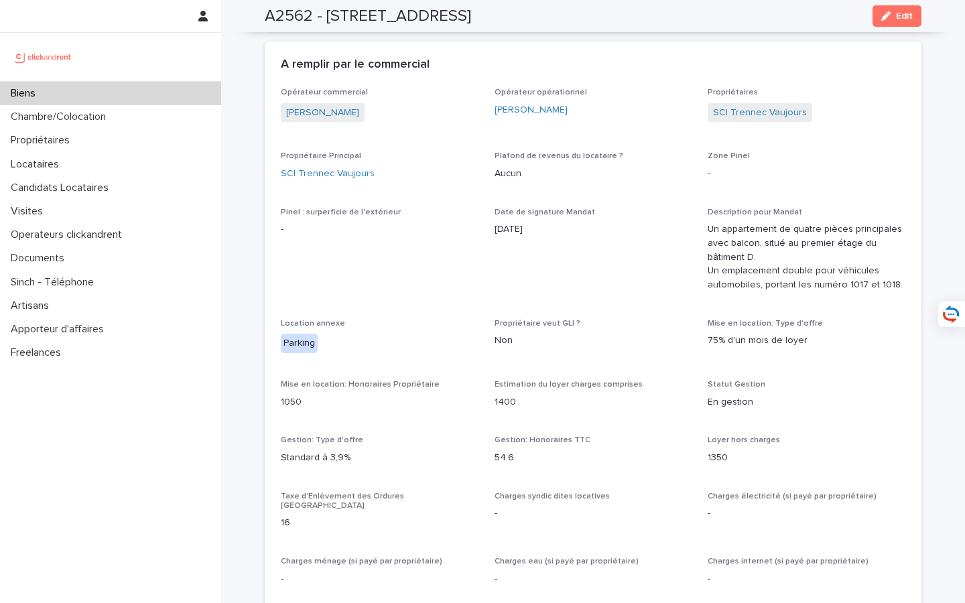
click at [178, 97] on div "Biens" at bounding box center [110, 93] width 221 height 23
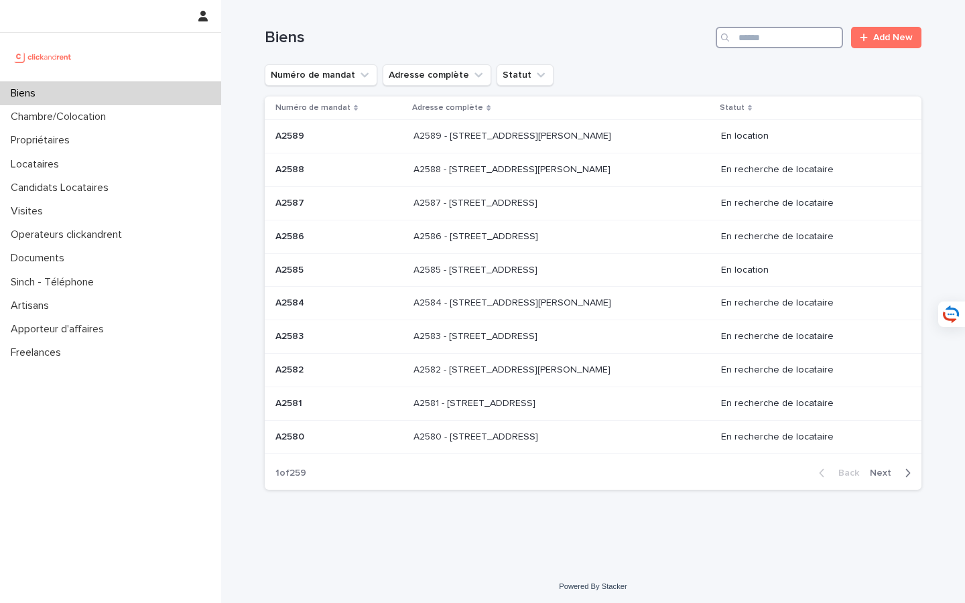
click at [826, 40] on input "Search" at bounding box center [779, 37] width 127 height 21
type input "*****"
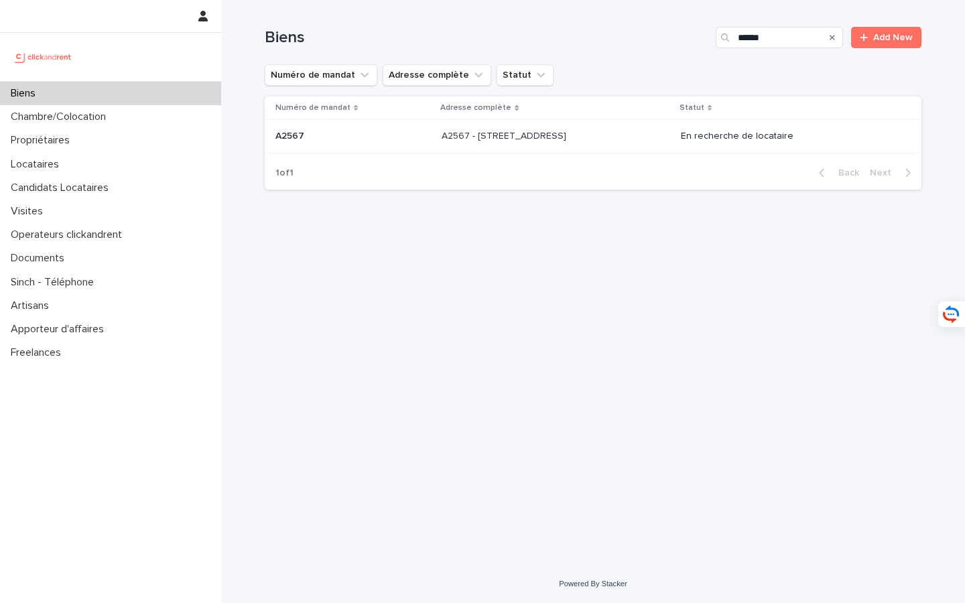
click at [539, 138] on p "A2567 - [STREET_ADDRESS]" at bounding box center [505, 135] width 127 height 14
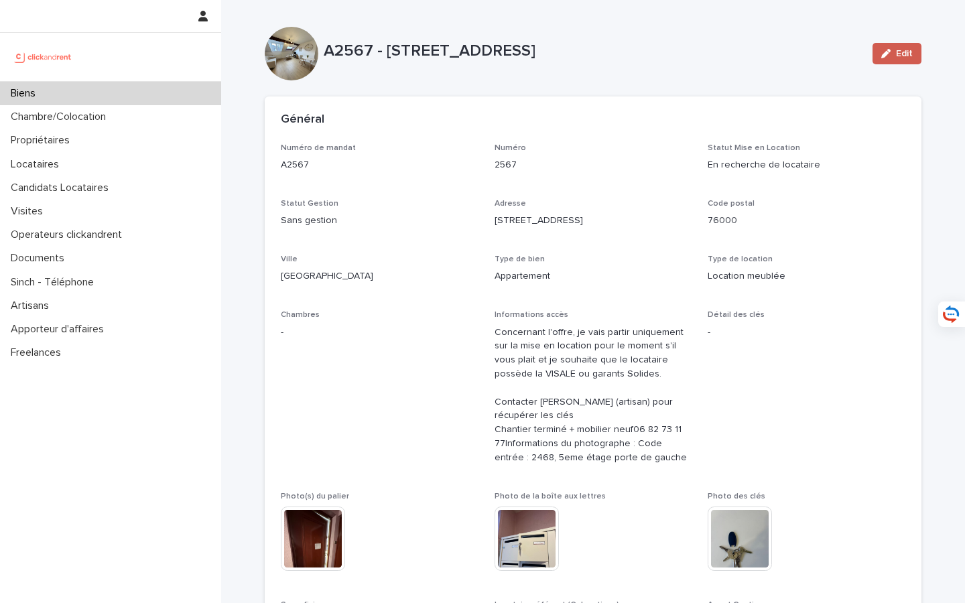
click at [905, 50] on span "Edit" at bounding box center [904, 53] width 17 height 9
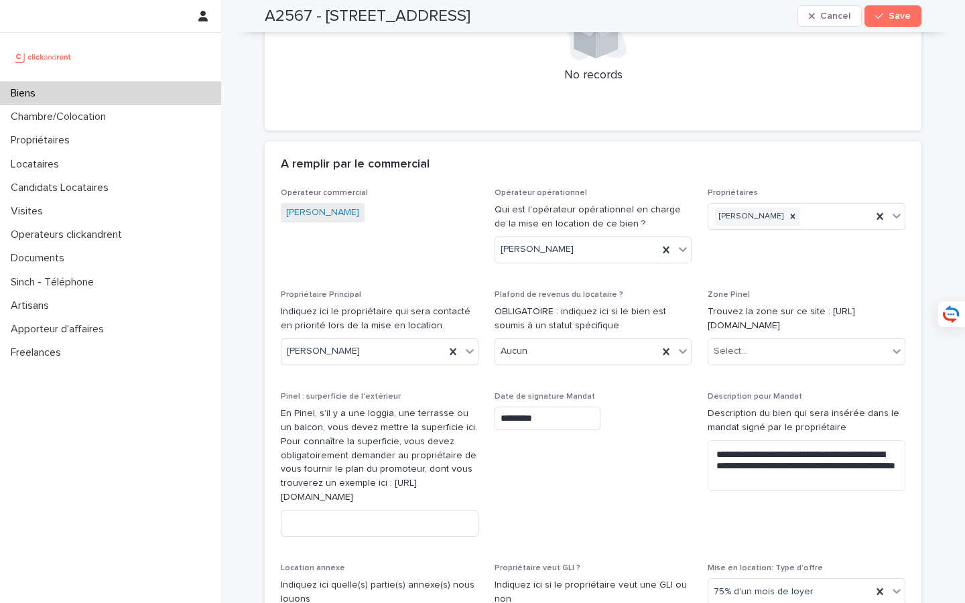
scroll to position [1052, 0]
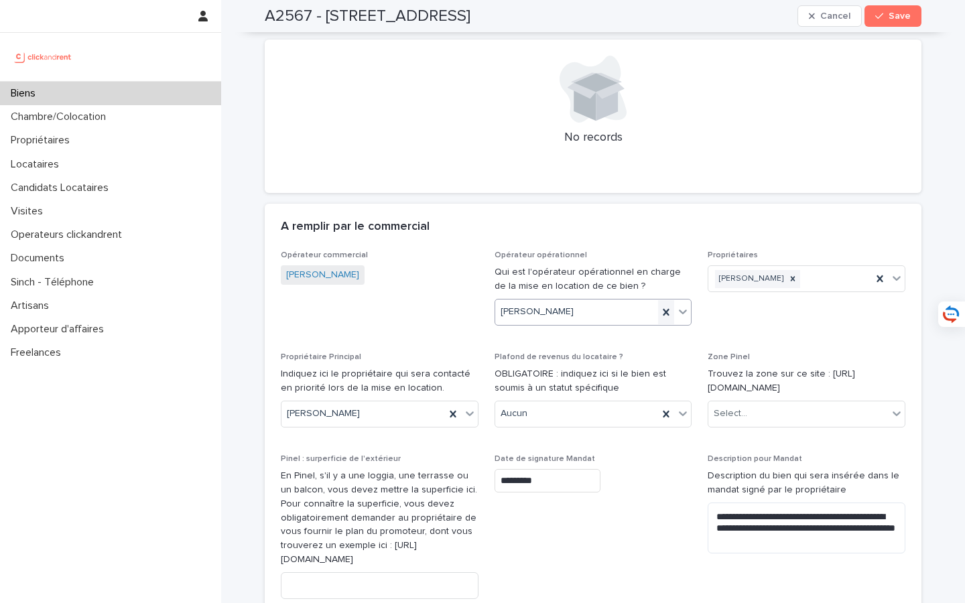
click at [665, 309] on icon at bounding box center [666, 312] width 6 height 7
type input "*"
type input "****"
click at [549, 320] on div "[PERSON_NAME]" at bounding box center [593, 324] width 196 height 23
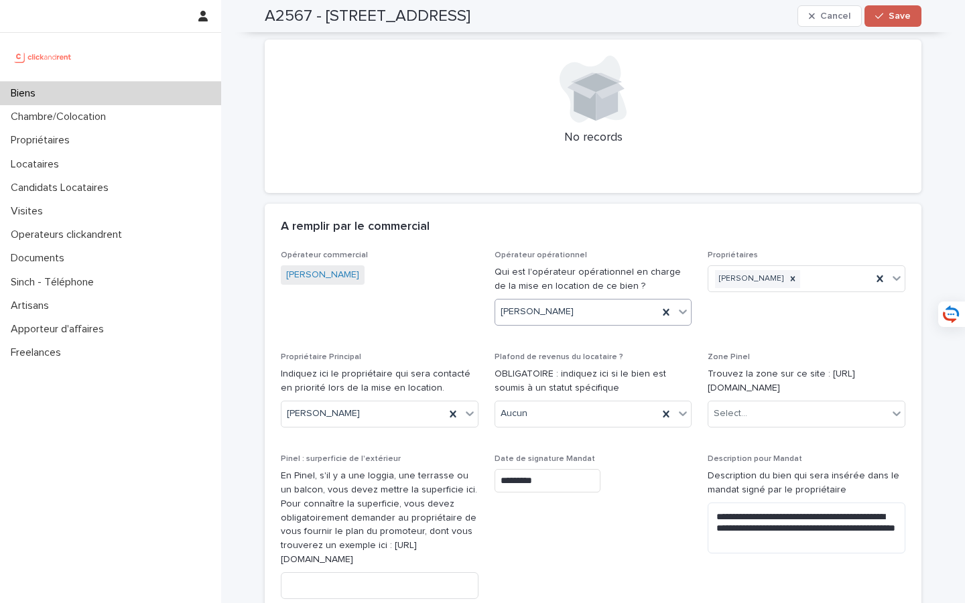
click at [896, 20] on span "Save" at bounding box center [899, 15] width 22 height 9
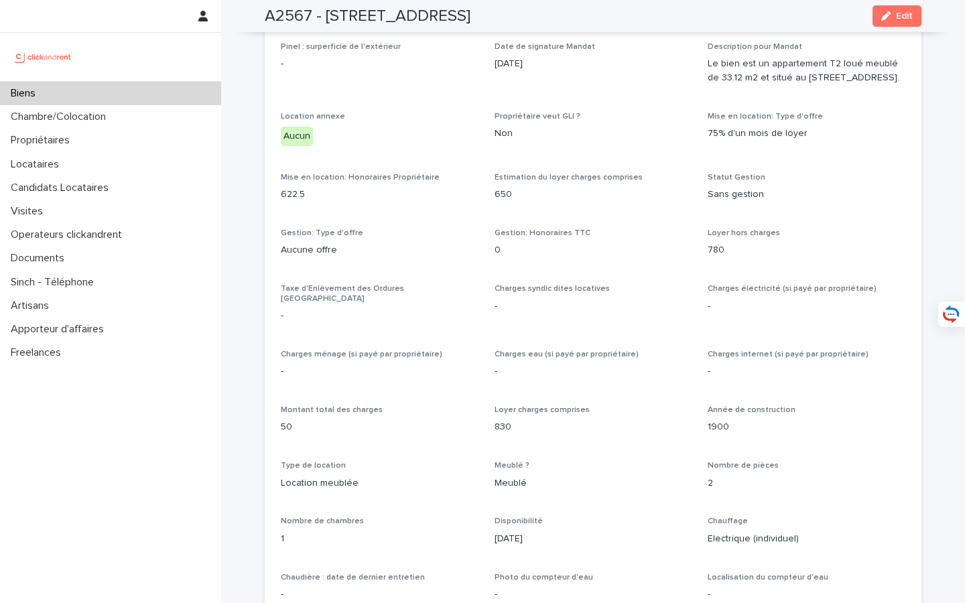
click at [147, 97] on div "Biens" at bounding box center [110, 93] width 221 height 23
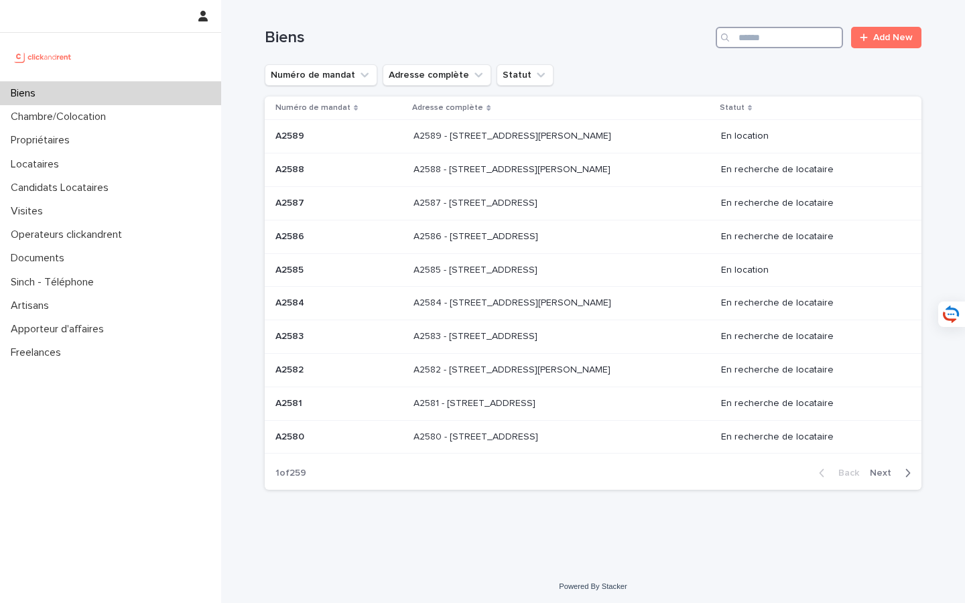
click at [774, 42] on input "Search" at bounding box center [779, 37] width 127 height 21
type input "*****"
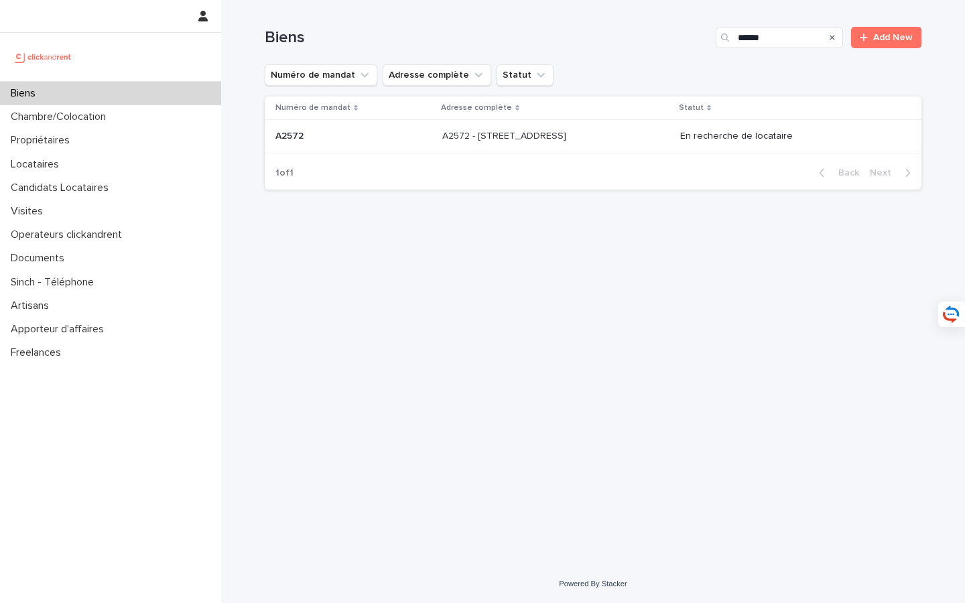
click at [626, 136] on p at bounding box center [553, 136] width 223 height 11
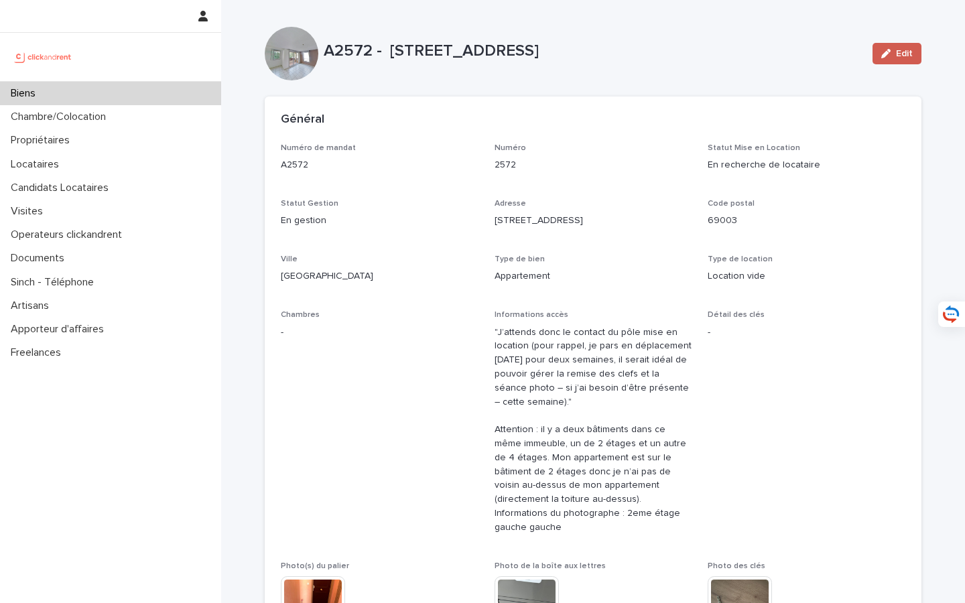
click at [897, 55] on span "Edit" at bounding box center [904, 53] width 17 height 9
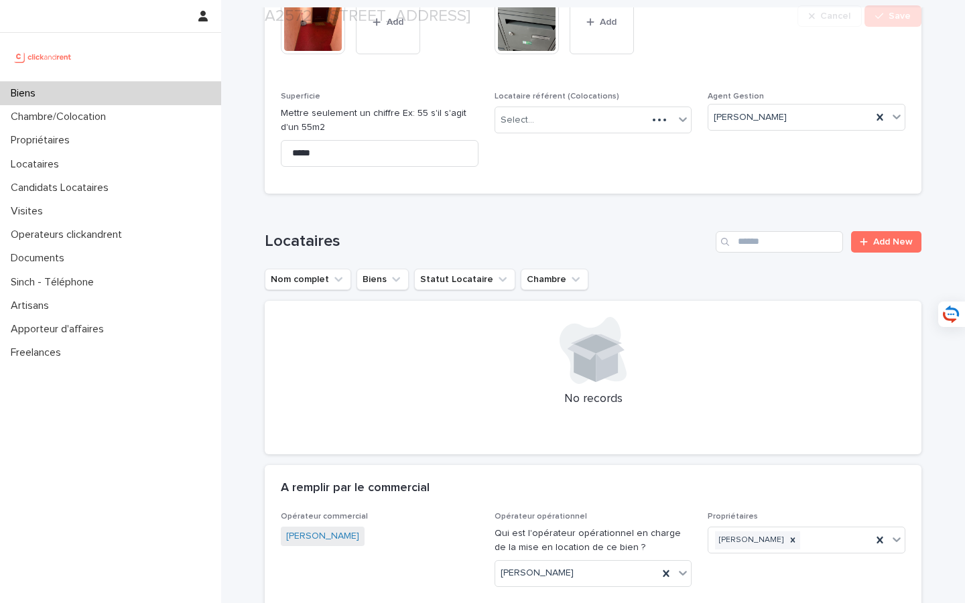
scroll to position [948, 0]
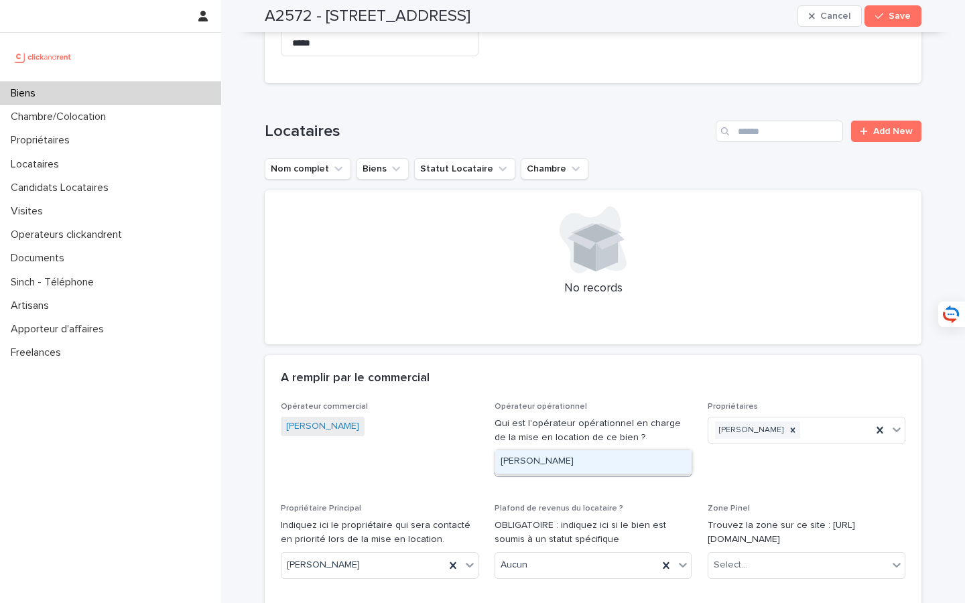
type input "*"
type input "****"
click at [575, 468] on div "[PERSON_NAME]" at bounding box center [593, 461] width 196 height 23
click at [910, 19] on span "Save" at bounding box center [899, 15] width 22 height 9
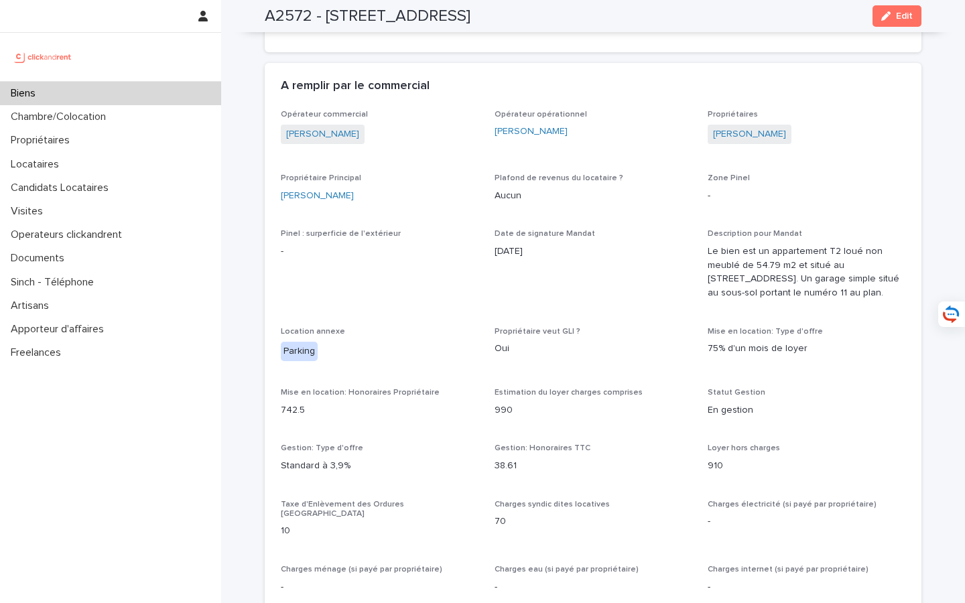
click at [153, 97] on div "Biens" at bounding box center [110, 93] width 221 height 23
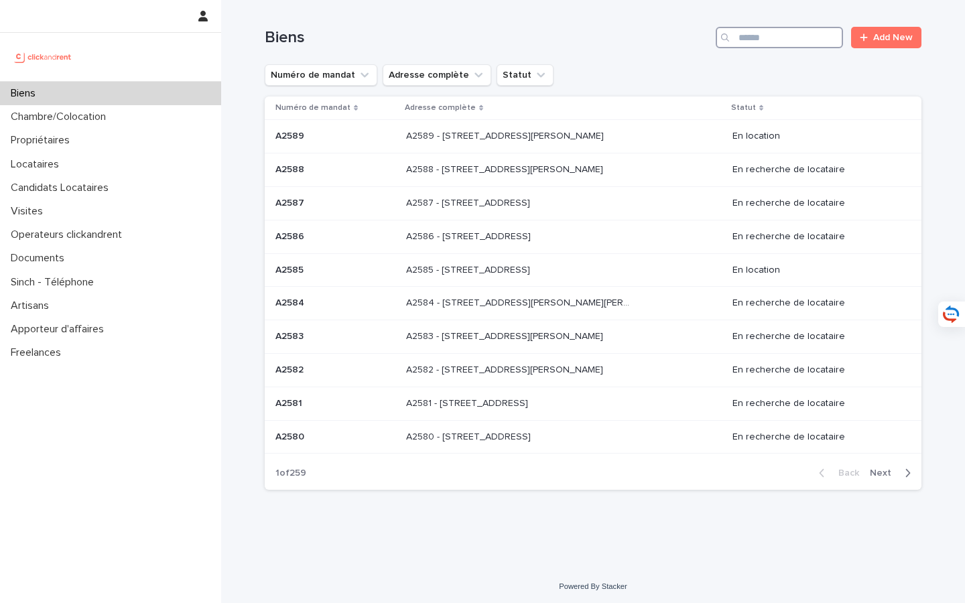
click at [777, 47] on input "Search" at bounding box center [779, 37] width 127 height 21
type input "*****"
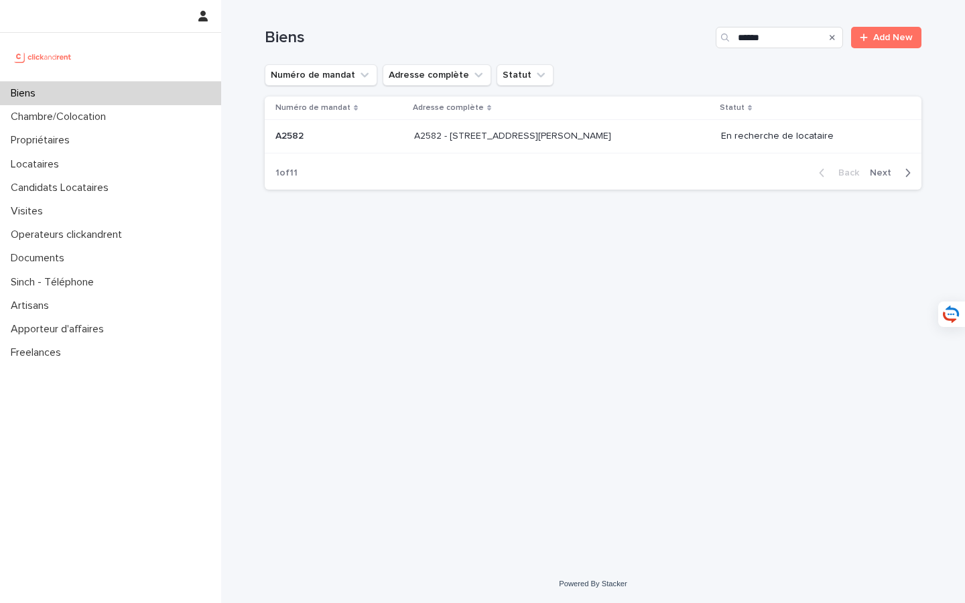
click at [586, 126] on div "A2582 - 12 avenue Charles VII, Saint-Maur-des-Fossés 94100 A2582 - 12 avenue Ch…" at bounding box center [562, 136] width 296 height 22
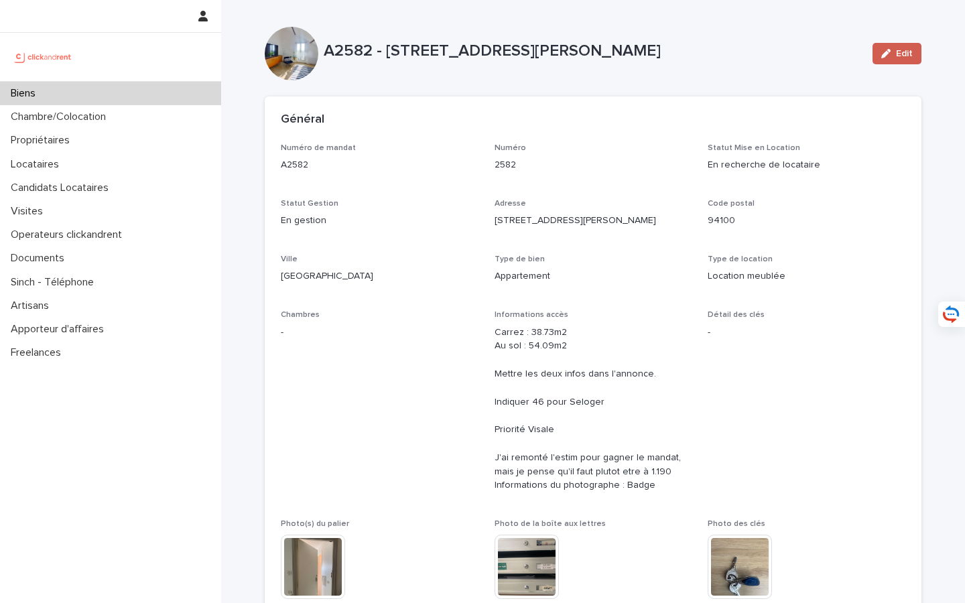
click at [893, 53] on div "button" at bounding box center [888, 53] width 15 height 9
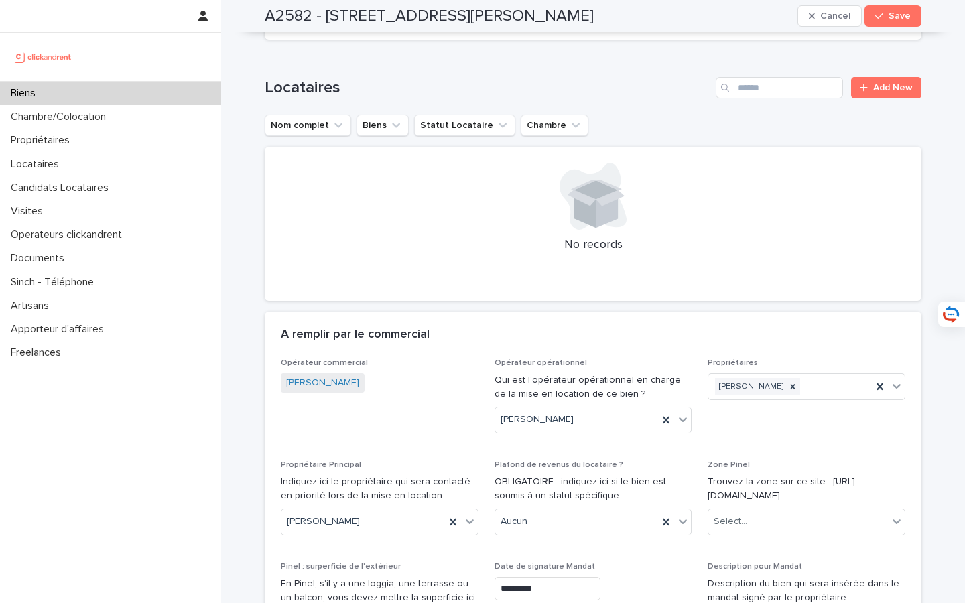
scroll to position [980, 0]
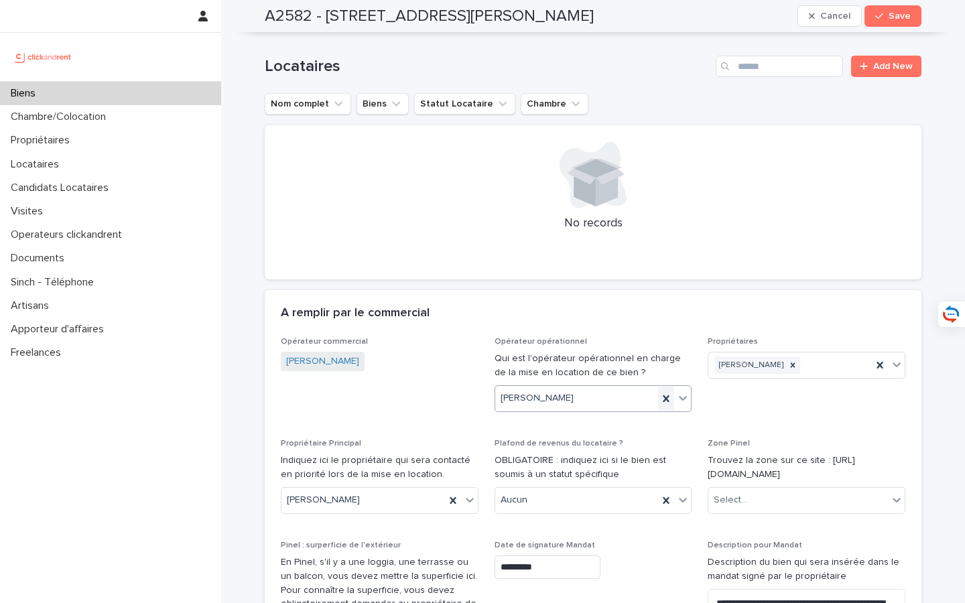
click at [664, 392] on icon at bounding box center [665, 398] width 13 height 13
click at [626, 387] on div "[PERSON_NAME]" at bounding box center [576, 398] width 163 height 22
type input "*"
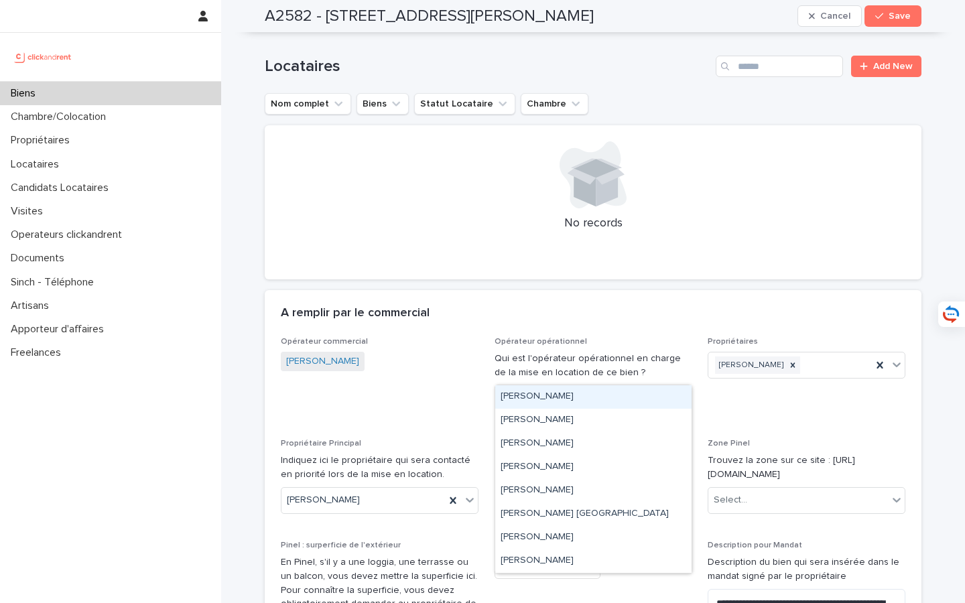
type input "****"
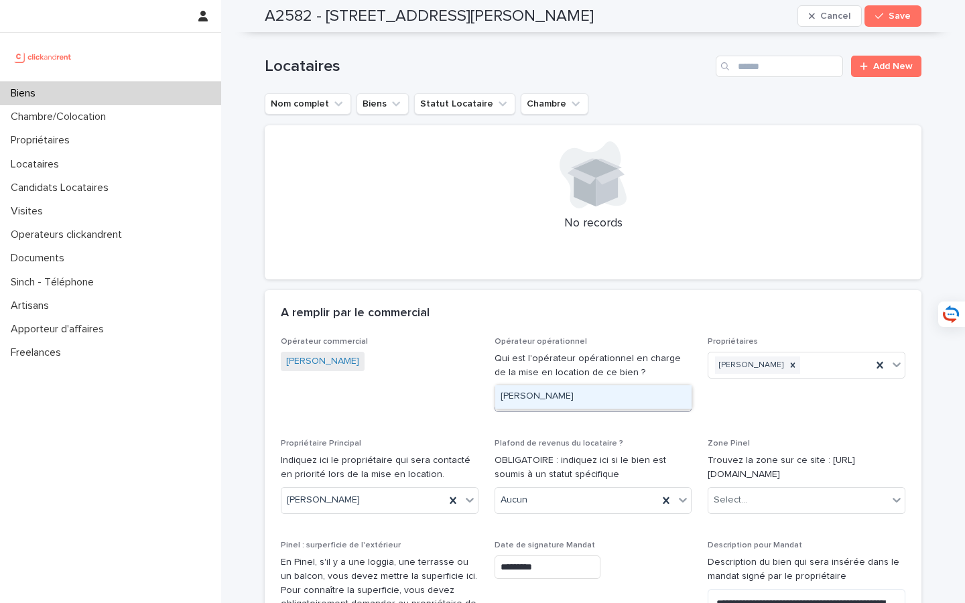
click at [577, 399] on div "[PERSON_NAME]" at bounding box center [593, 396] width 196 height 23
drag, startPoint x: 895, startPoint y: 14, endPoint x: 895, endPoint y: 529, distance: 514.6
click at [895, 14] on span "Save" at bounding box center [899, 15] width 22 height 9
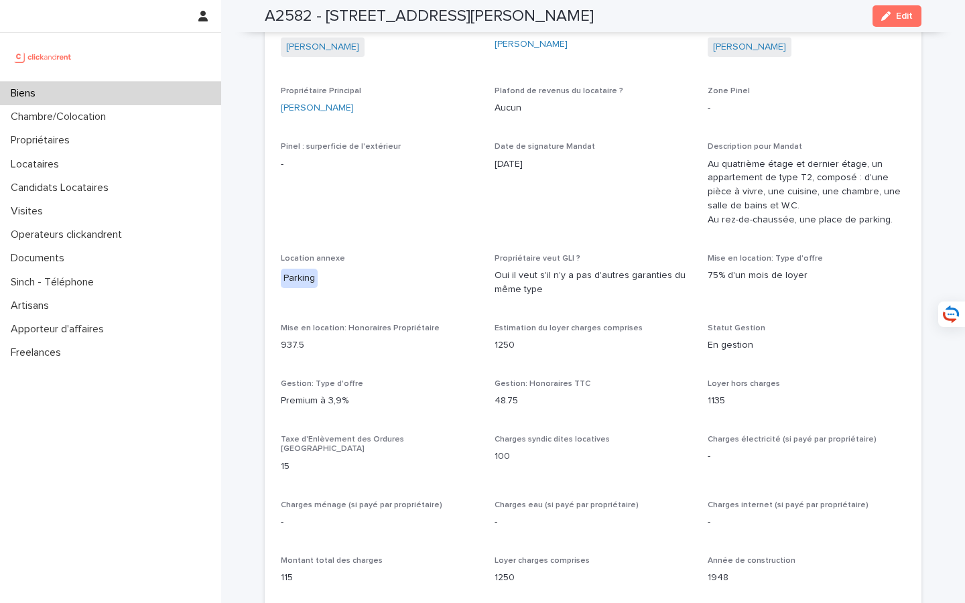
click at [186, 94] on div "Biens" at bounding box center [110, 93] width 221 height 23
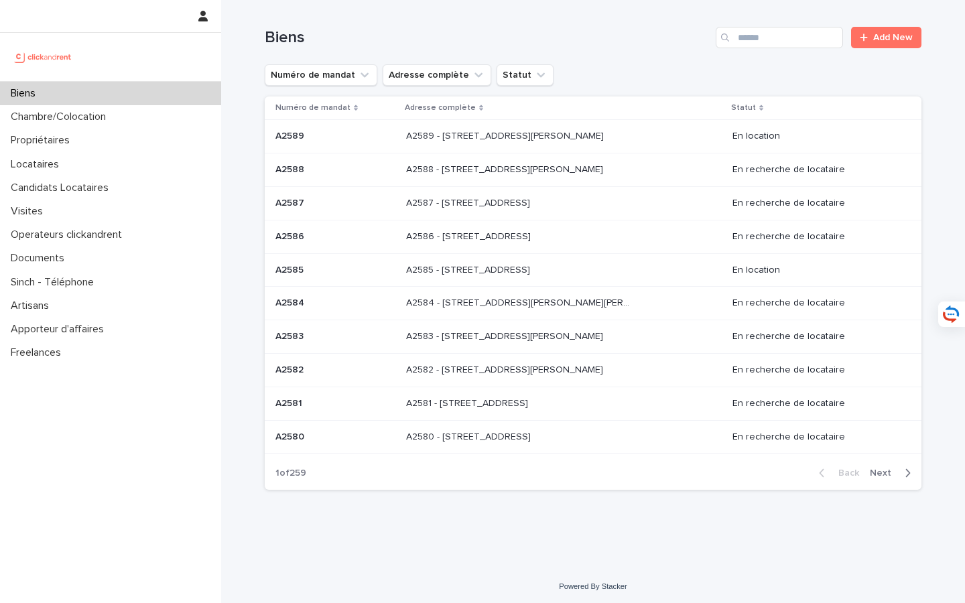
click at [163, 95] on div "Biens" at bounding box center [110, 93] width 221 height 23
click at [777, 36] on input "Search" at bounding box center [779, 37] width 127 height 21
type input "*****"
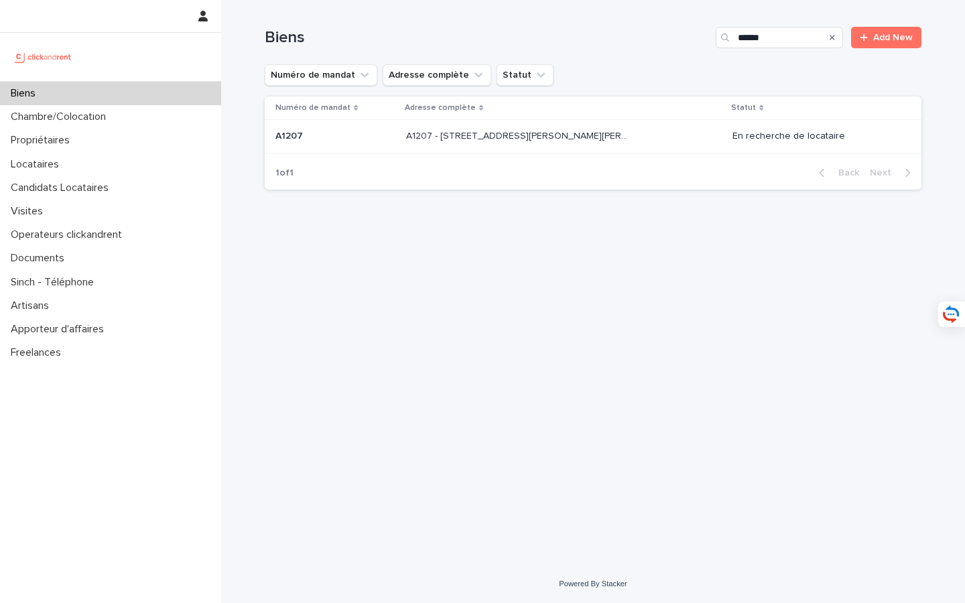
click at [595, 133] on p "A1207 - 44 bis Quai Joseph Gillet, Lyon 69004" at bounding box center [519, 135] width 226 height 14
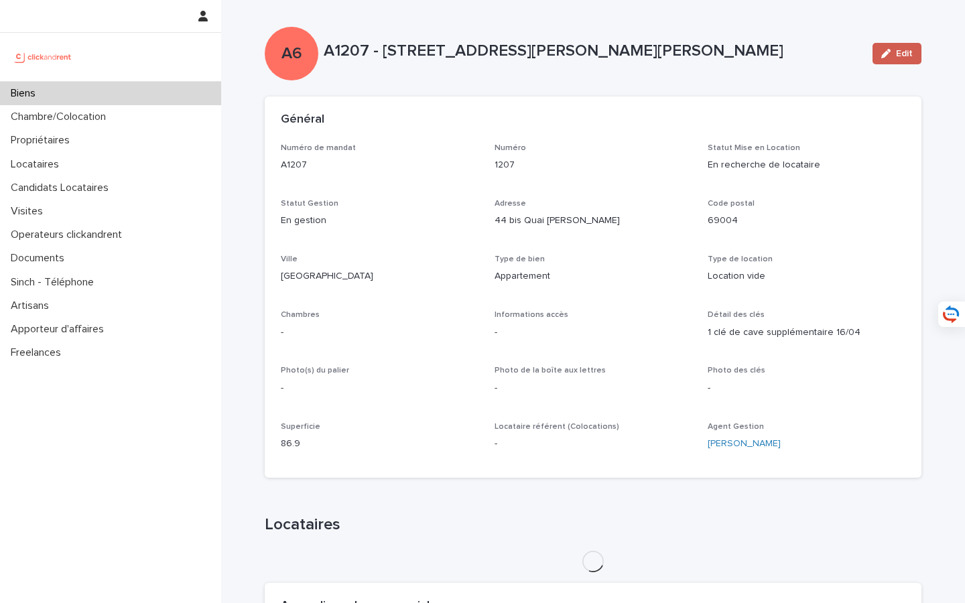
click at [907, 44] on button "Edit" at bounding box center [896, 53] width 49 height 21
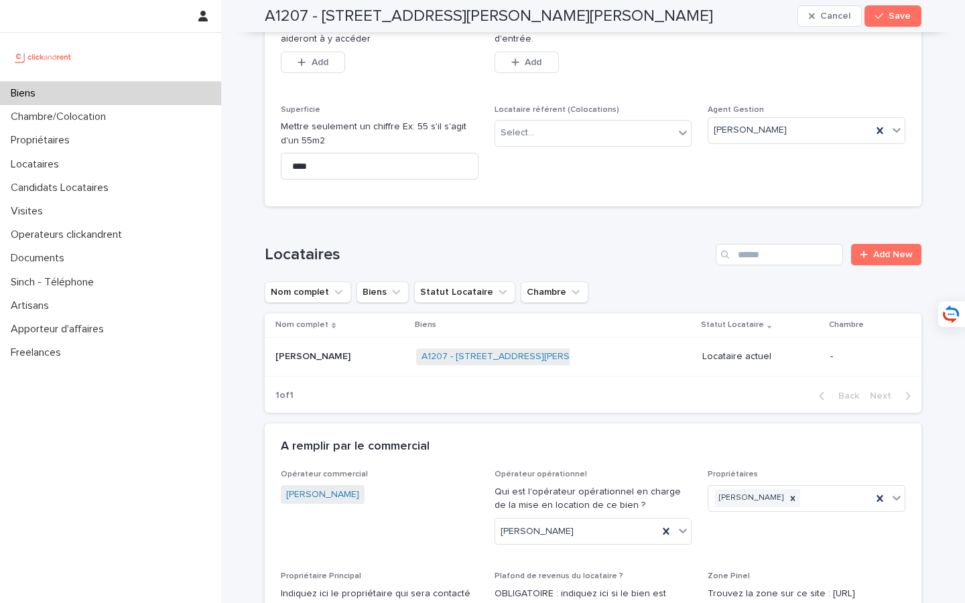
scroll to position [627, 0]
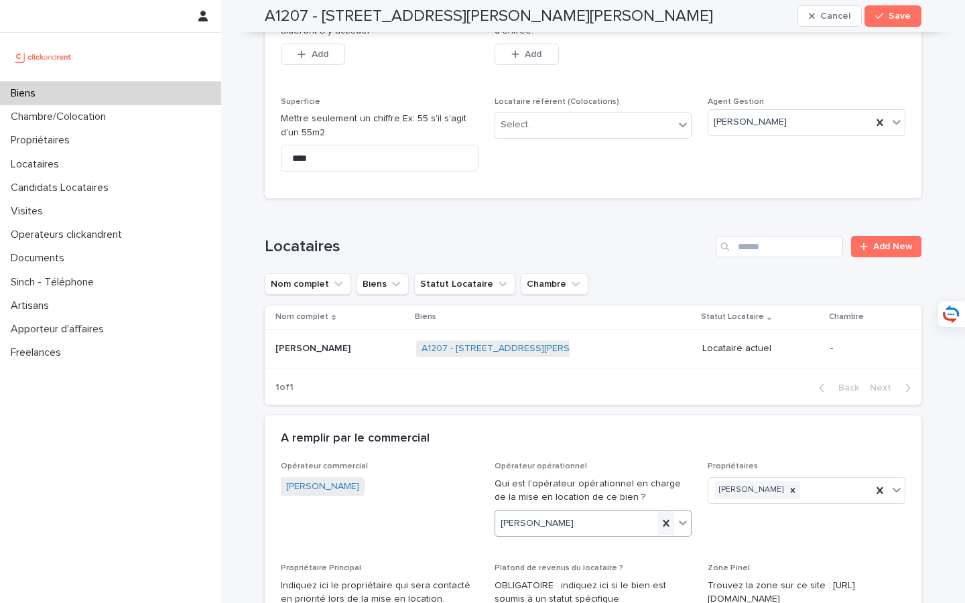
click at [666, 517] on icon at bounding box center [665, 523] width 13 height 13
click at [603, 513] on div "[PERSON_NAME]" at bounding box center [576, 524] width 163 height 22
type input "*"
type input "****"
click at [545, 475] on div "[PERSON_NAME]" at bounding box center [593, 470] width 196 height 23
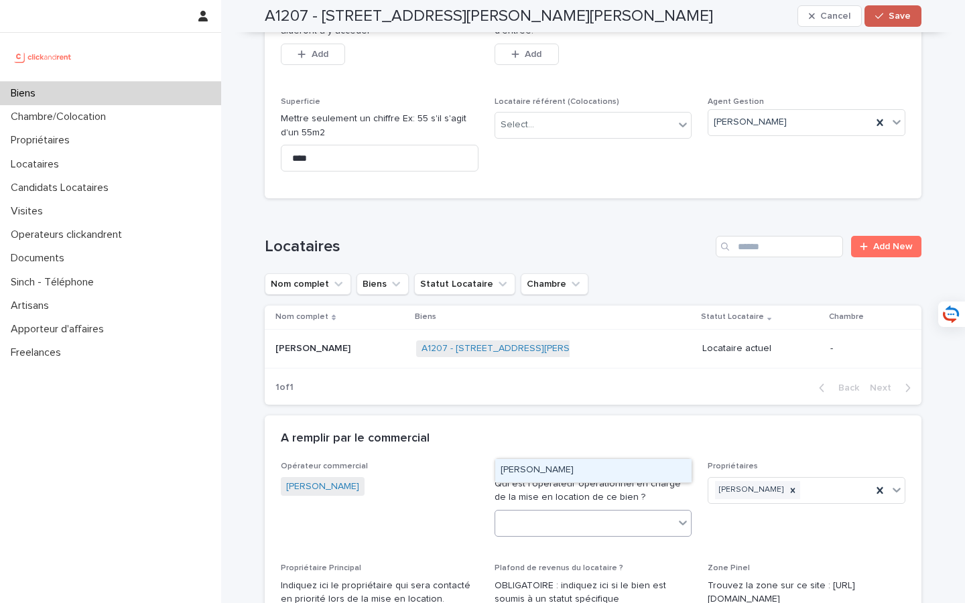
click at [890, 12] on span "Save" at bounding box center [899, 15] width 22 height 9
